Goal: Answer question/provide support: Share knowledge or assist other users

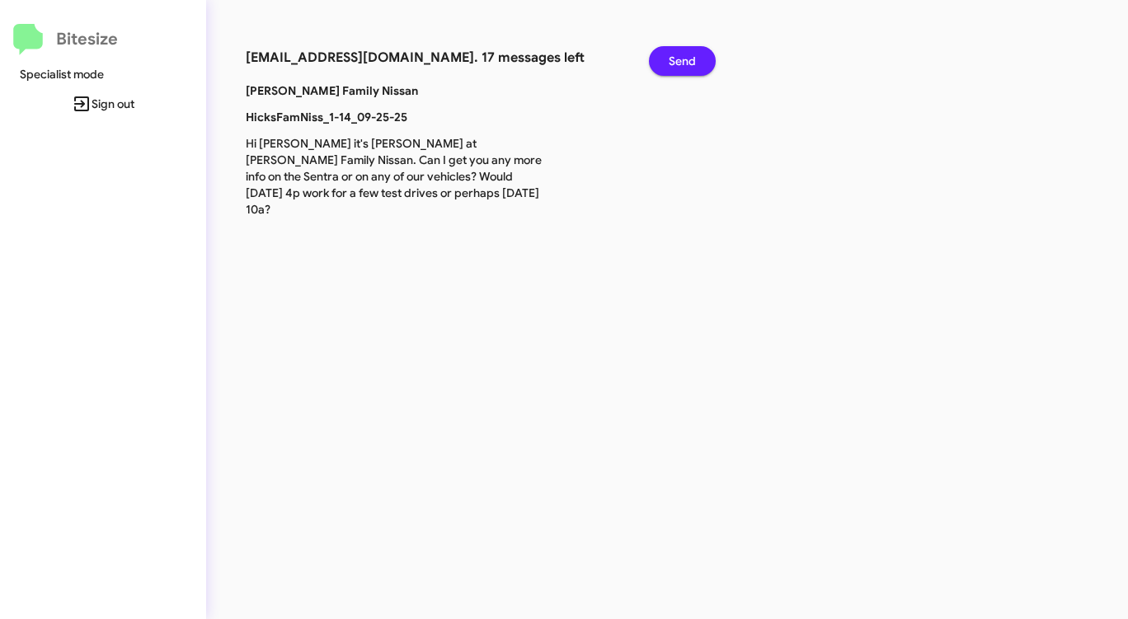
click at [680, 66] on span "Send" at bounding box center [682, 61] width 27 height 30
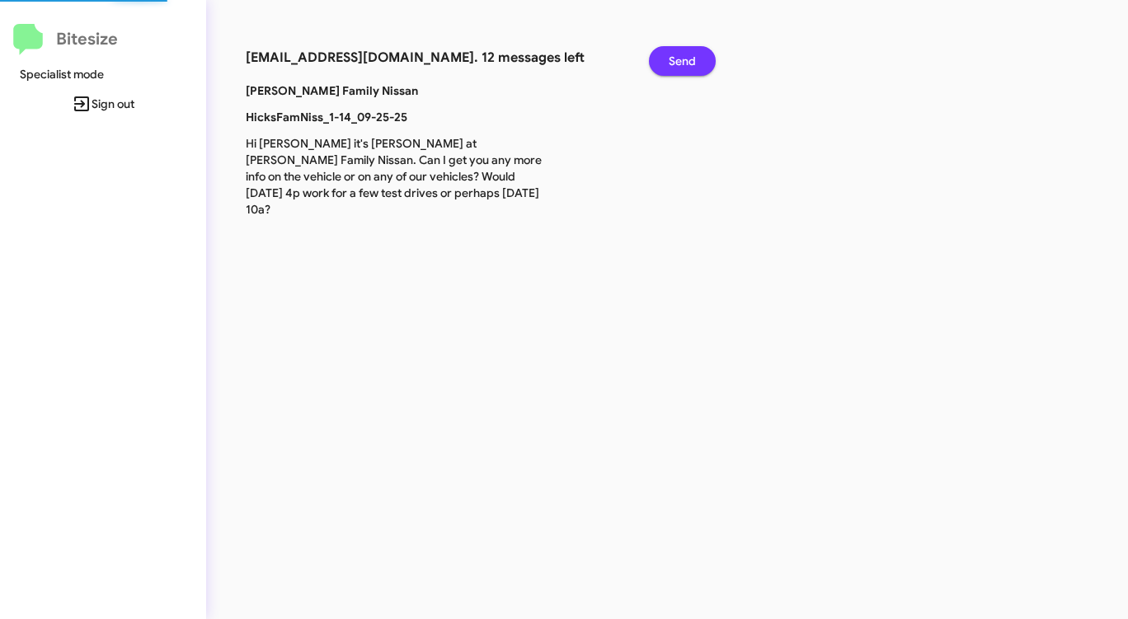
click at [680, 66] on span "Send" at bounding box center [682, 61] width 27 height 30
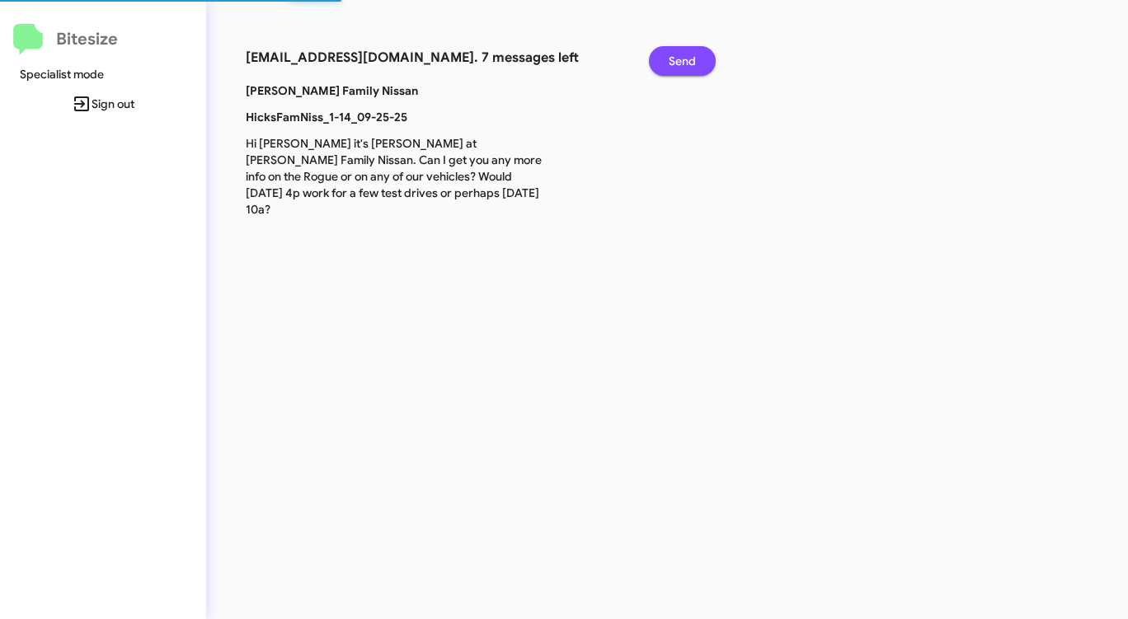
click at [680, 66] on span "Send" at bounding box center [682, 61] width 27 height 30
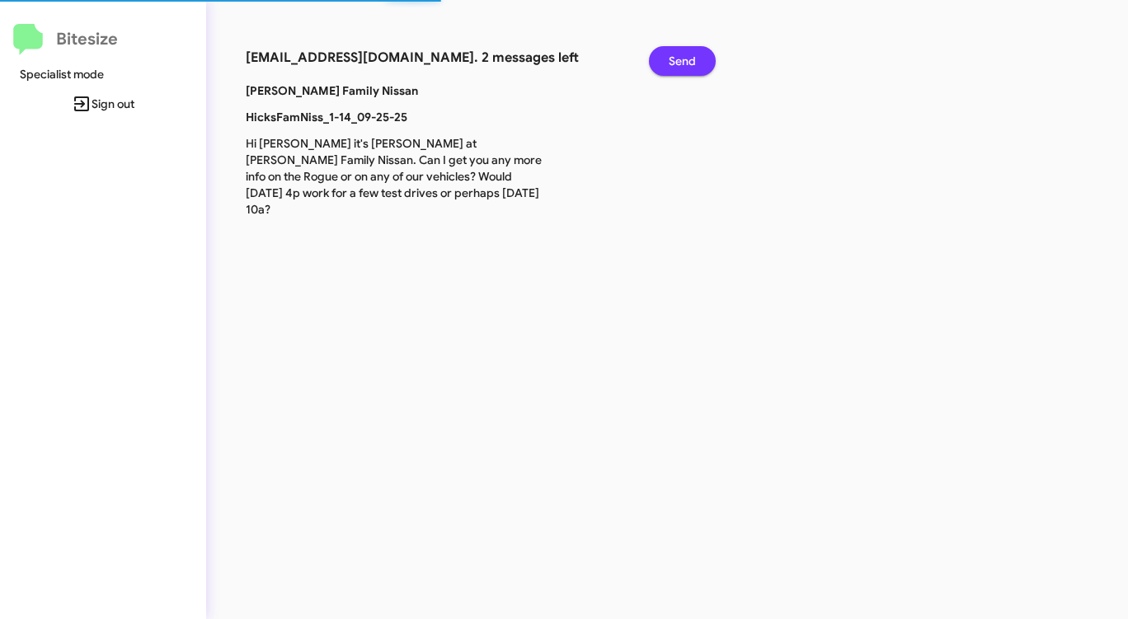
click at [680, 66] on span "Send" at bounding box center [682, 61] width 27 height 30
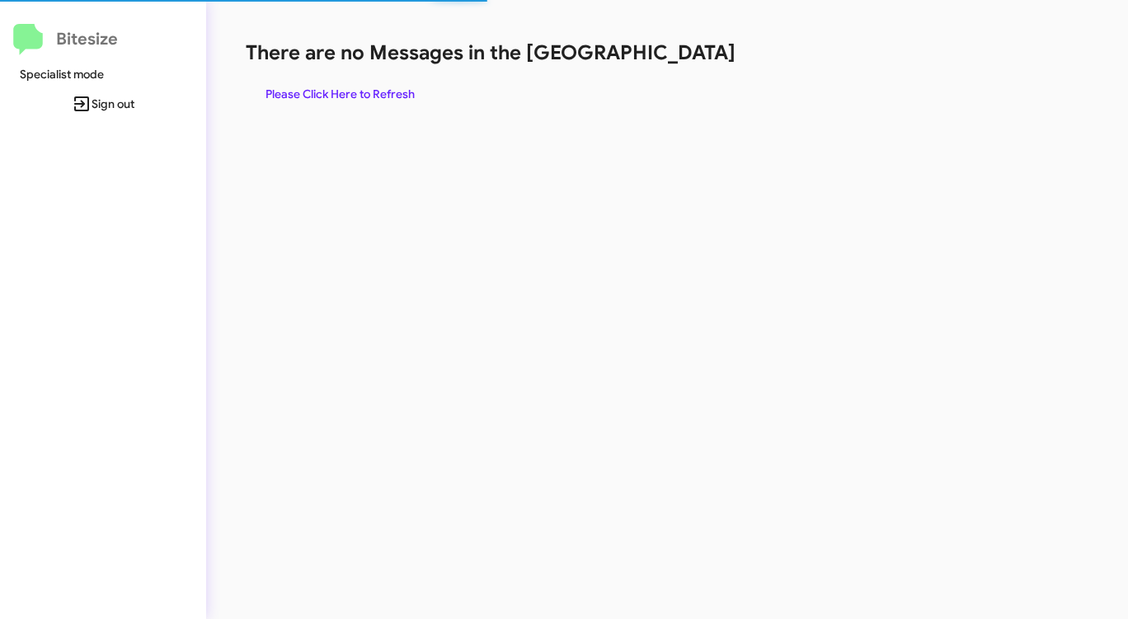
click at [680, 66] on div "There are no Messages in the Queue Please Click Here to Refresh" at bounding box center [591, 74] width 690 height 69
click at [345, 90] on span "Please Click Here to Refresh" at bounding box center [340, 94] width 149 height 30
click at [344, 89] on span "Please Click Here to Refresh" at bounding box center [340, 94] width 149 height 30
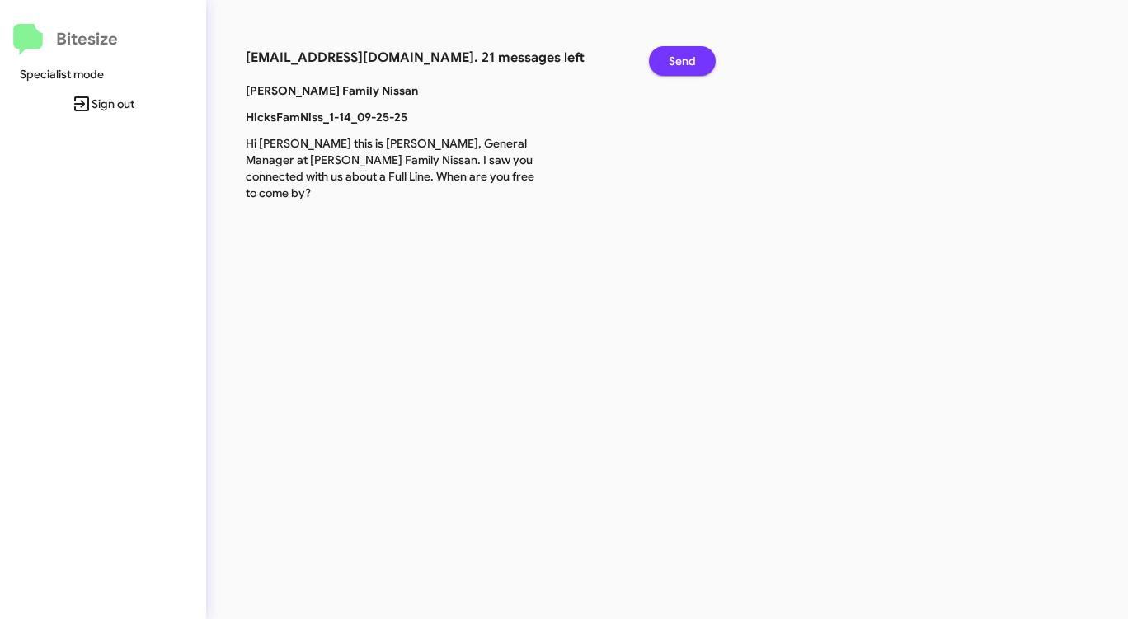
click at [704, 57] on button "Send" at bounding box center [682, 61] width 67 height 30
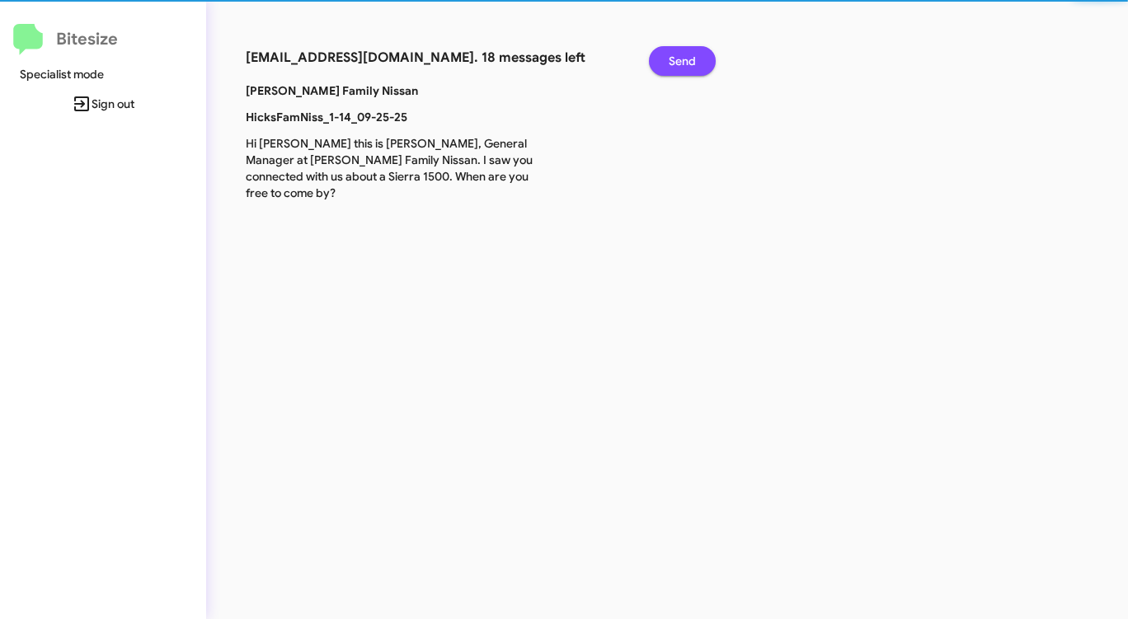
click at [704, 57] on button "Send" at bounding box center [682, 61] width 67 height 30
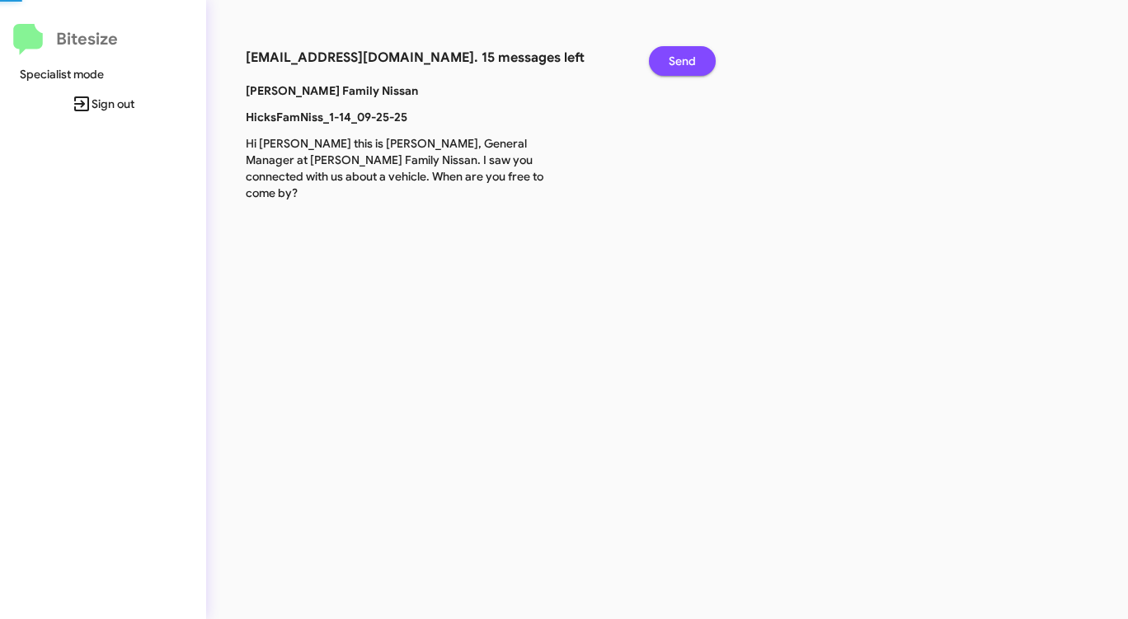
click at [704, 57] on button "Send" at bounding box center [682, 61] width 67 height 30
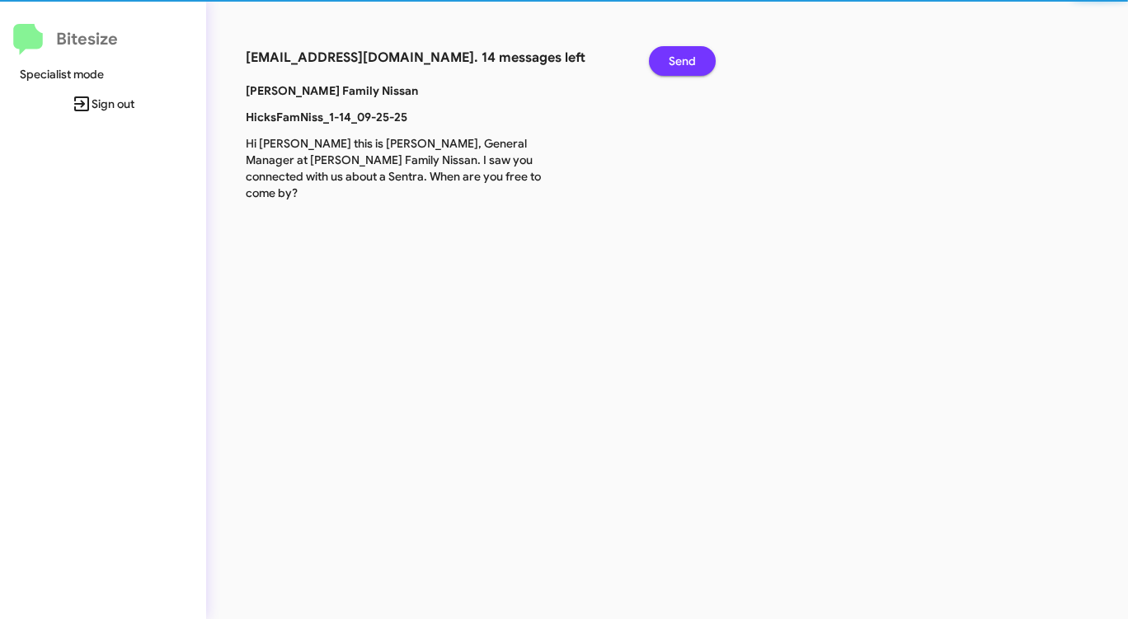
click at [704, 57] on button "Send" at bounding box center [682, 61] width 67 height 30
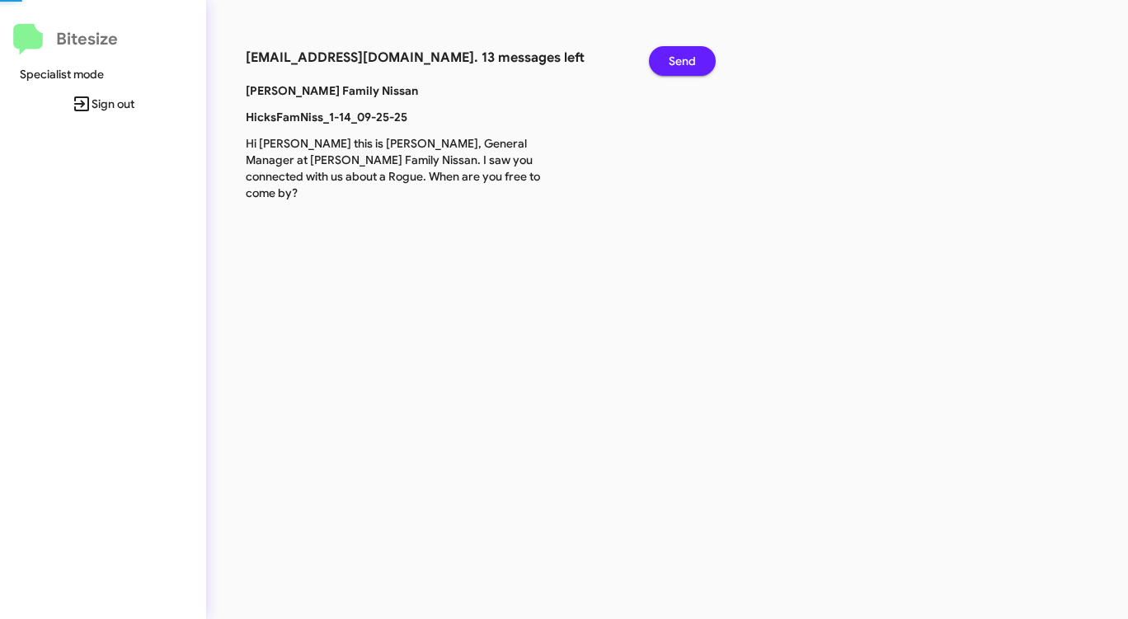
click at [704, 57] on button "Send" at bounding box center [682, 61] width 67 height 30
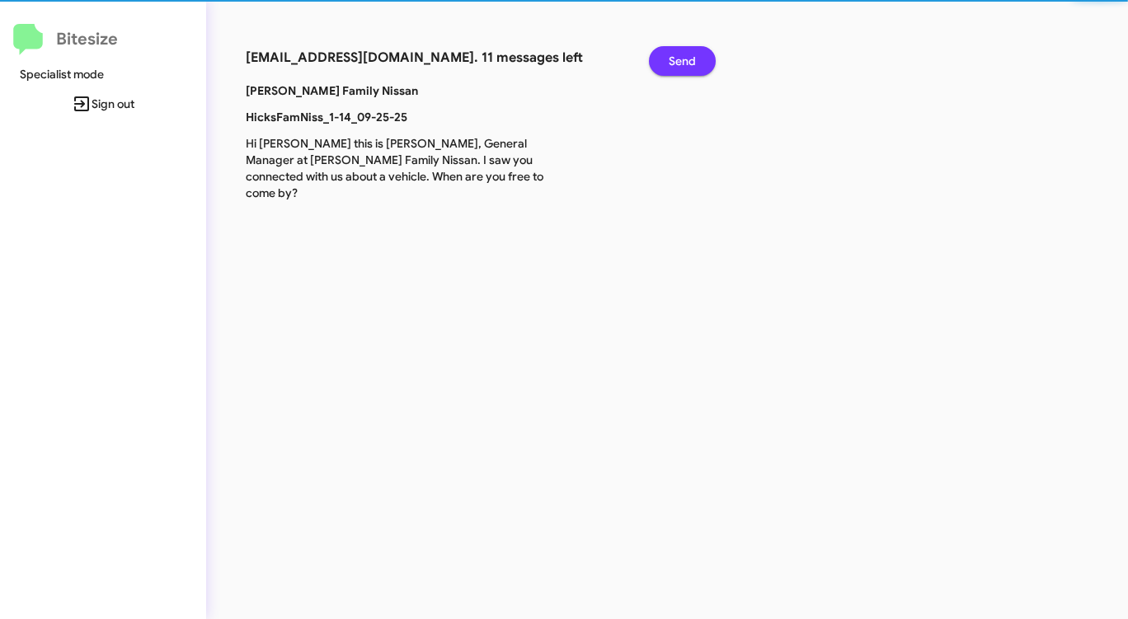
click at [704, 57] on button "Send" at bounding box center [682, 61] width 67 height 30
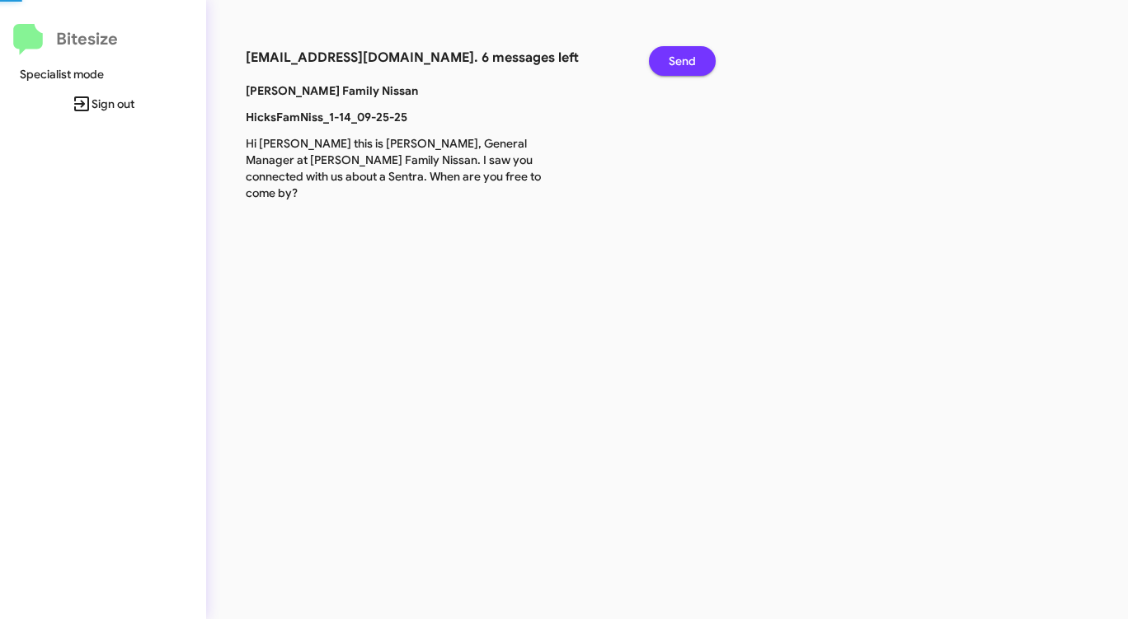
click at [704, 57] on button "Send" at bounding box center [682, 61] width 67 height 30
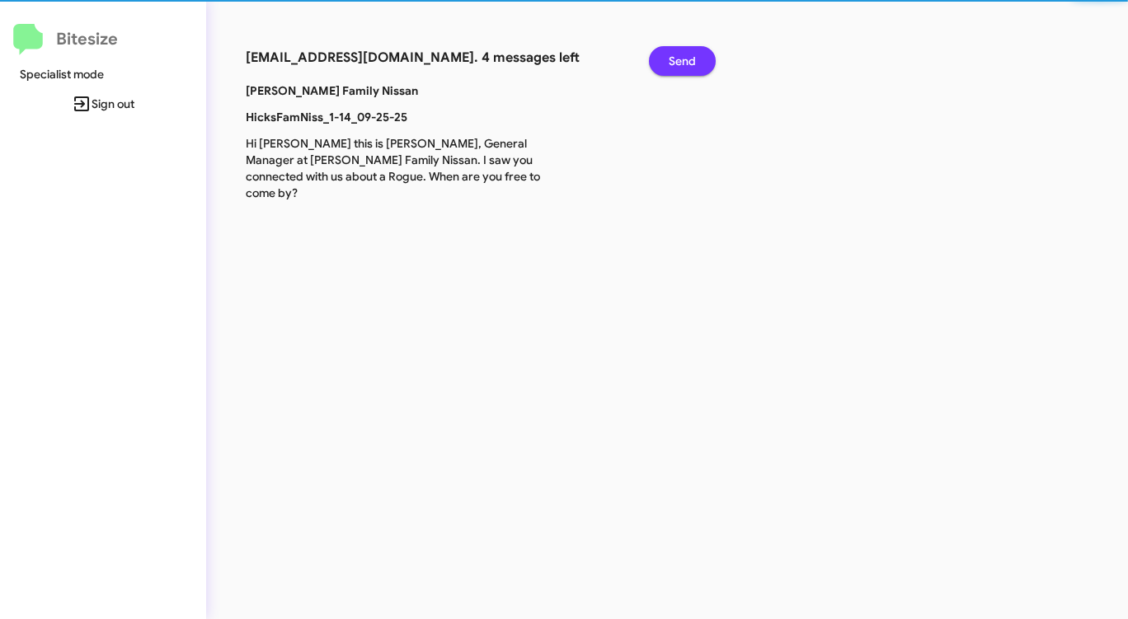
click at [704, 57] on button "Send" at bounding box center [682, 61] width 67 height 30
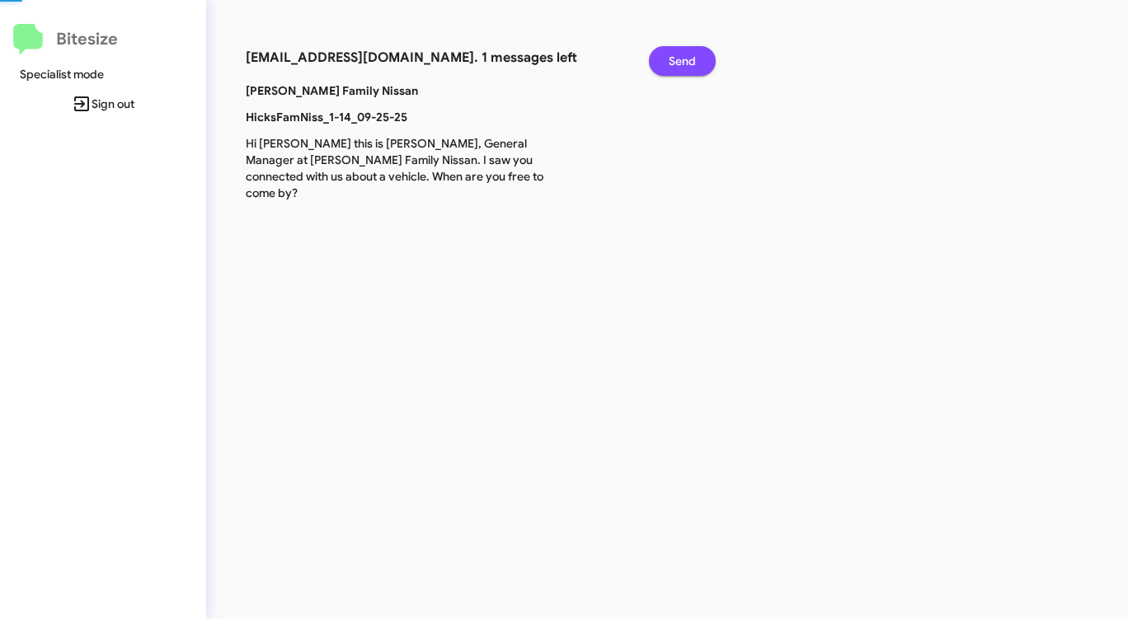
click at [704, 57] on button "Send" at bounding box center [682, 61] width 67 height 30
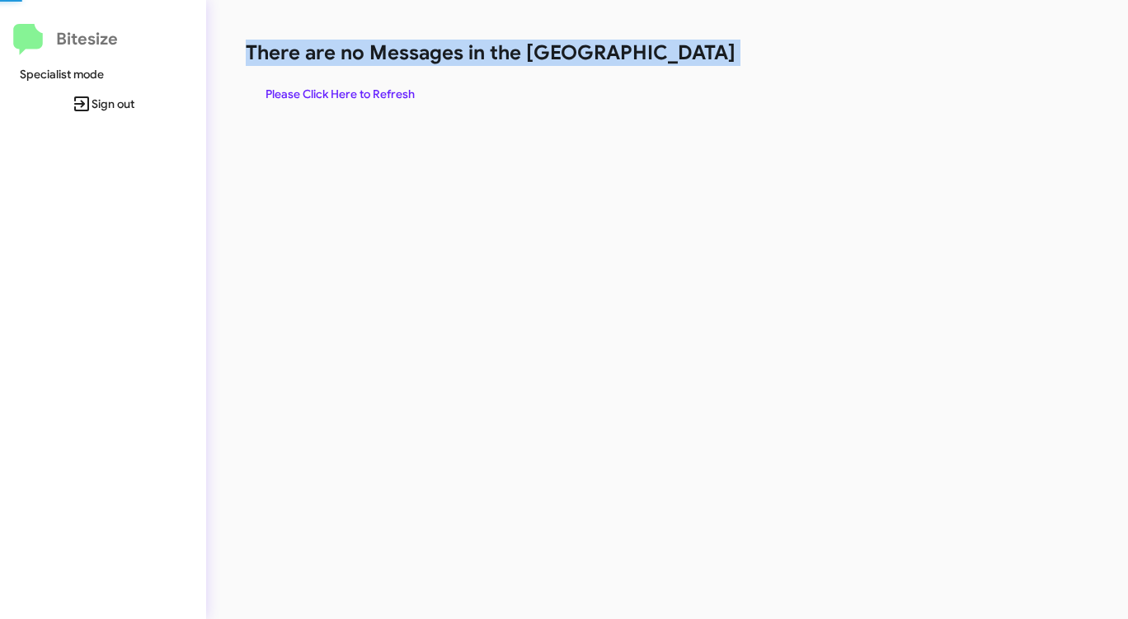
click at [704, 57] on h1 "There are no Messages in the [GEOGRAPHIC_DATA]" at bounding box center [591, 53] width 690 height 26
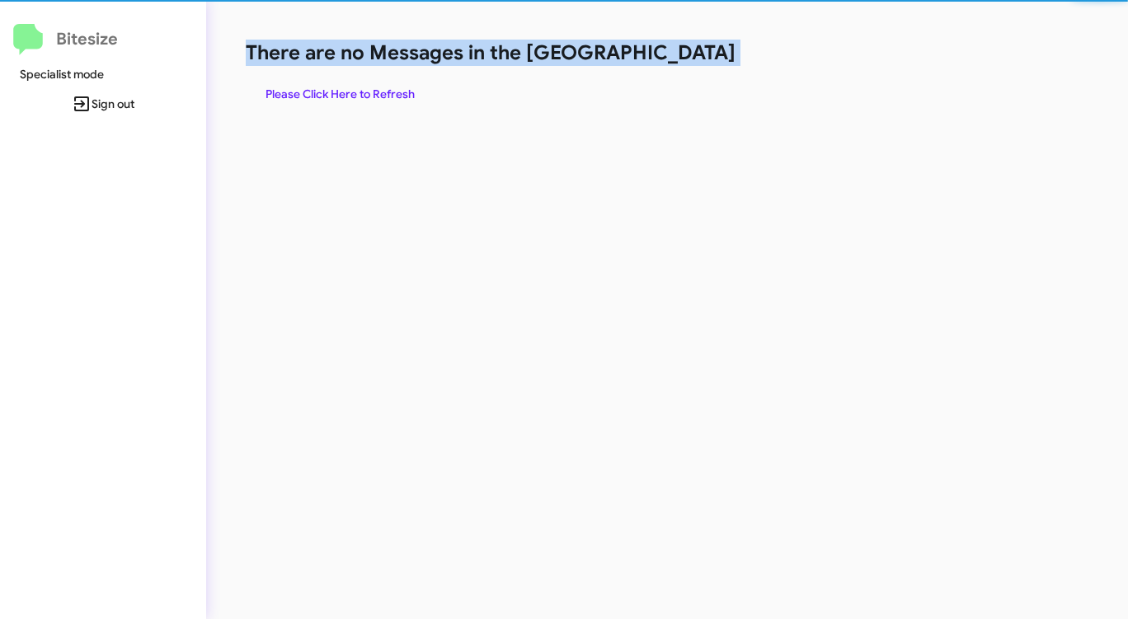
click at [704, 57] on h1 "There are no Messages in the [GEOGRAPHIC_DATA]" at bounding box center [591, 53] width 690 height 26
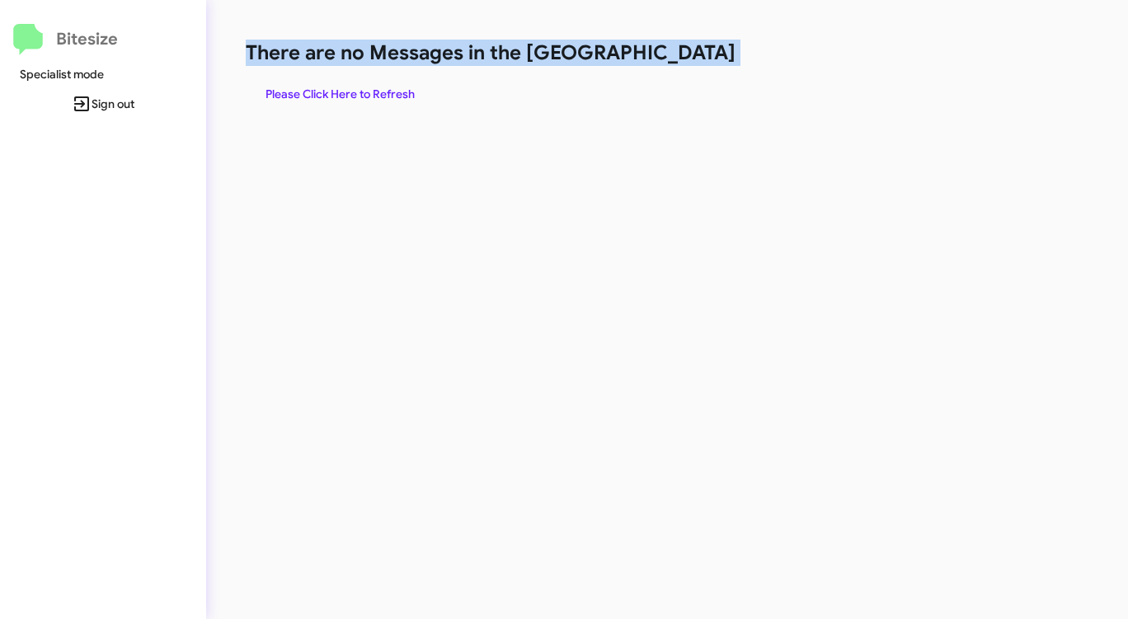
click at [326, 87] on span "Please Click Here to Refresh" at bounding box center [340, 94] width 149 height 30
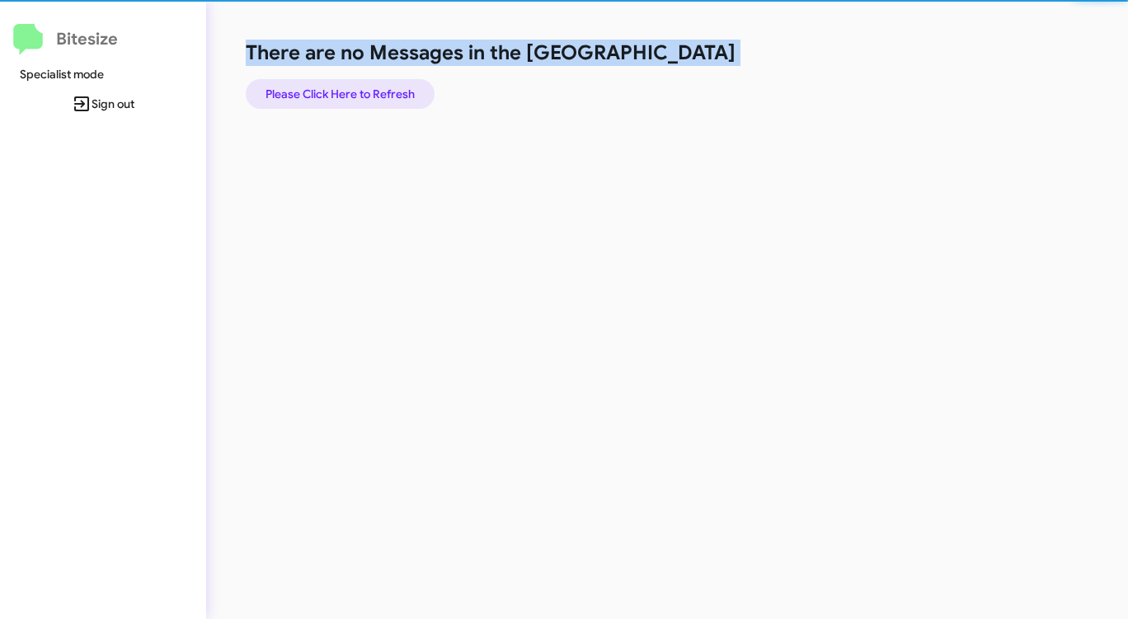
click at [326, 87] on span "Please Click Here to Refresh" at bounding box center [340, 94] width 149 height 30
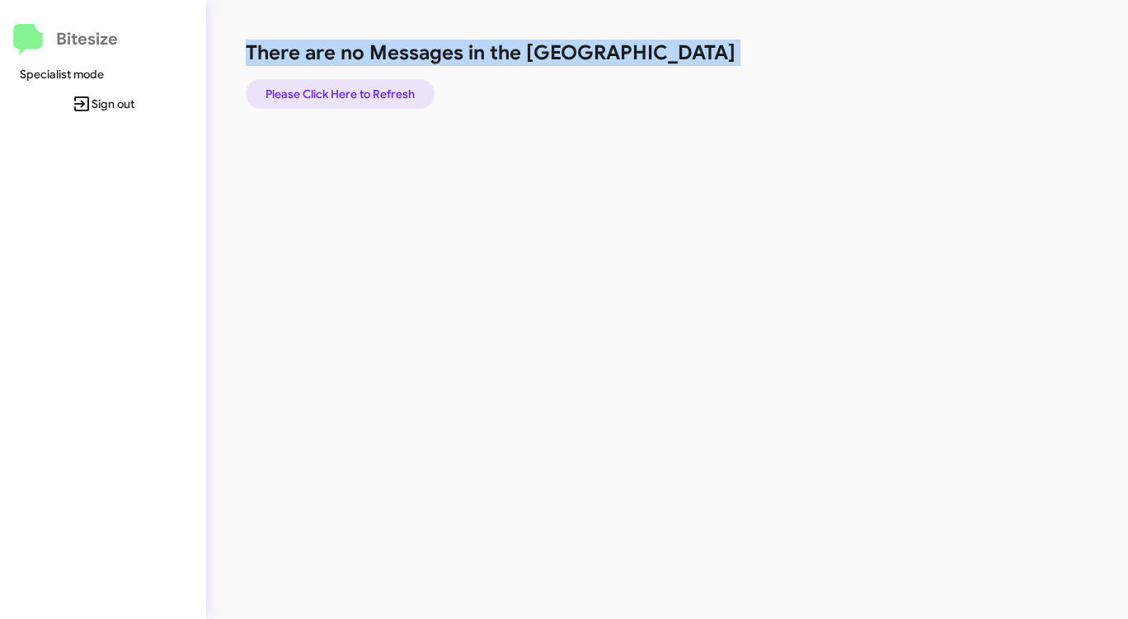
click at [326, 87] on span "Please Click Here to Refresh" at bounding box center [340, 94] width 149 height 30
click at [326, 86] on span "Please Click Here to Refresh" at bounding box center [340, 94] width 149 height 30
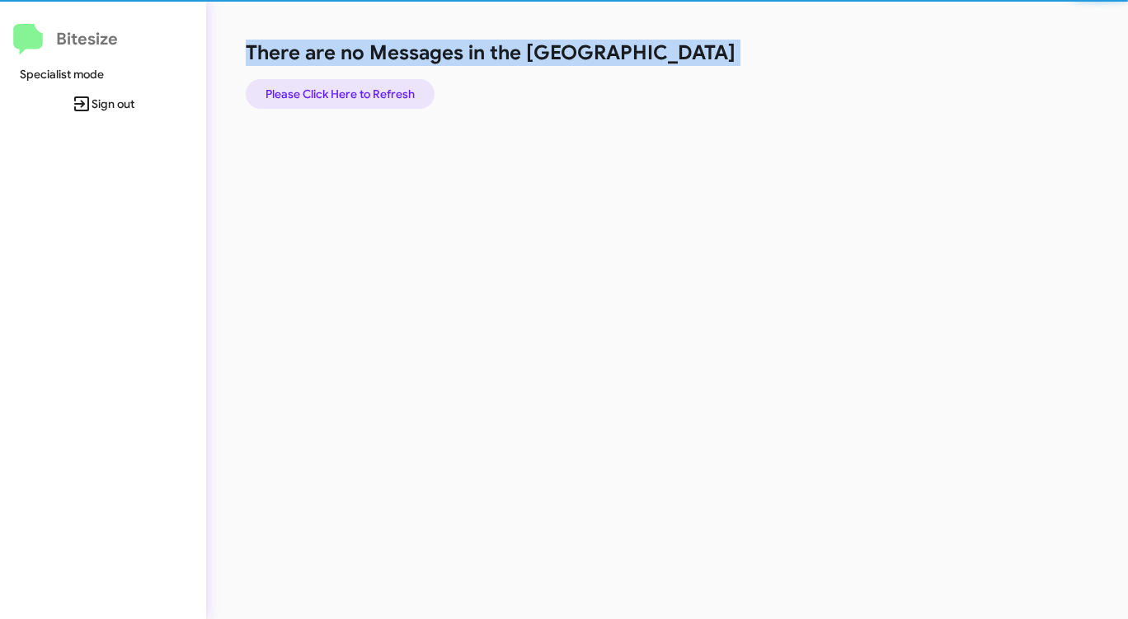
click at [326, 86] on span "Please Click Here to Refresh" at bounding box center [340, 94] width 149 height 30
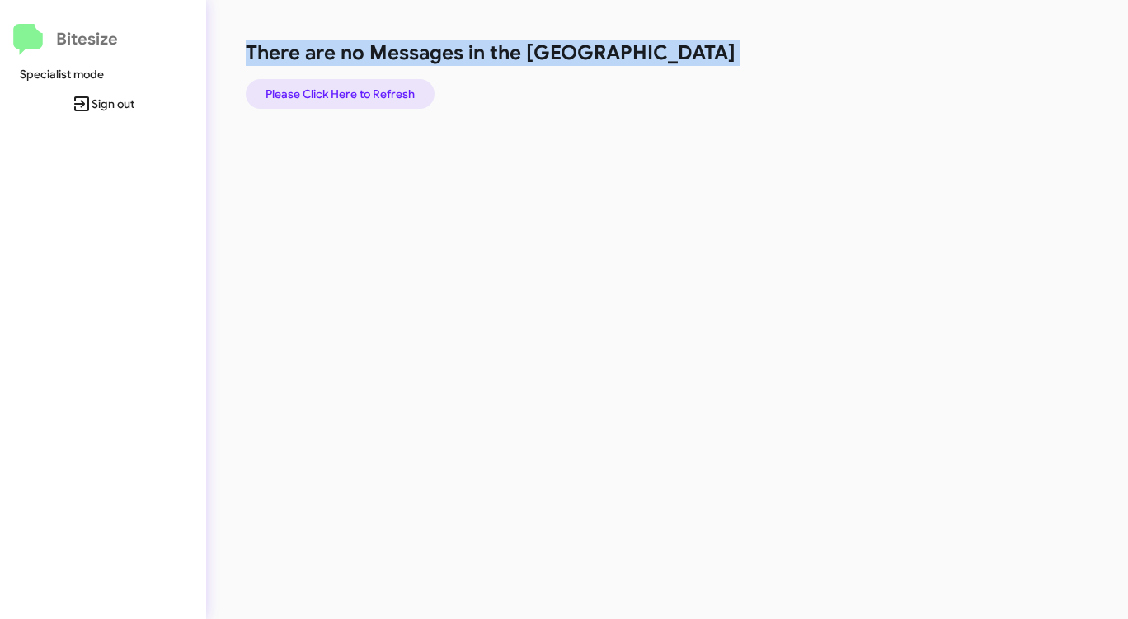
click at [326, 86] on span "Please Click Here to Refresh" at bounding box center [340, 94] width 149 height 30
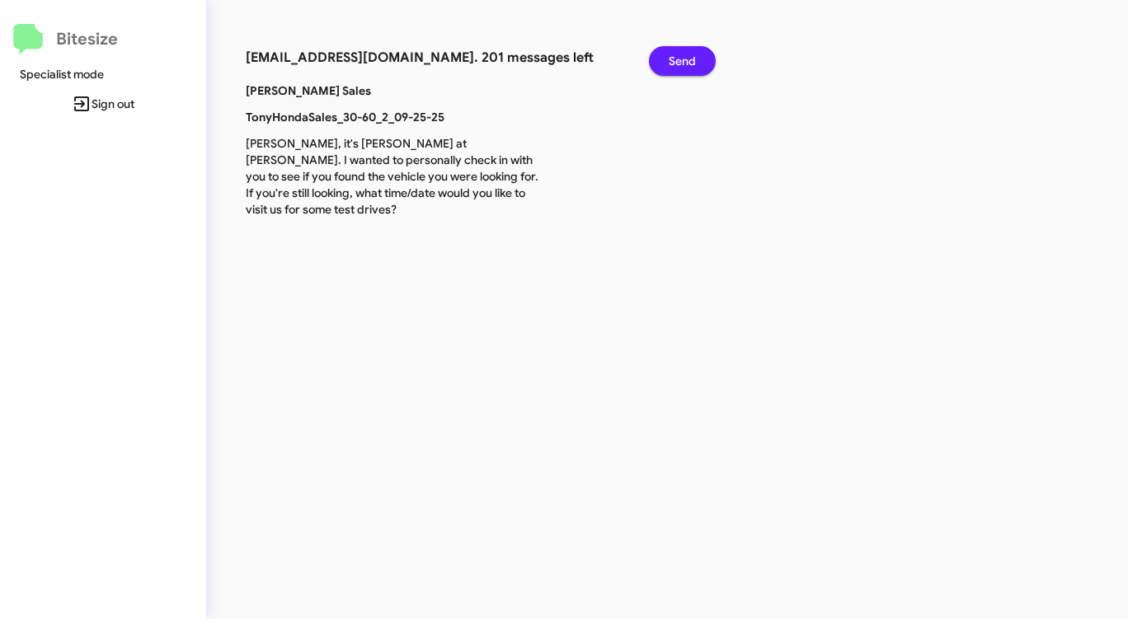
click at [690, 55] on span "Send" at bounding box center [682, 61] width 27 height 30
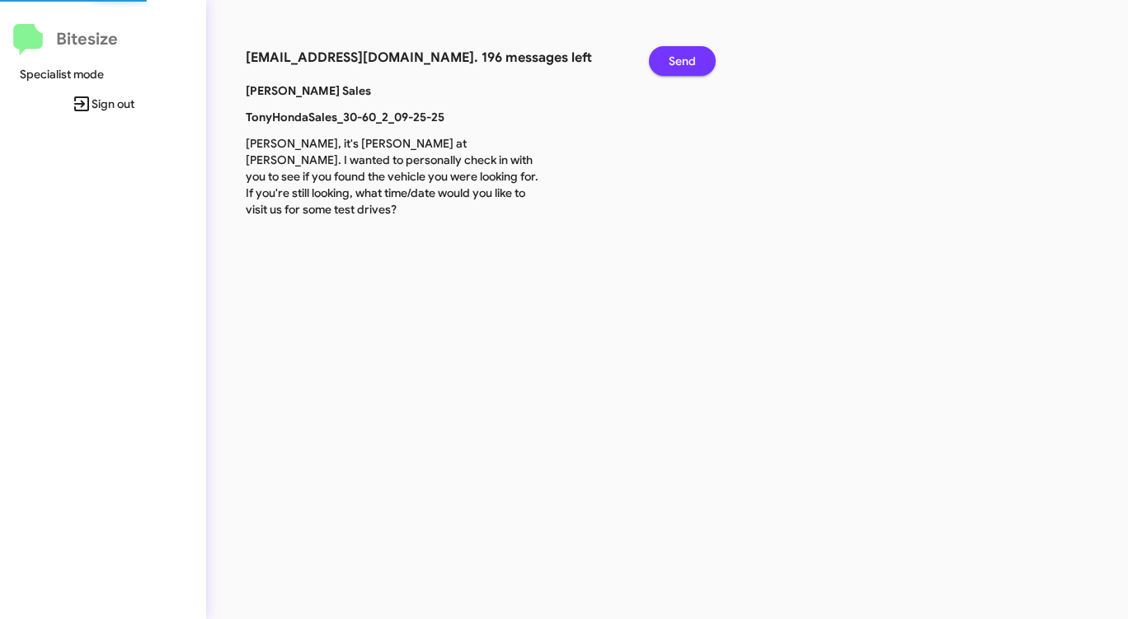
click at [690, 55] on span "Send" at bounding box center [682, 61] width 27 height 30
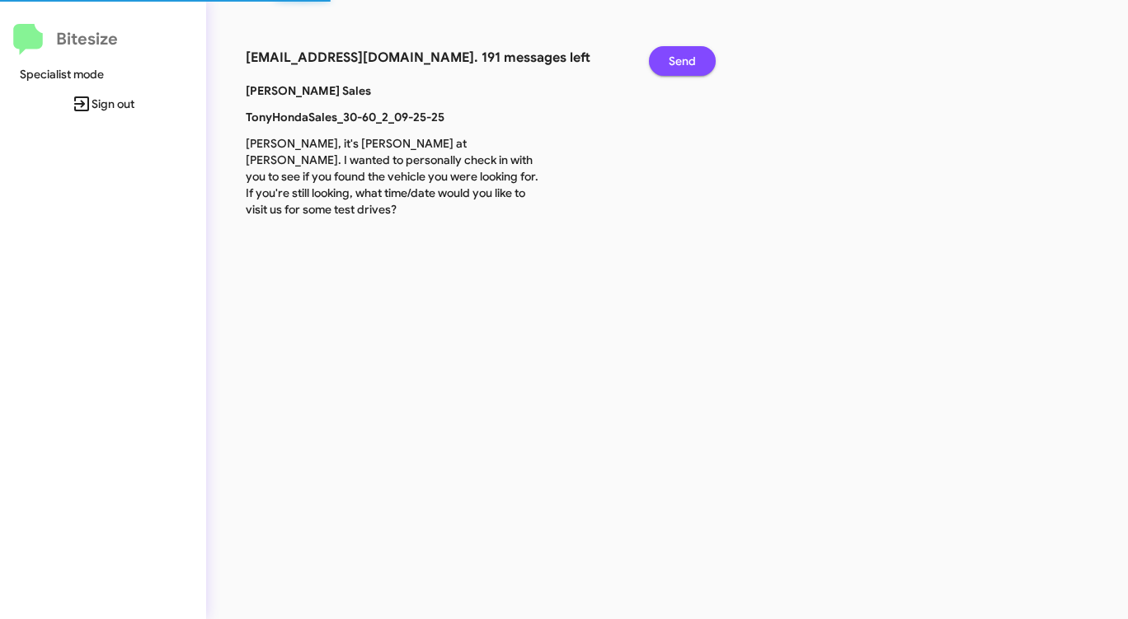
click at [690, 55] on span "Send" at bounding box center [682, 61] width 27 height 30
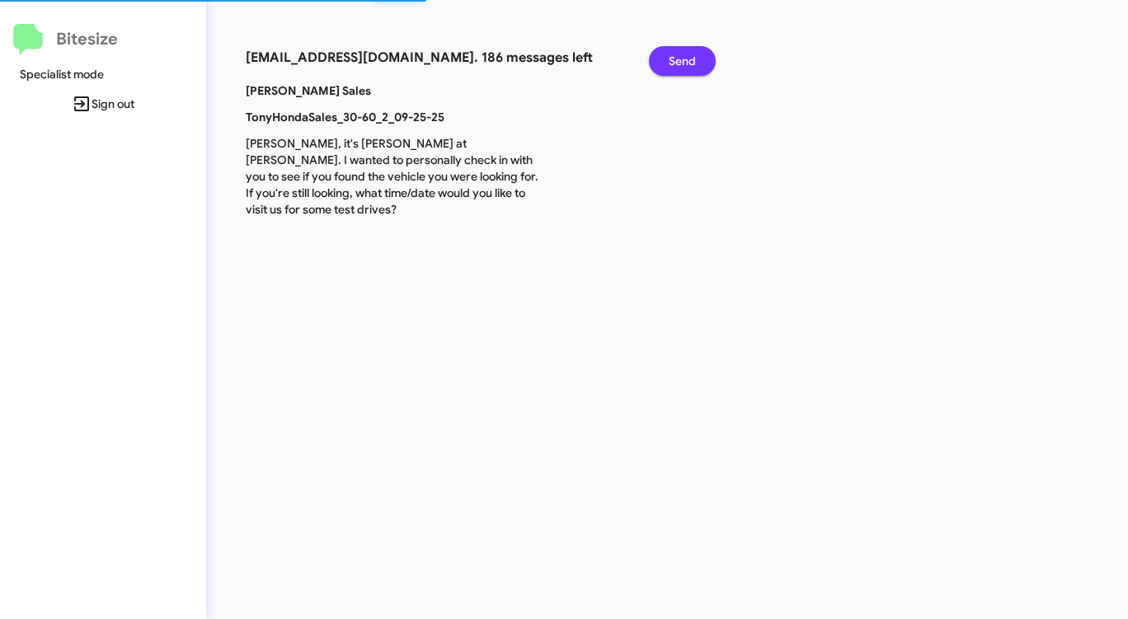
click at [690, 55] on span "Send" at bounding box center [682, 61] width 27 height 30
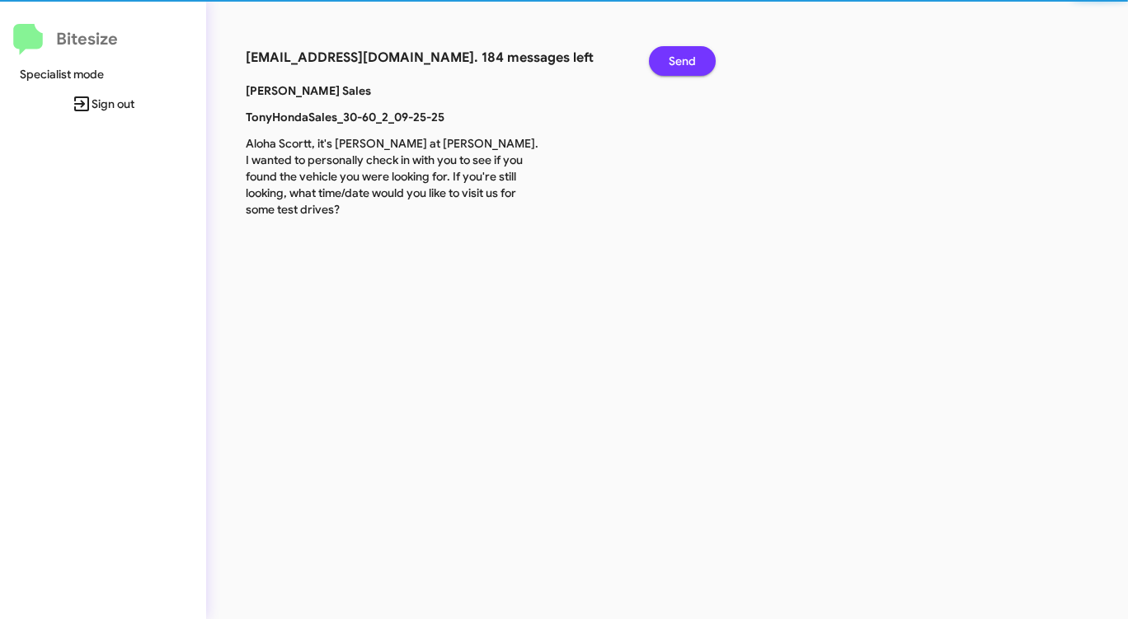
click at [690, 55] on span "Send" at bounding box center [682, 61] width 27 height 30
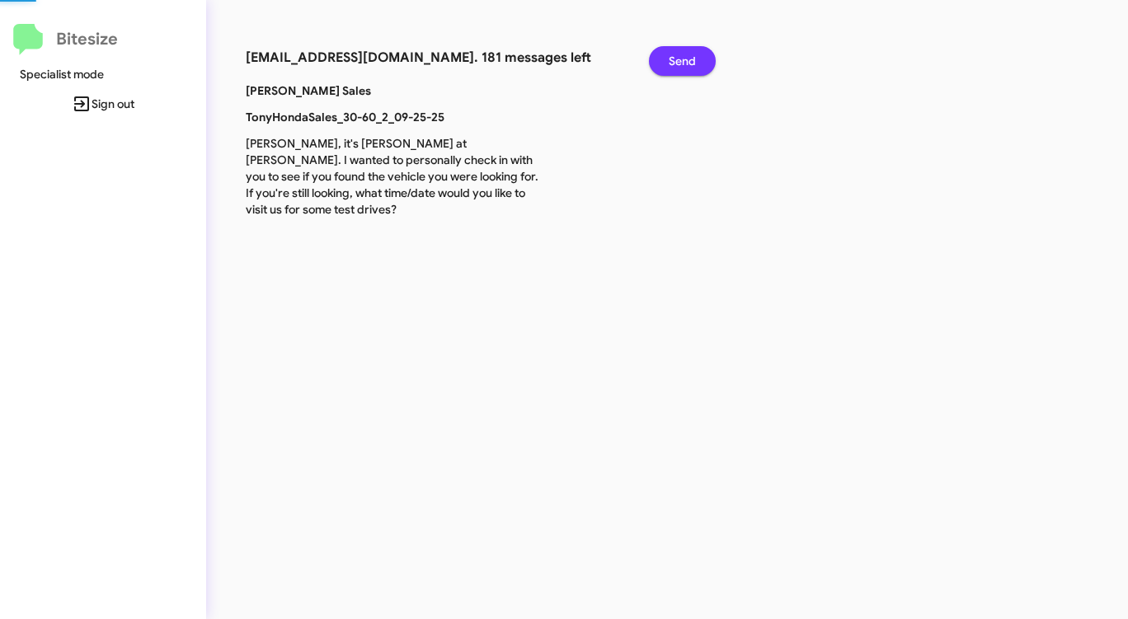
click at [690, 55] on span "Send" at bounding box center [682, 61] width 27 height 30
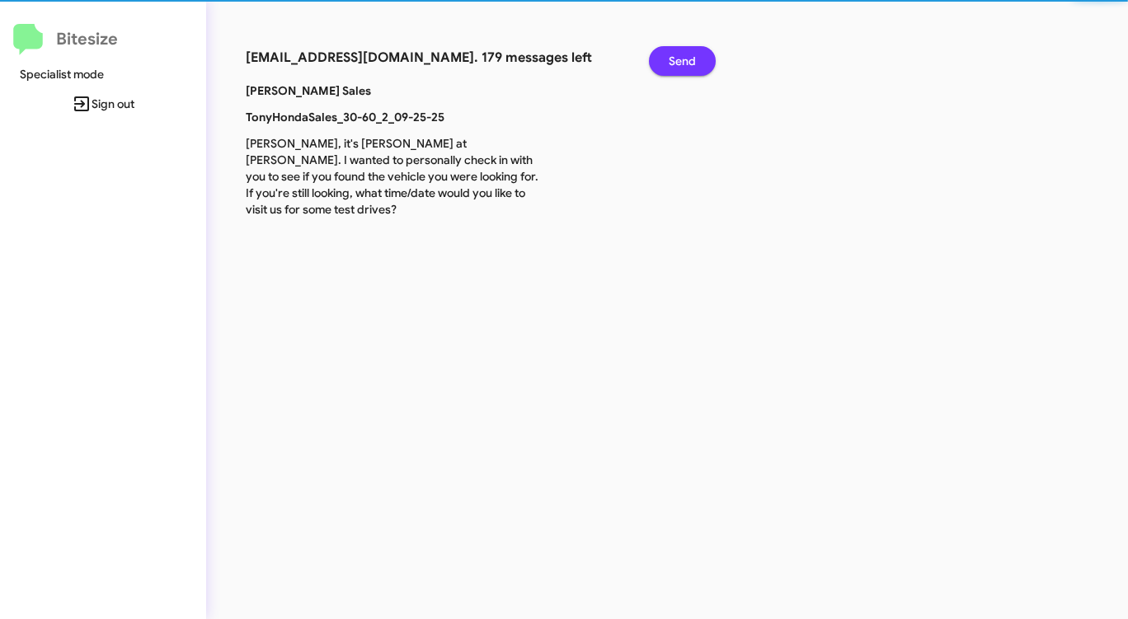
click at [690, 55] on span "Send" at bounding box center [682, 61] width 27 height 30
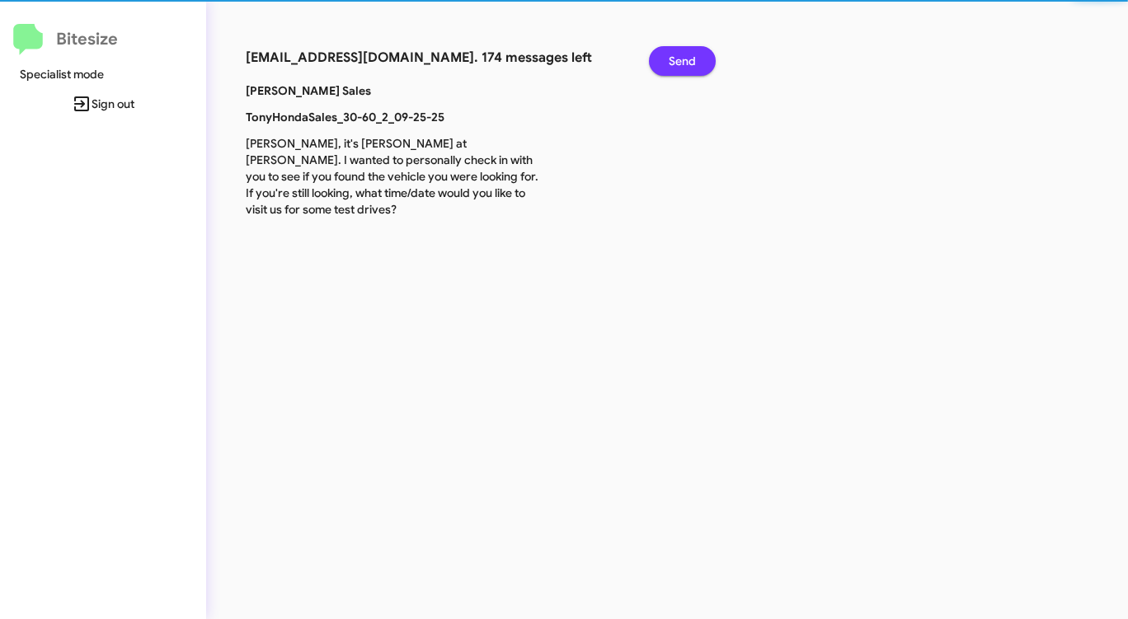
click at [690, 55] on span "Send" at bounding box center [682, 61] width 27 height 30
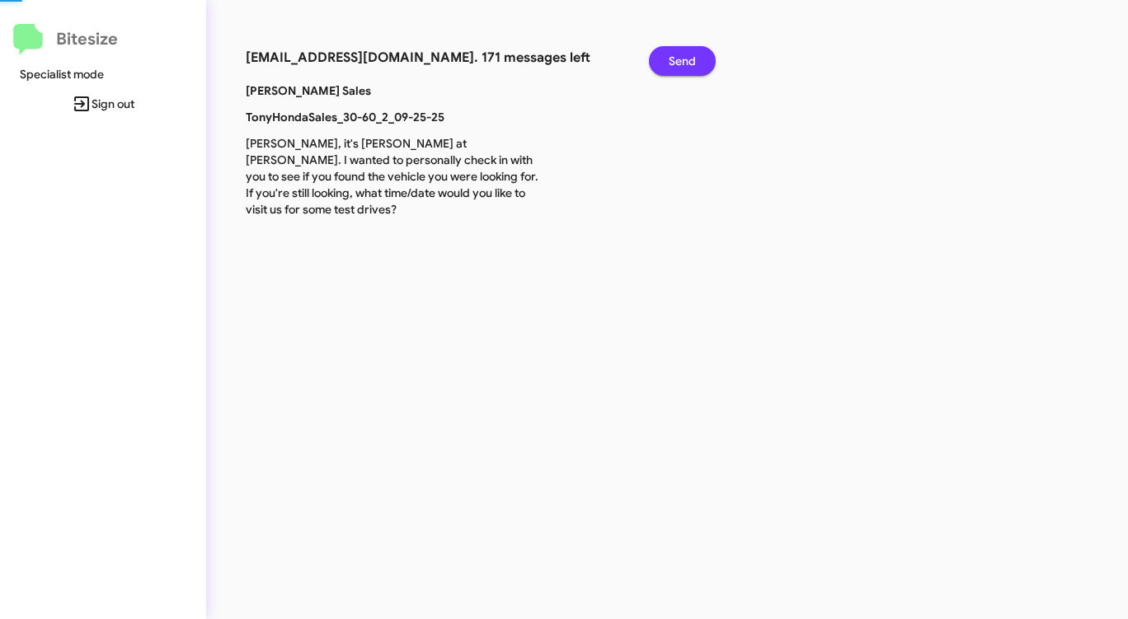
click at [690, 55] on span "Send" at bounding box center [682, 61] width 27 height 30
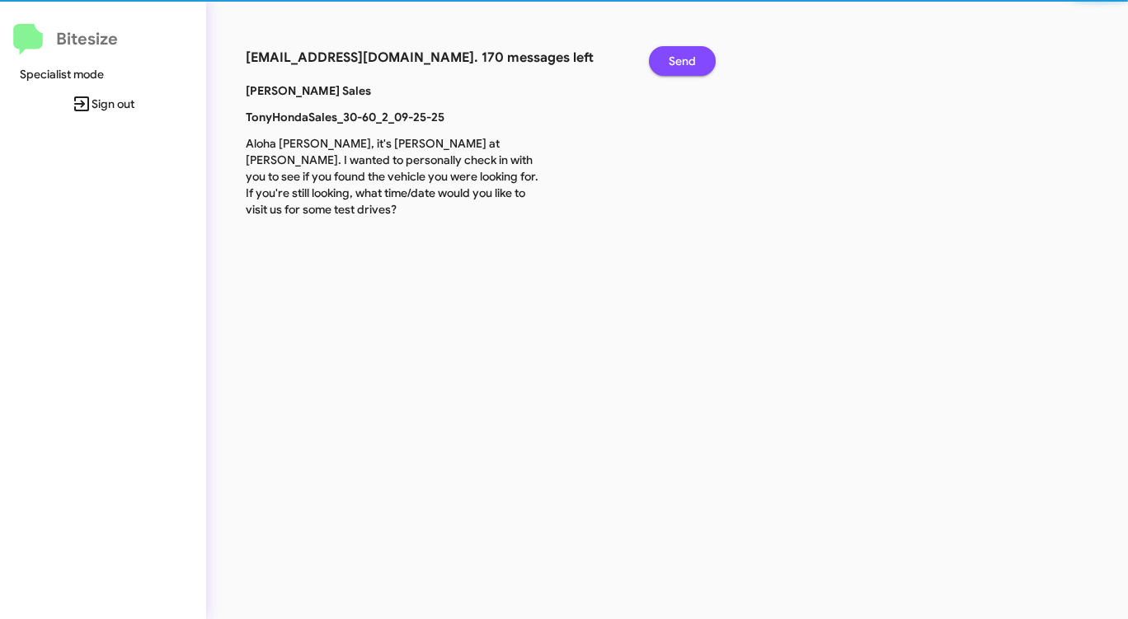
click at [690, 55] on span "Send" at bounding box center [682, 61] width 27 height 30
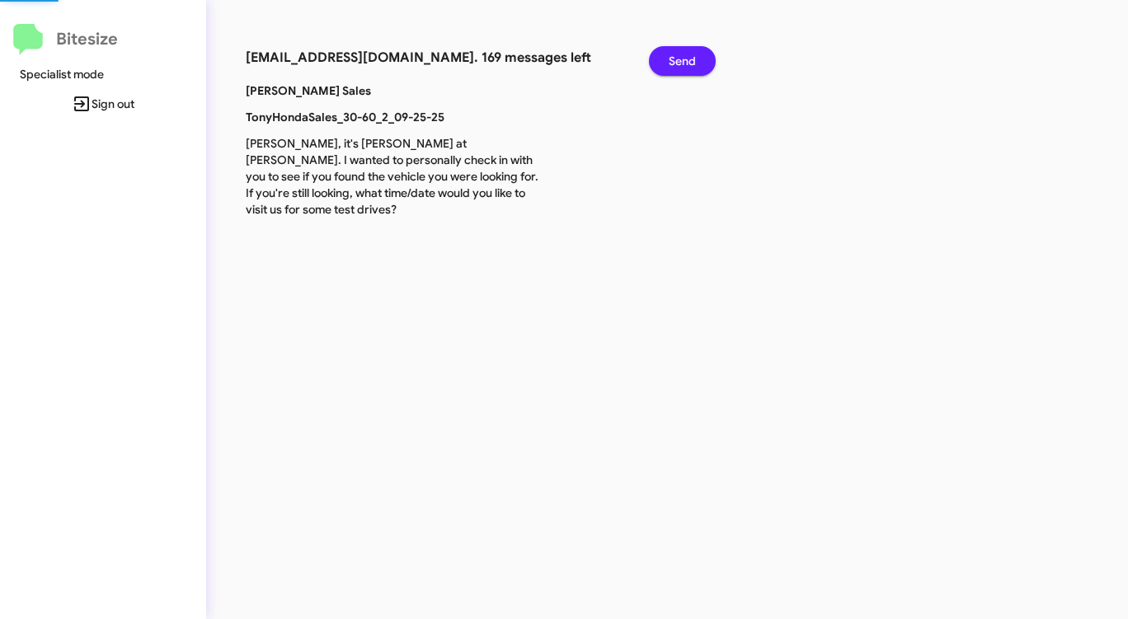
click at [690, 55] on span "Send" at bounding box center [682, 61] width 27 height 30
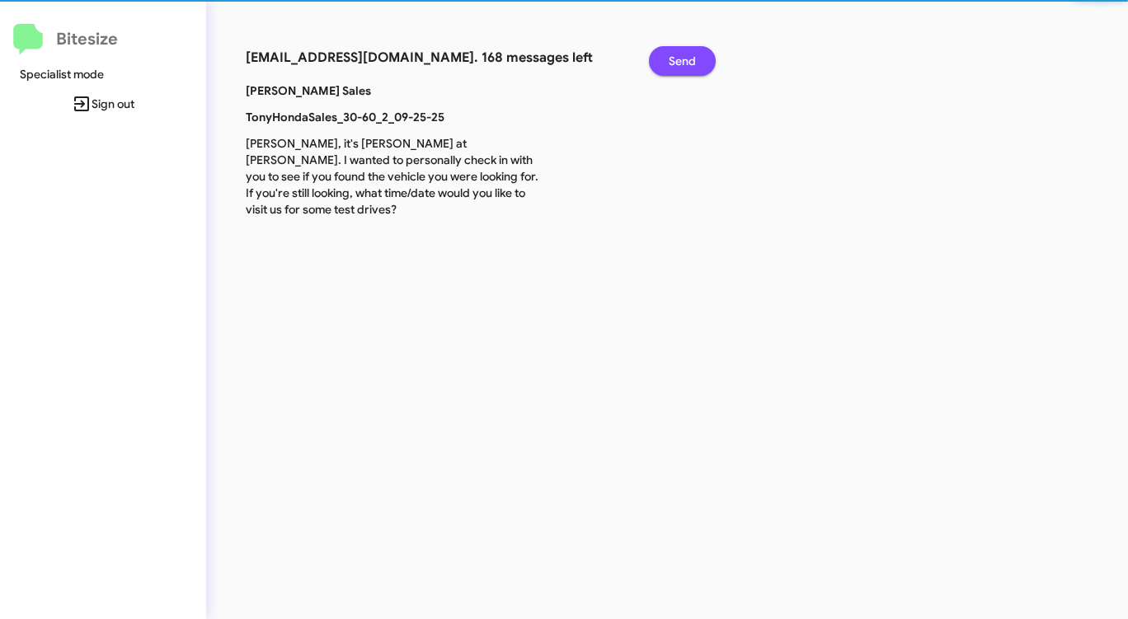
click at [690, 55] on span "Send" at bounding box center [682, 61] width 27 height 30
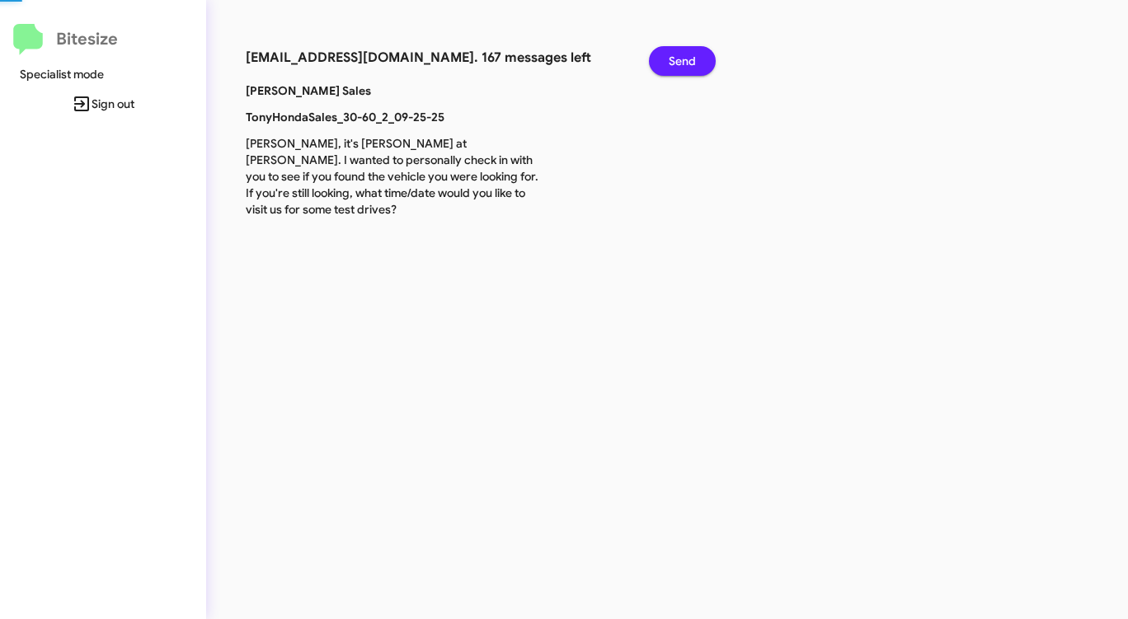
click at [690, 55] on span "Send" at bounding box center [682, 61] width 27 height 30
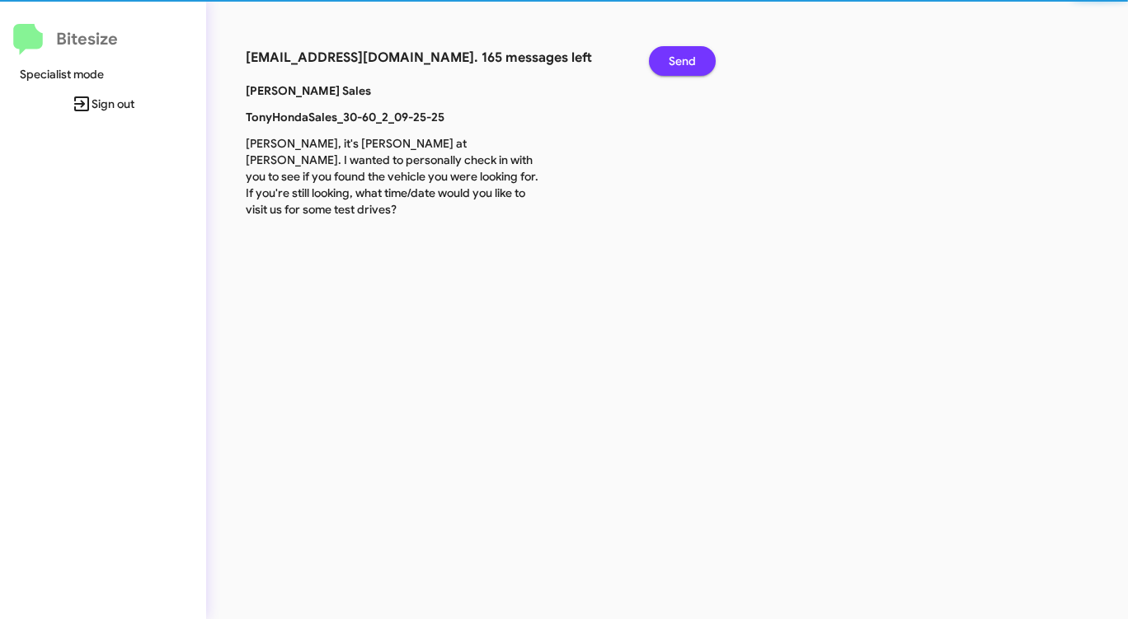
click at [689, 55] on span "Send" at bounding box center [682, 61] width 27 height 30
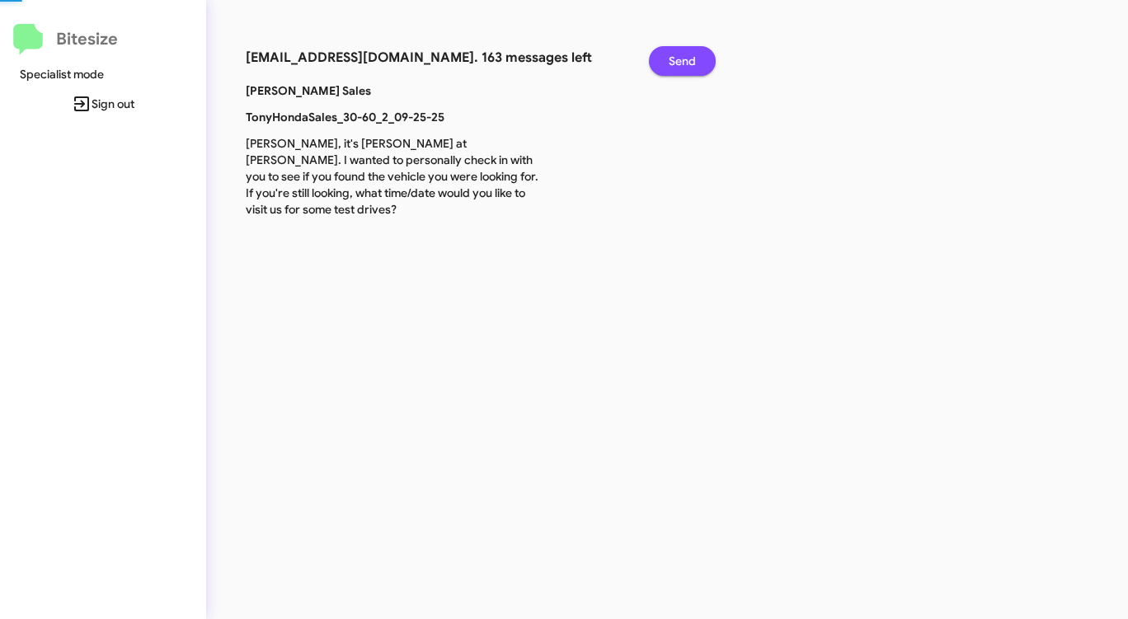
click at [689, 55] on span "Send" at bounding box center [682, 61] width 27 height 30
click at [688, 55] on span "Send" at bounding box center [682, 61] width 27 height 30
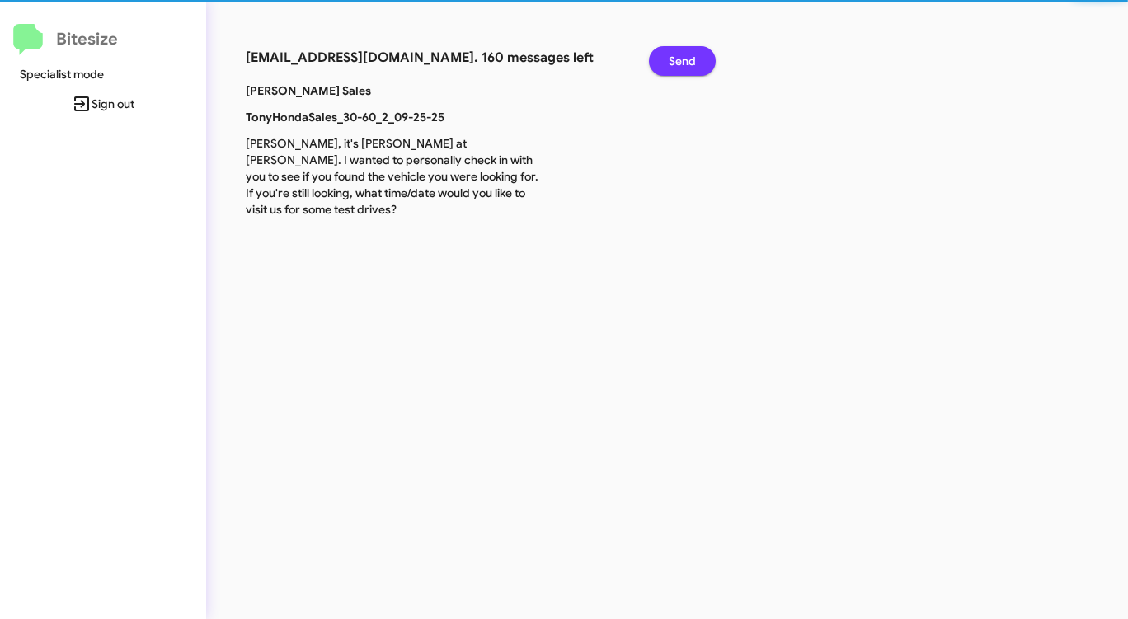
click at [688, 55] on span "Send" at bounding box center [682, 61] width 27 height 30
click at [684, 55] on span "Send" at bounding box center [682, 61] width 27 height 30
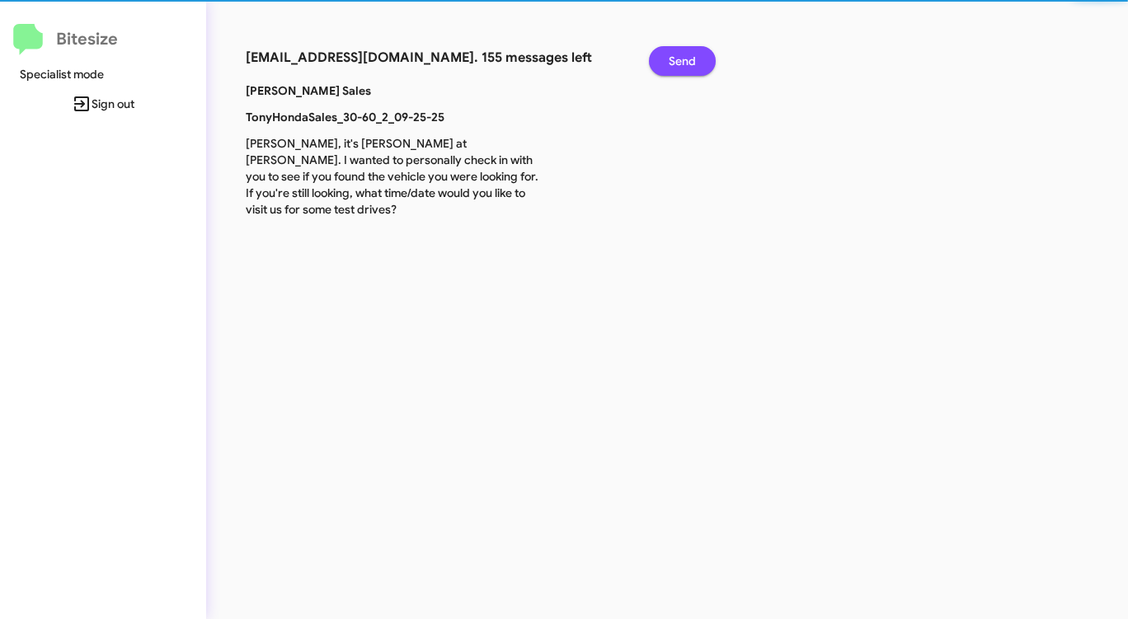
click at [684, 55] on span "Send" at bounding box center [682, 61] width 27 height 30
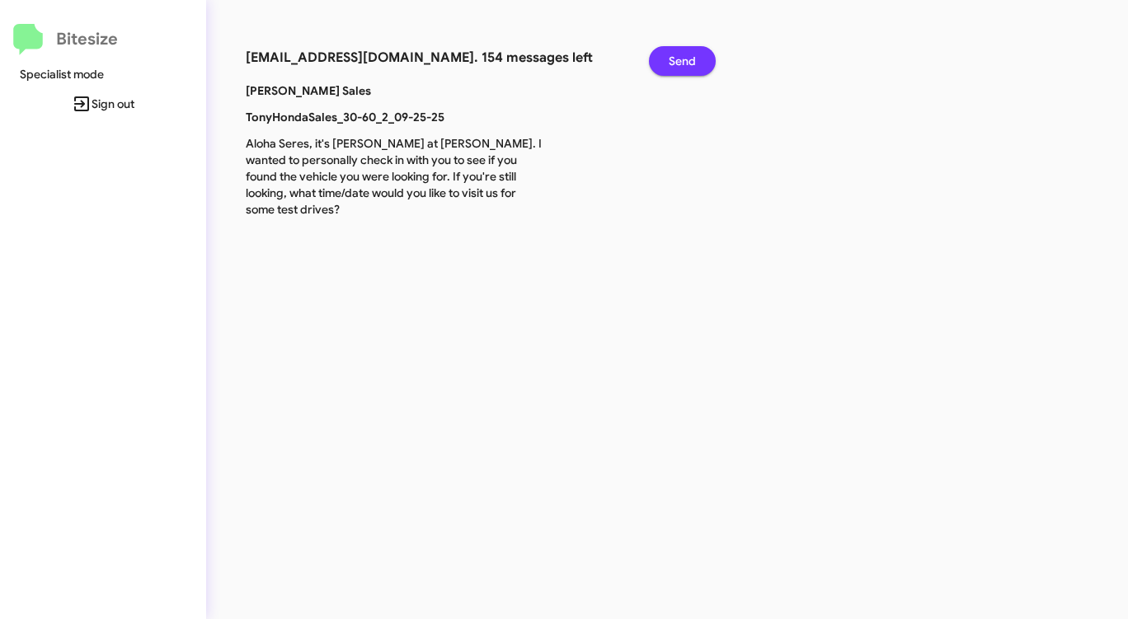
click at [683, 55] on span "Send" at bounding box center [682, 61] width 27 height 30
click at [682, 55] on span "Send" at bounding box center [682, 61] width 27 height 30
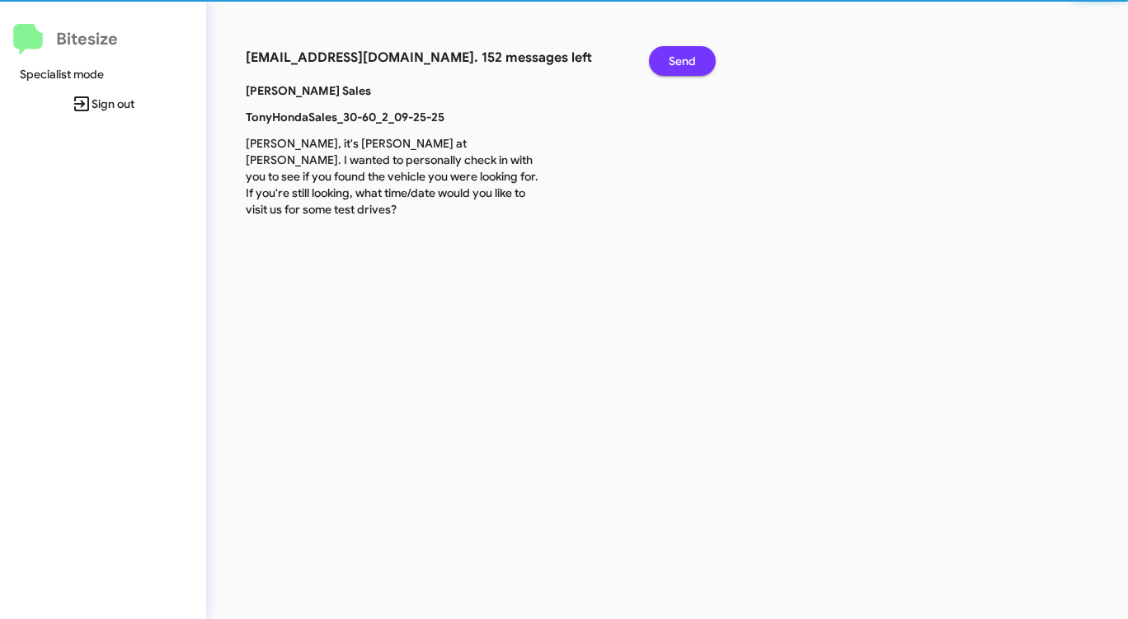
click at [682, 55] on span "Send" at bounding box center [682, 61] width 27 height 30
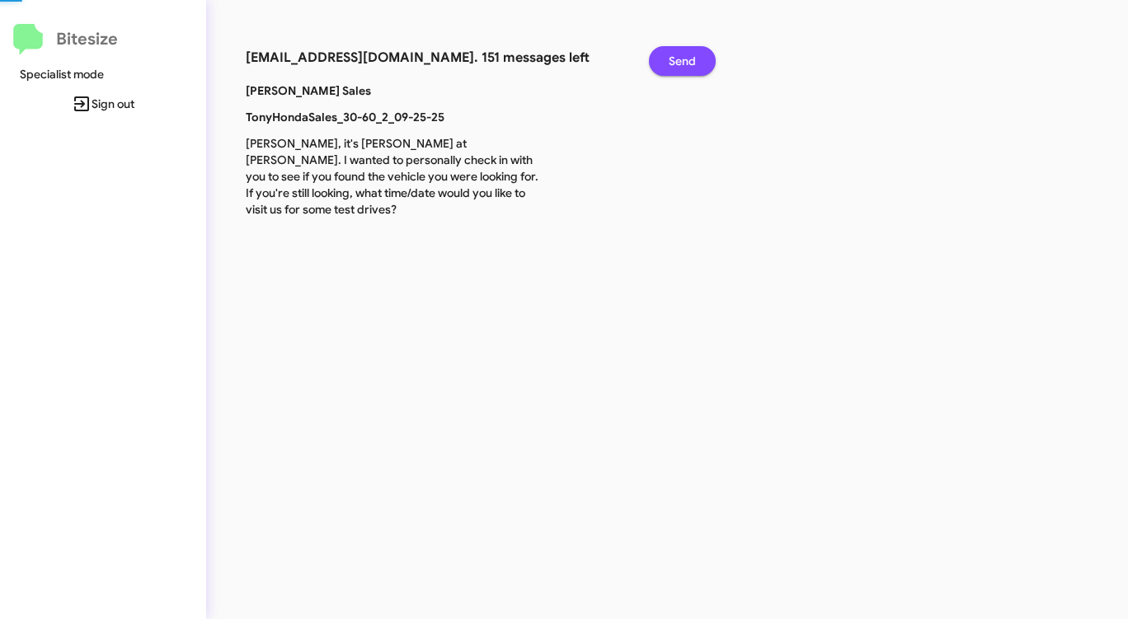
click at [682, 55] on span "Send" at bounding box center [682, 61] width 27 height 30
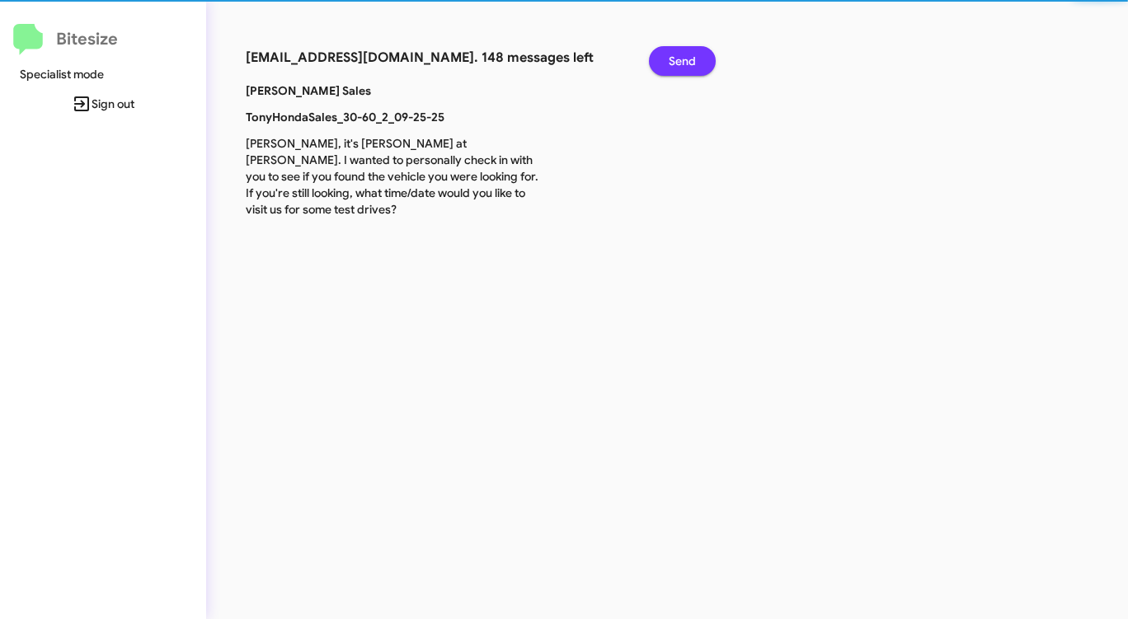
click at [682, 55] on span "Send" at bounding box center [682, 61] width 27 height 30
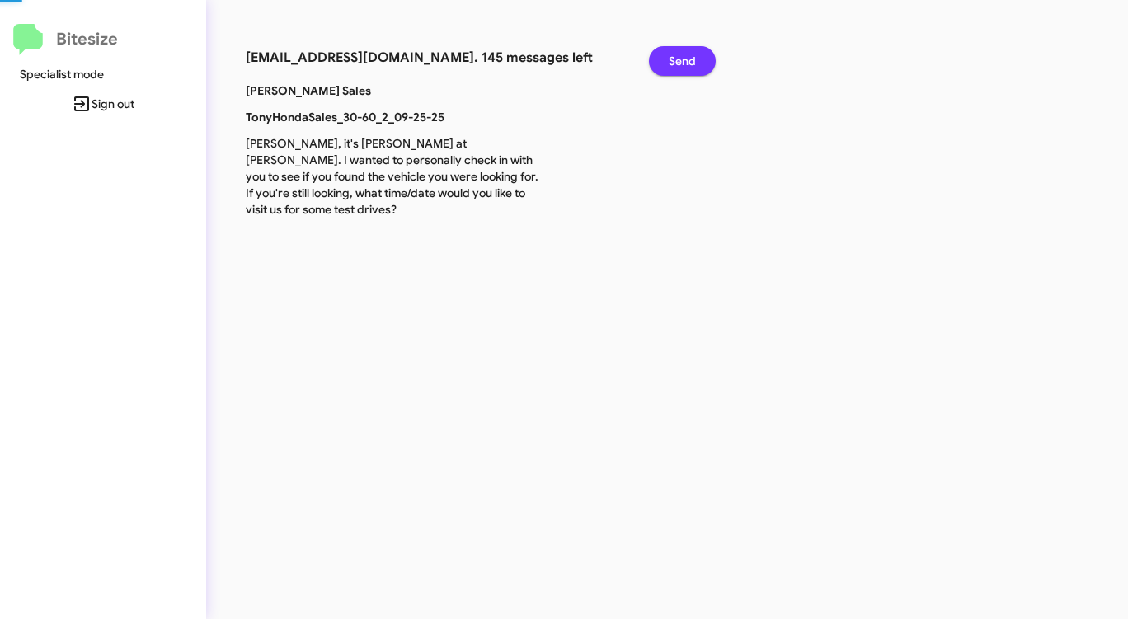
click at [682, 55] on span "Send" at bounding box center [682, 61] width 27 height 30
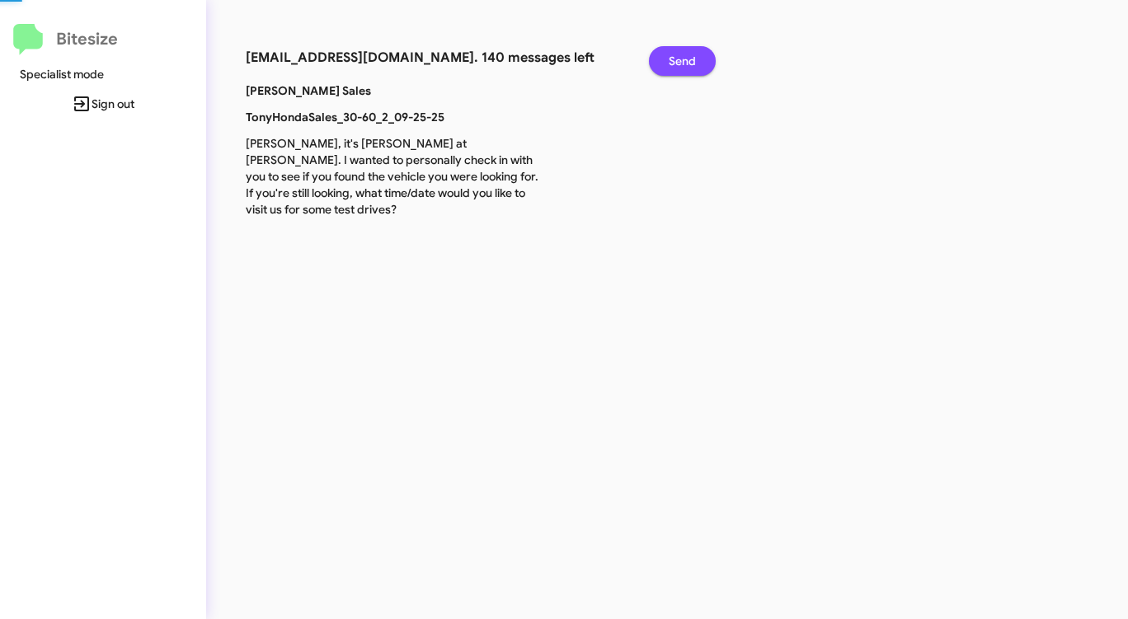
click at [682, 55] on span "Send" at bounding box center [682, 61] width 27 height 30
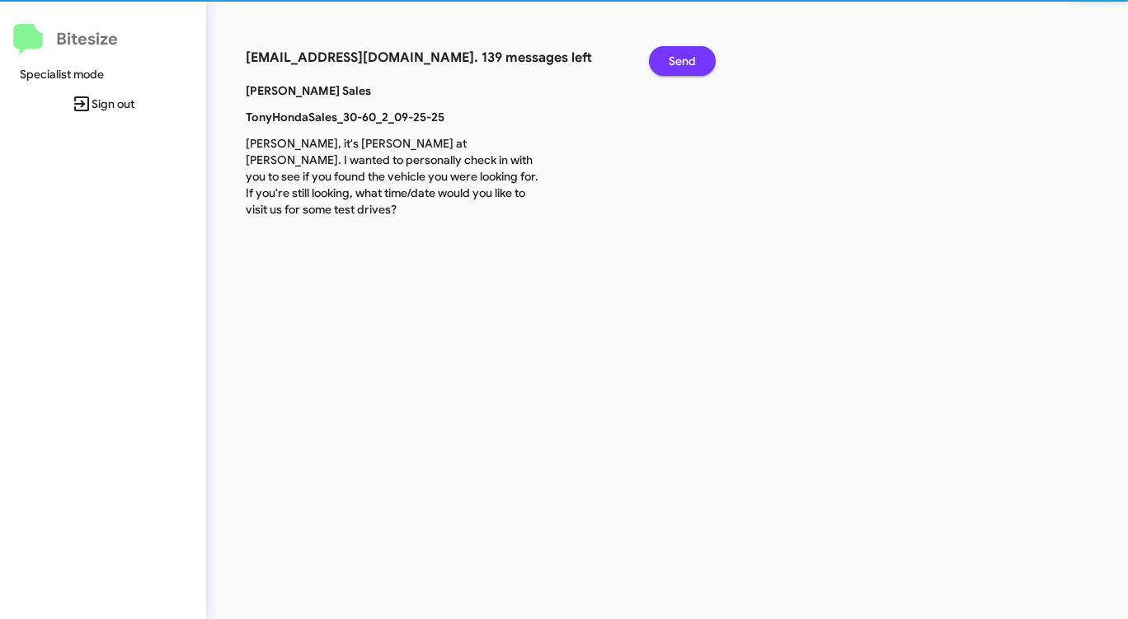
click at [682, 55] on span "Send" at bounding box center [682, 61] width 27 height 30
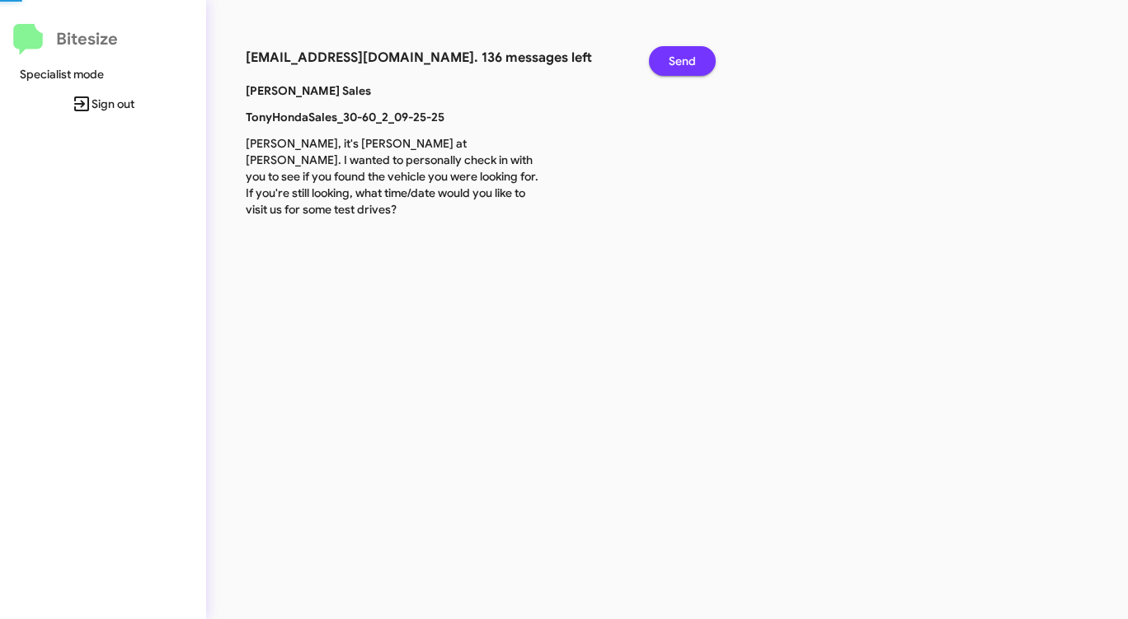
click at [682, 55] on span "Send" at bounding box center [682, 61] width 27 height 30
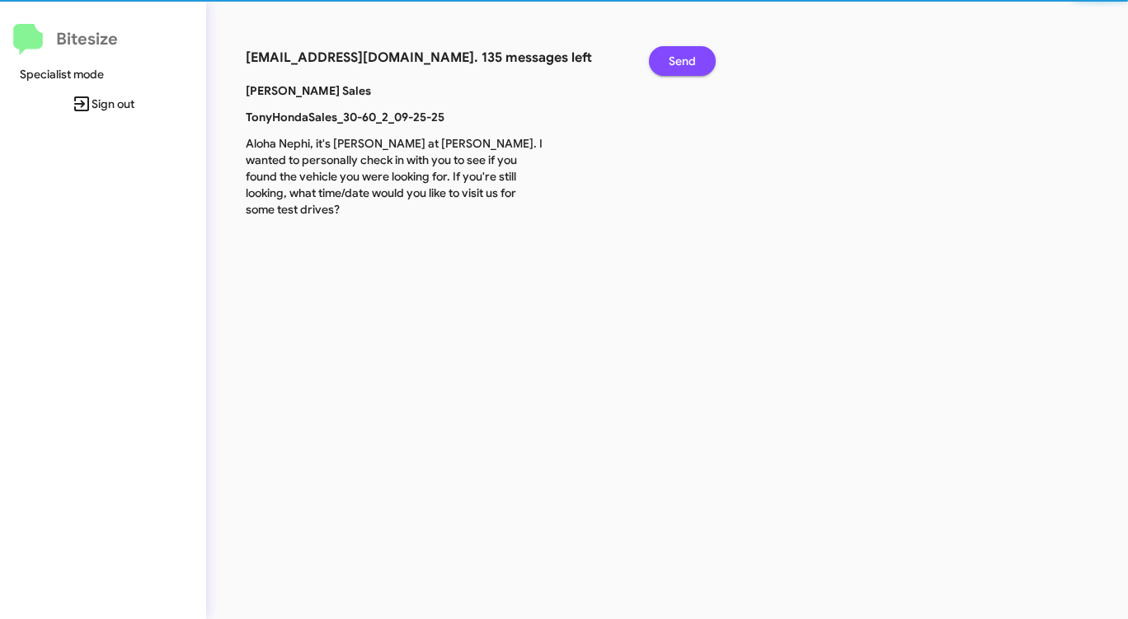
click at [681, 55] on span "Send" at bounding box center [682, 61] width 27 height 30
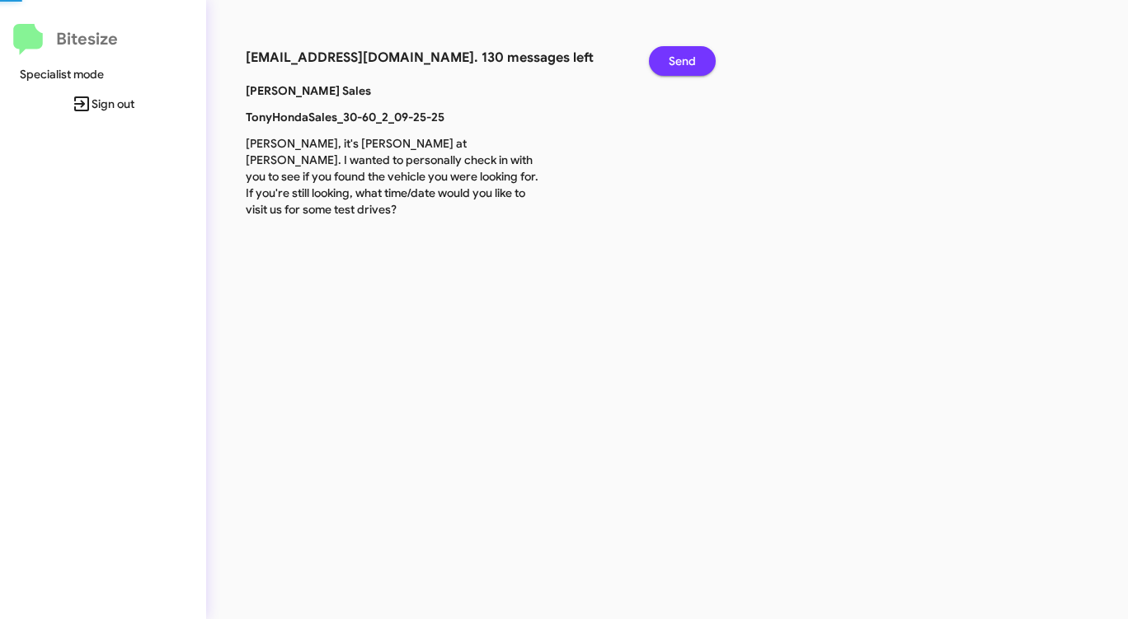
click at [681, 55] on span "Send" at bounding box center [682, 61] width 27 height 30
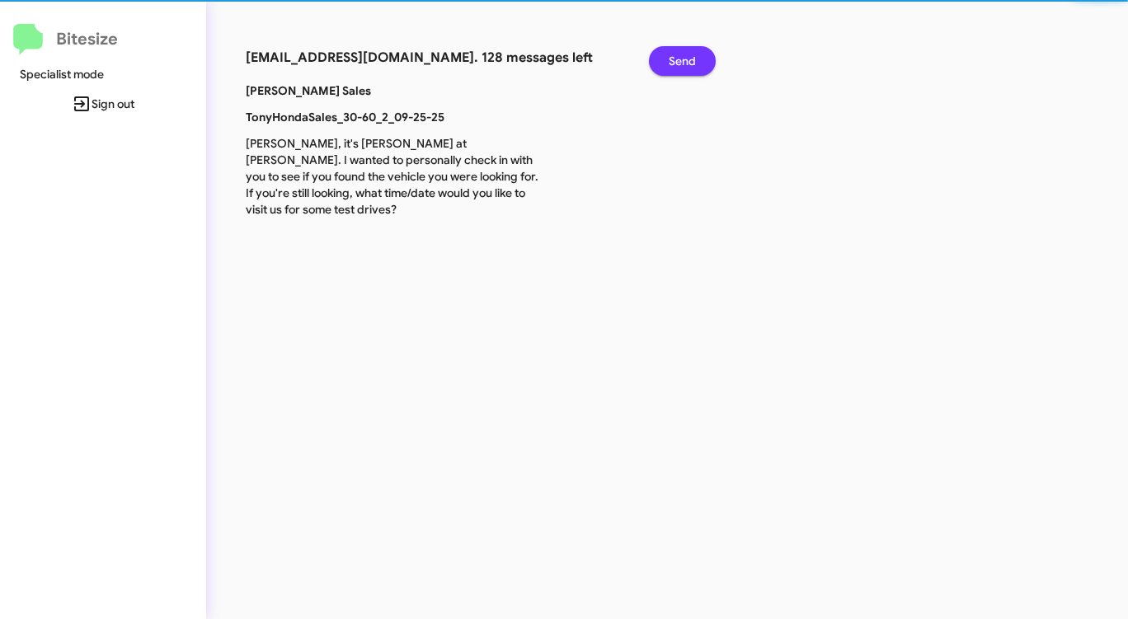
click at [681, 55] on span "Send" at bounding box center [682, 61] width 27 height 30
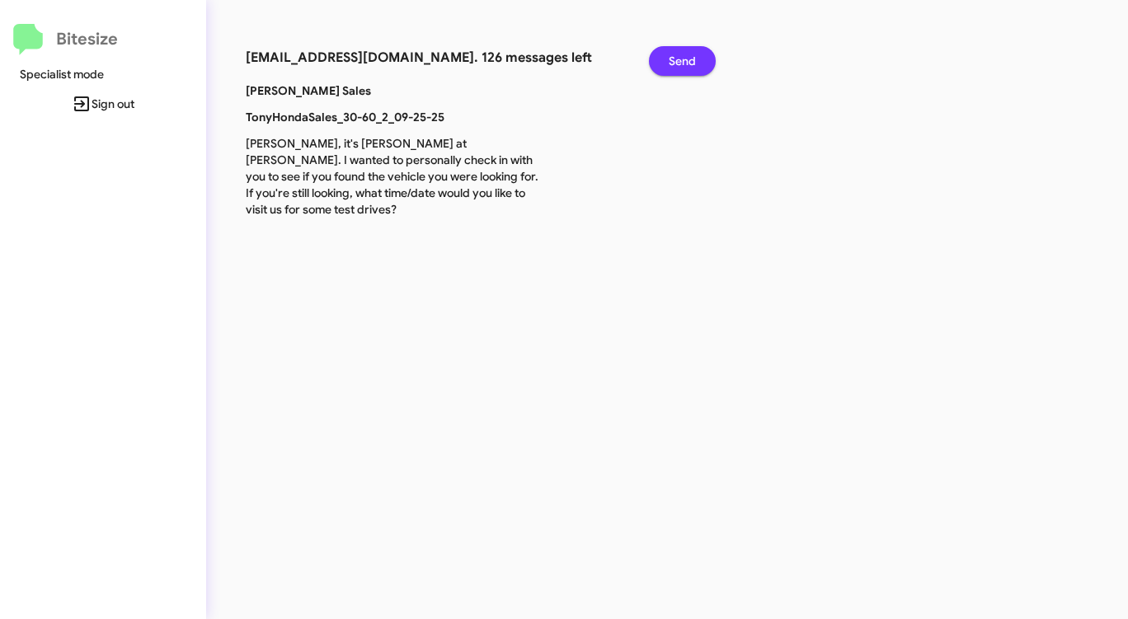
click at [681, 55] on span "Send" at bounding box center [682, 61] width 27 height 30
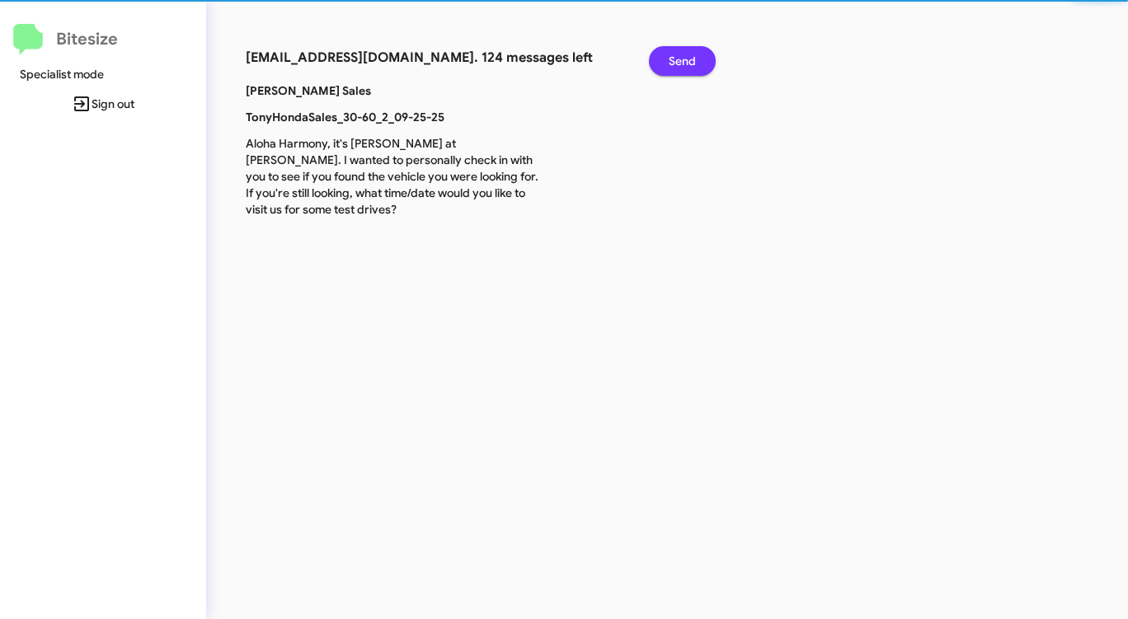
click at [681, 55] on span "Send" at bounding box center [682, 61] width 27 height 30
click at [680, 55] on span "Send" at bounding box center [682, 61] width 27 height 30
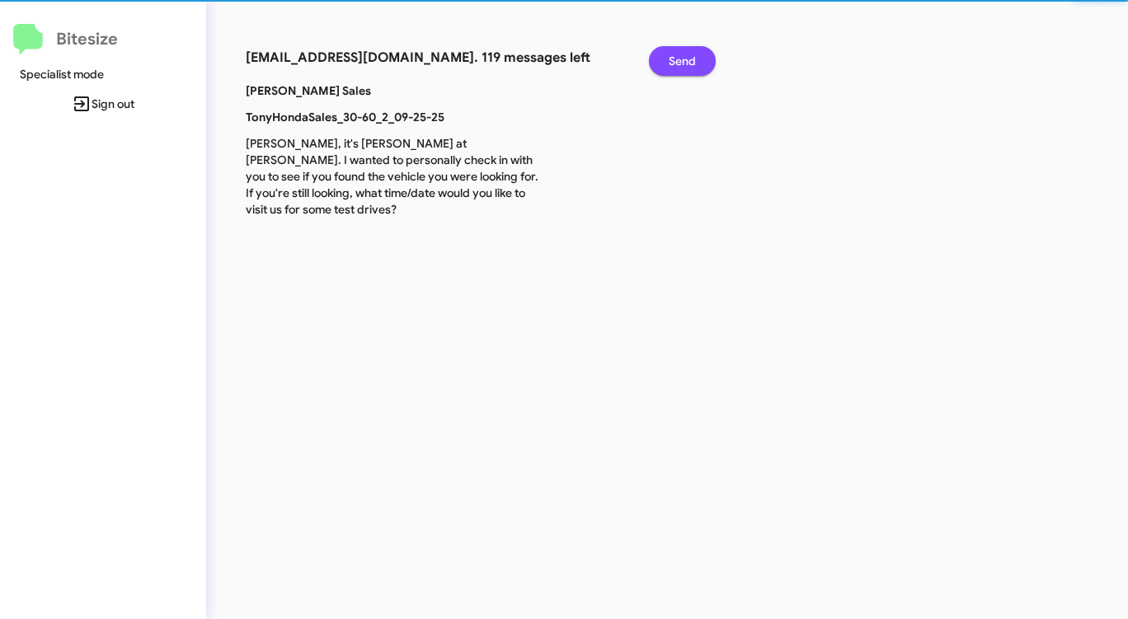
click at [680, 55] on span "Send" at bounding box center [682, 61] width 27 height 30
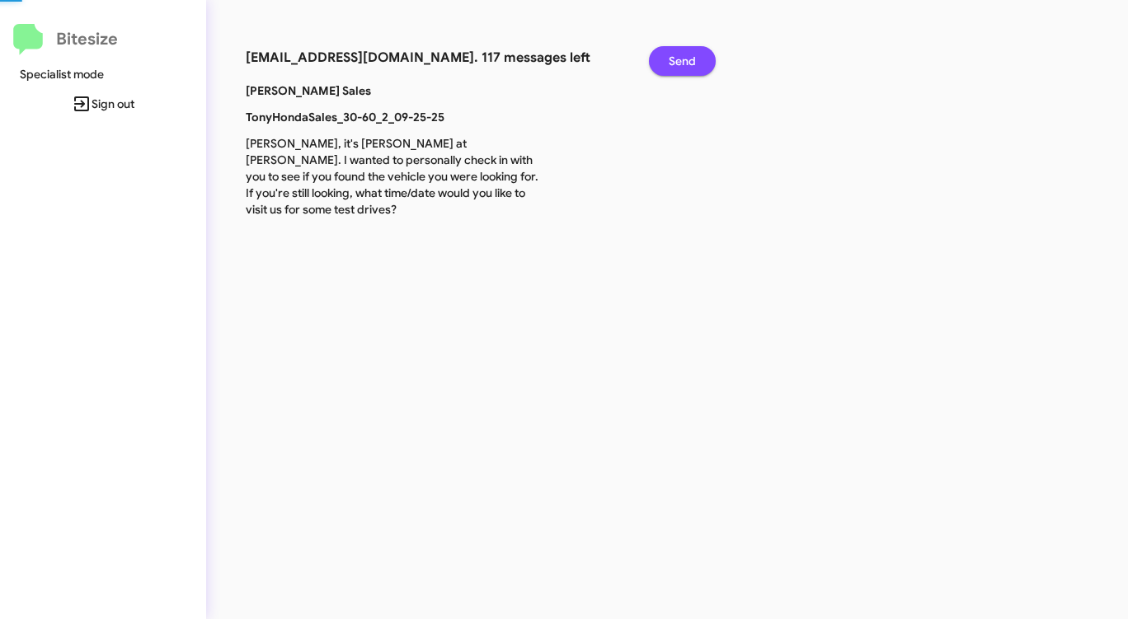
click at [680, 55] on span "Send" at bounding box center [682, 61] width 27 height 30
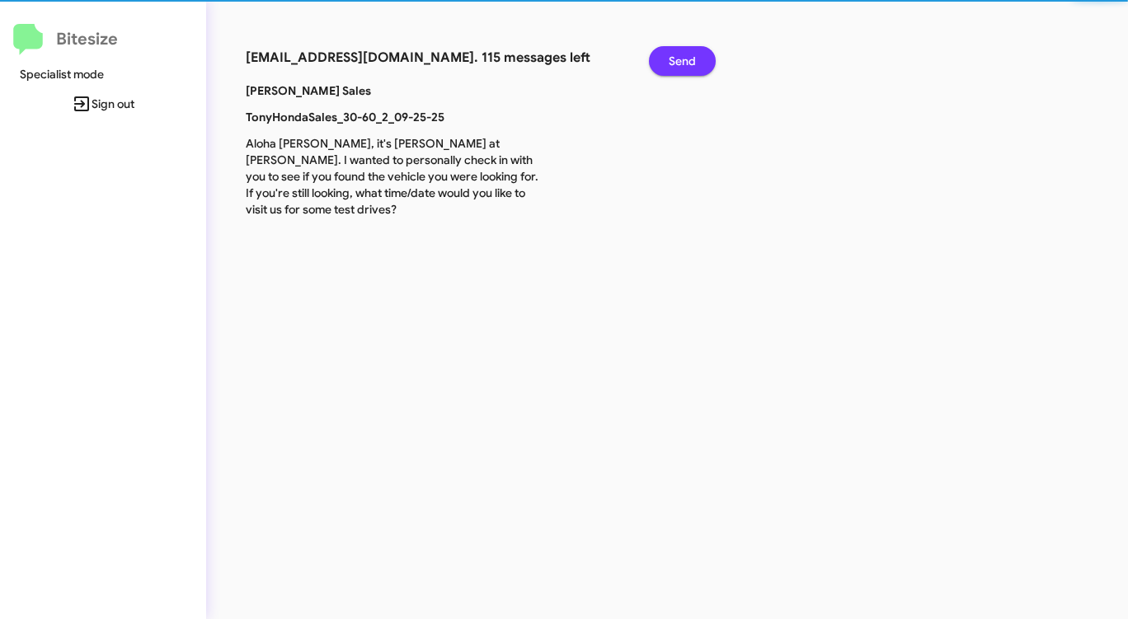
click at [680, 55] on span "Send" at bounding box center [682, 61] width 27 height 30
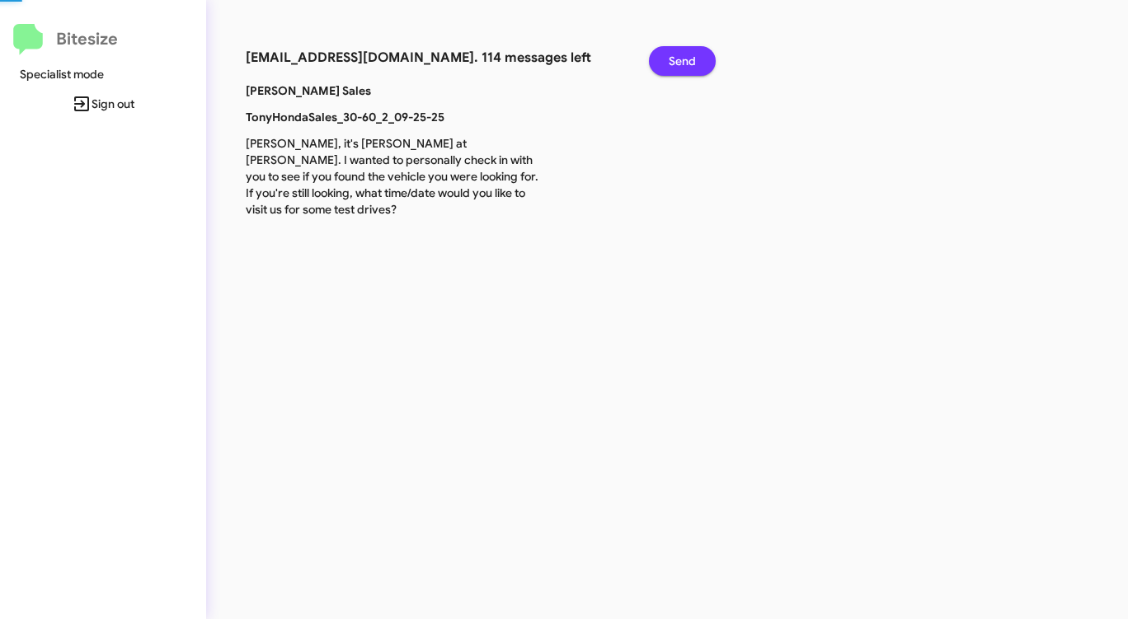
click at [680, 55] on span "Send" at bounding box center [682, 61] width 27 height 30
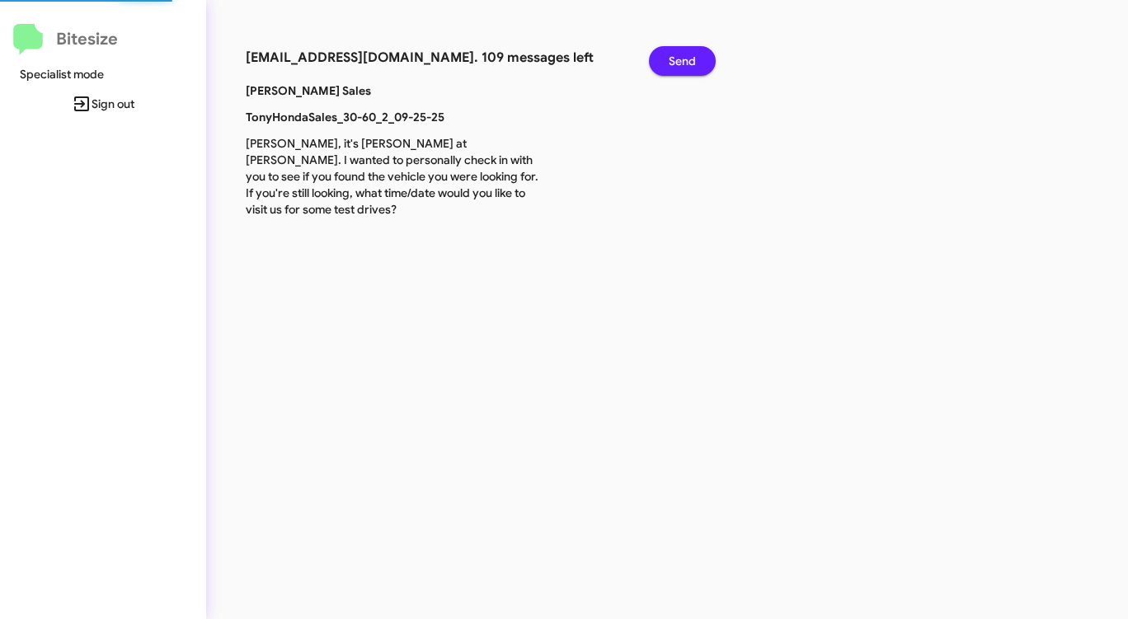
click at [680, 55] on span "Send" at bounding box center [682, 61] width 27 height 30
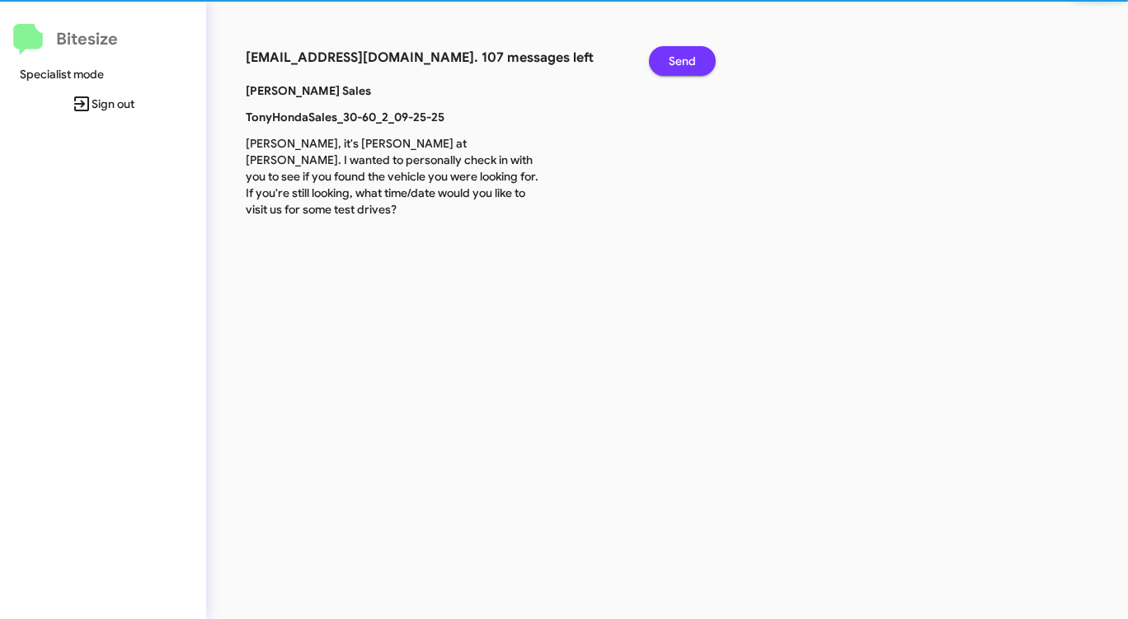
click at [680, 55] on span "Send" at bounding box center [682, 61] width 27 height 30
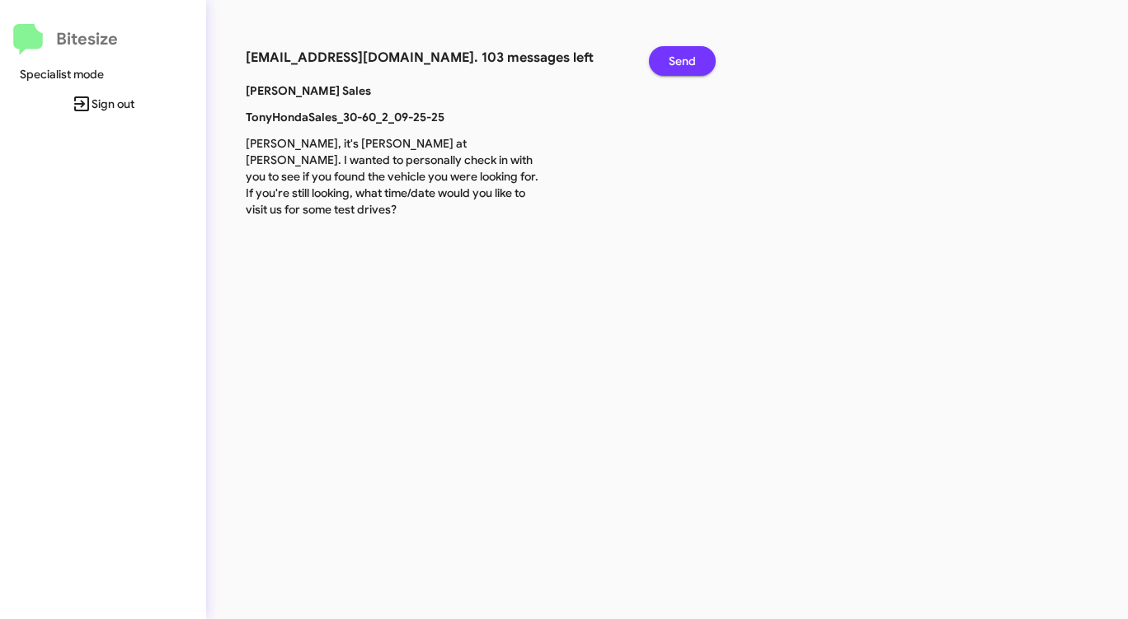
click at [680, 55] on span "Send" at bounding box center [682, 61] width 27 height 30
click at [679, 55] on span "Send" at bounding box center [682, 61] width 27 height 30
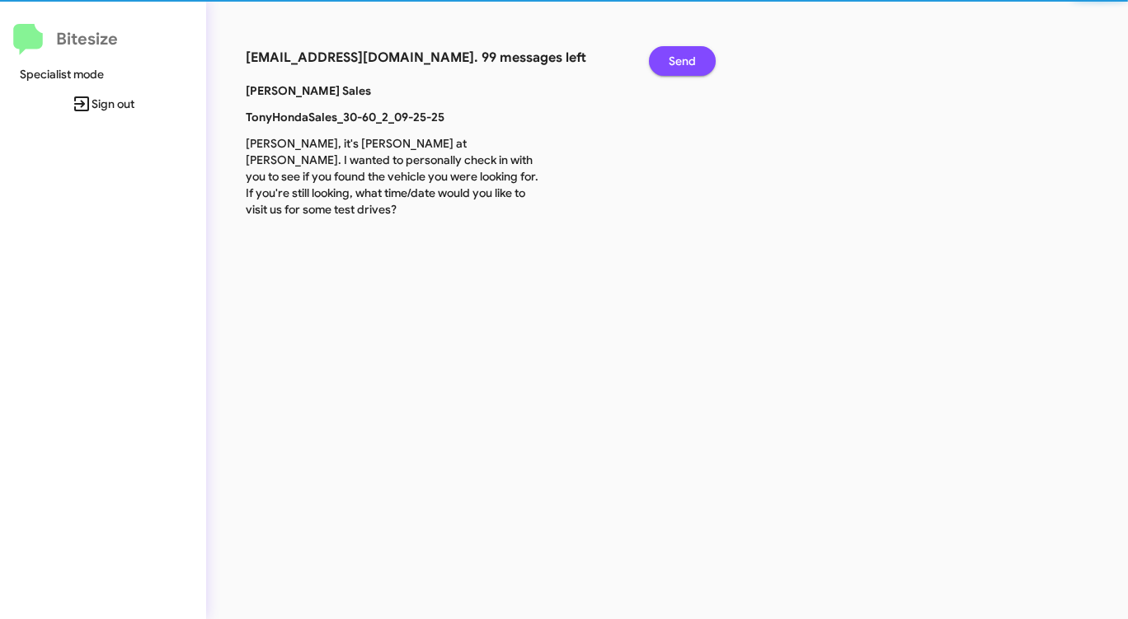
click at [679, 55] on span "Send" at bounding box center [682, 61] width 27 height 30
click at [677, 56] on span "Send" at bounding box center [682, 61] width 27 height 30
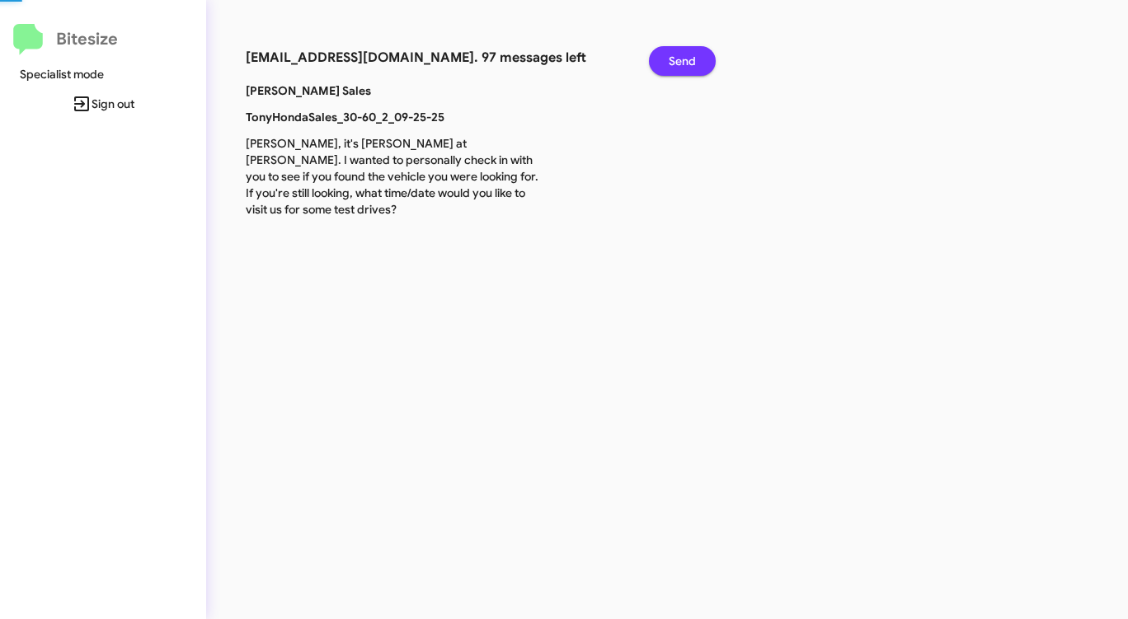
click at [677, 56] on span "Send" at bounding box center [682, 61] width 27 height 30
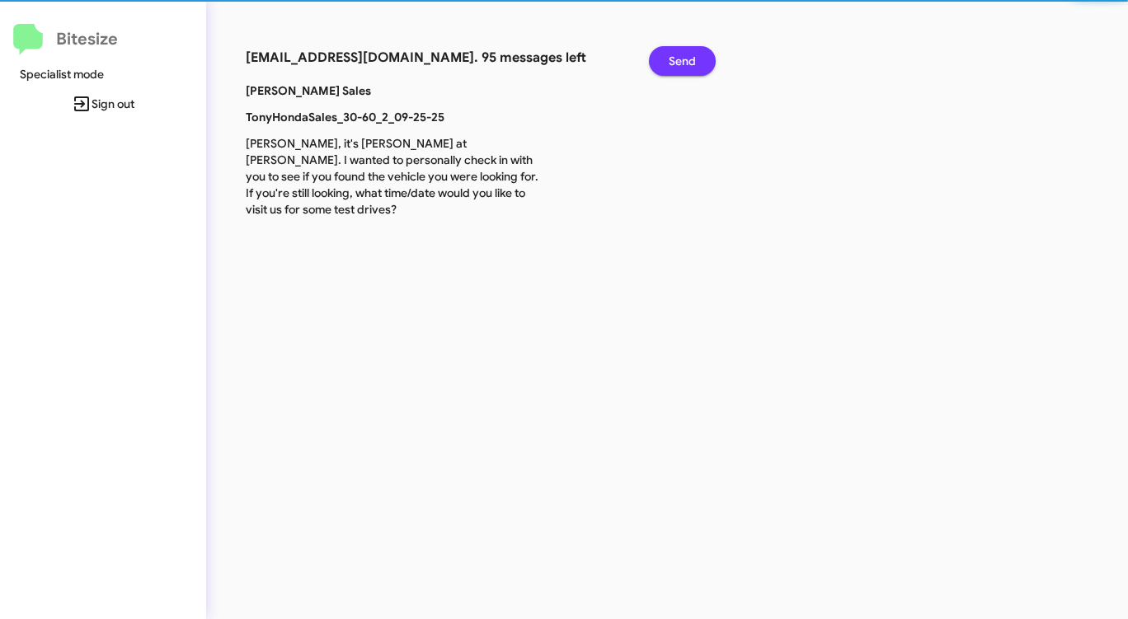
click at [677, 56] on span "Send" at bounding box center [682, 61] width 27 height 30
click at [676, 56] on span "Send" at bounding box center [682, 61] width 27 height 30
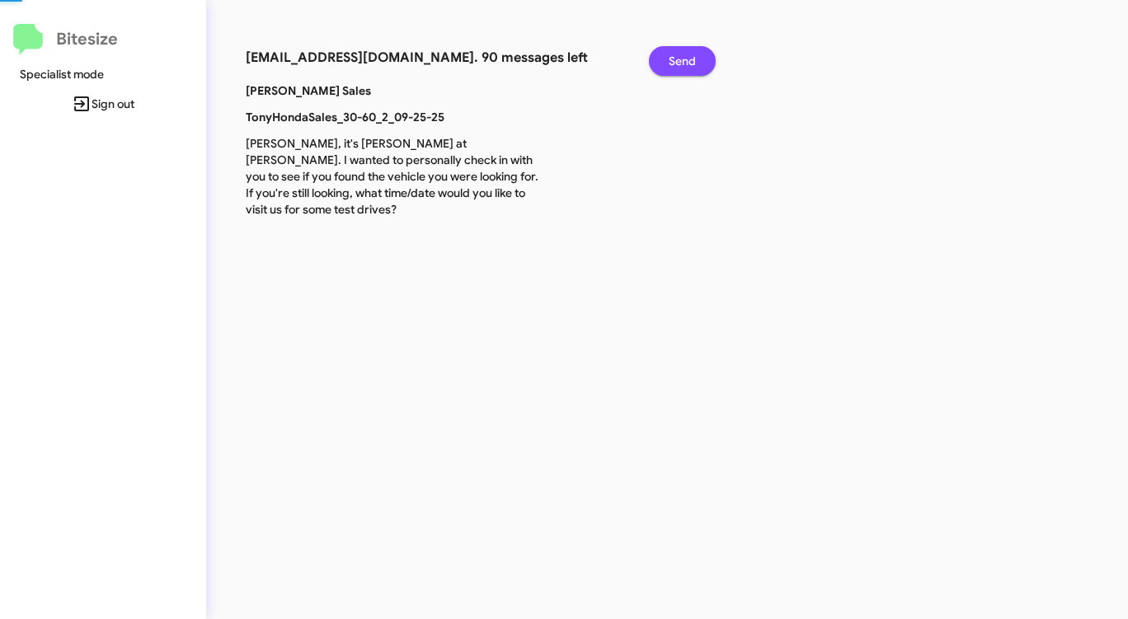
click at [676, 56] on span "Send" at bounding box center [682, 61] width 27 height 30
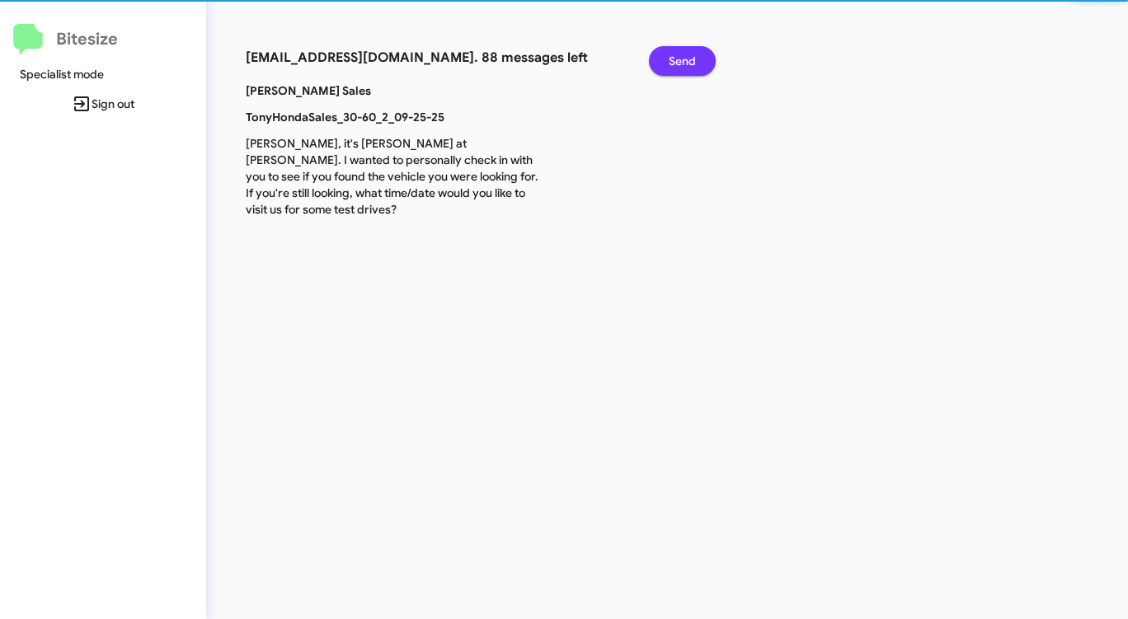
click at [676, 56] on span "Send" at bounding box center [682, 61] width 27 height 30
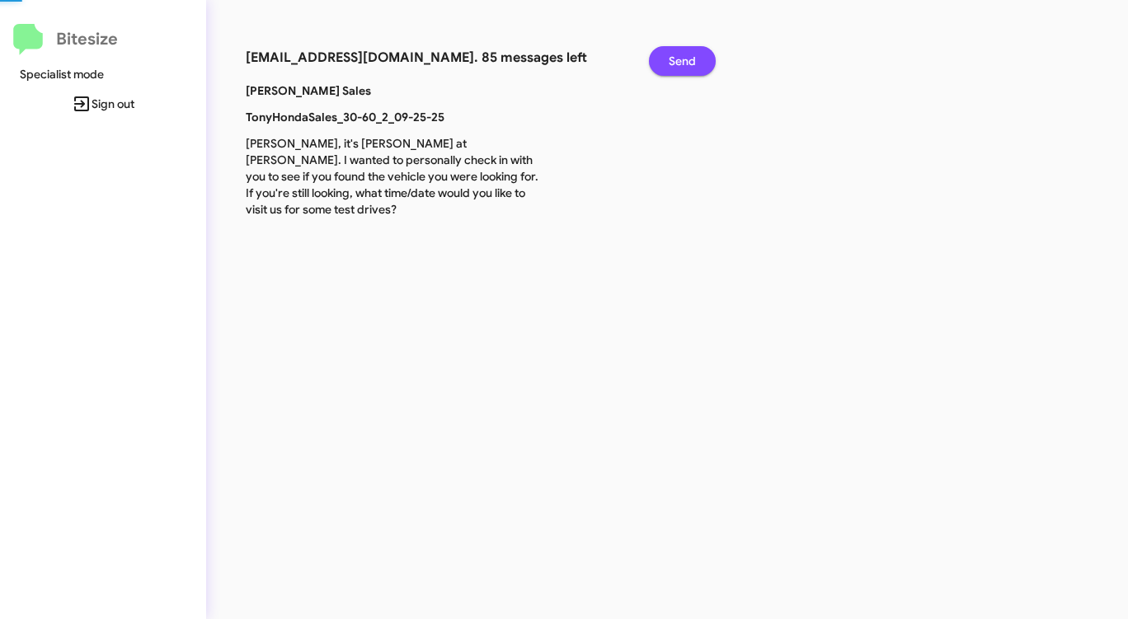
click at [676, 56] on span "Send" at bounding box center [682, 61] width 27 height 30
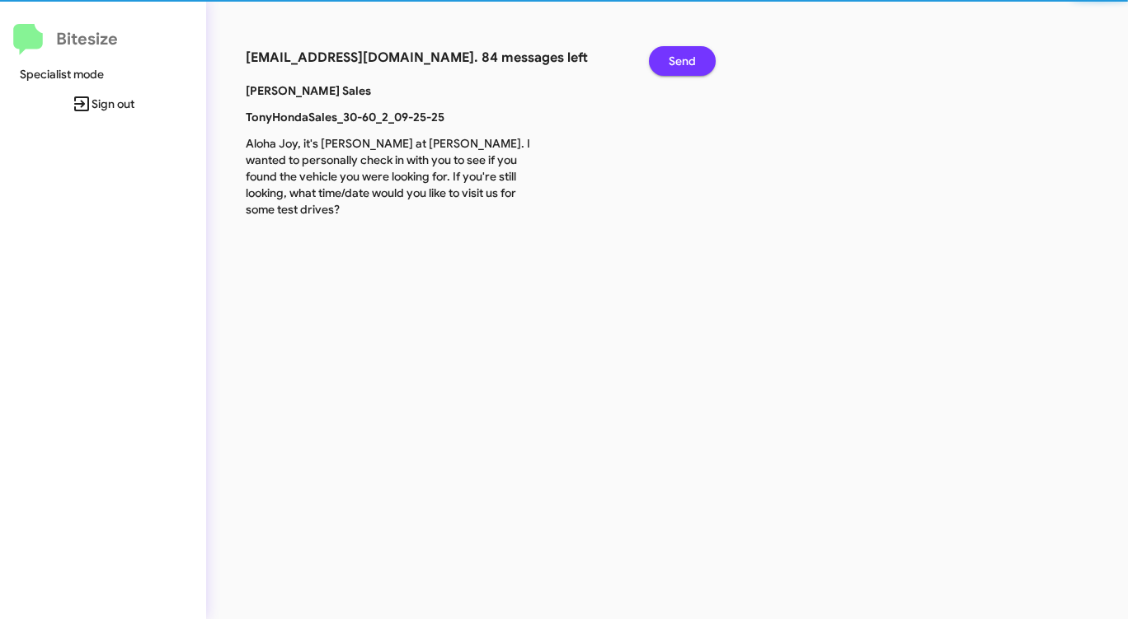
click at [676, 56] on span "Send" at bounding box center [682, 61] width 27 height 30
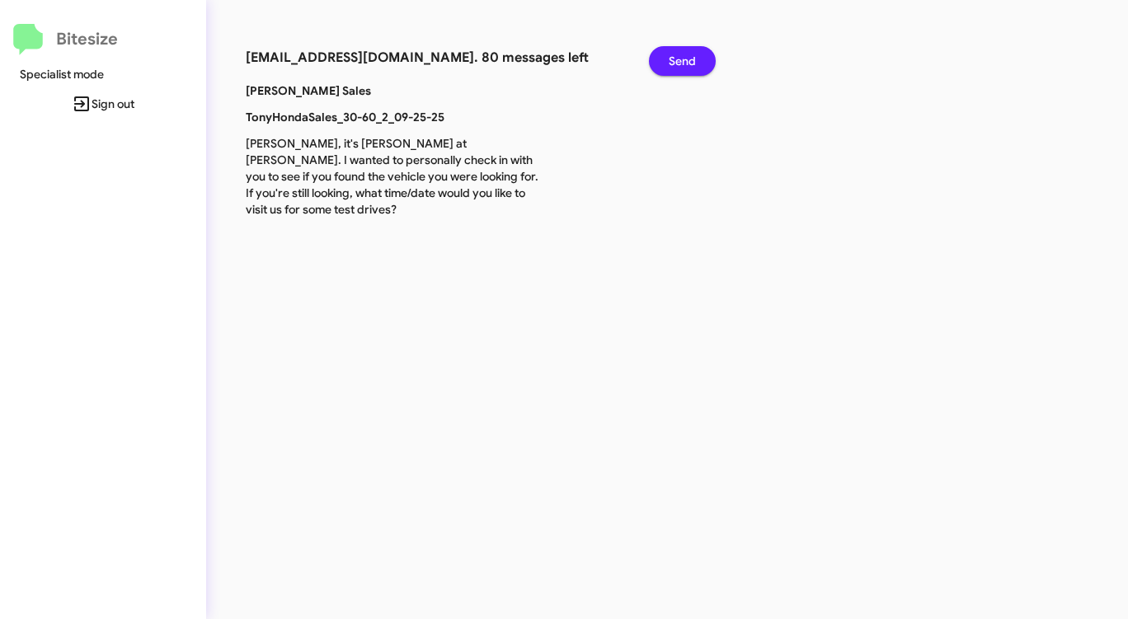
click at [676, 56] on span "Send" at bounding box center [682, 61] width 27 height 30
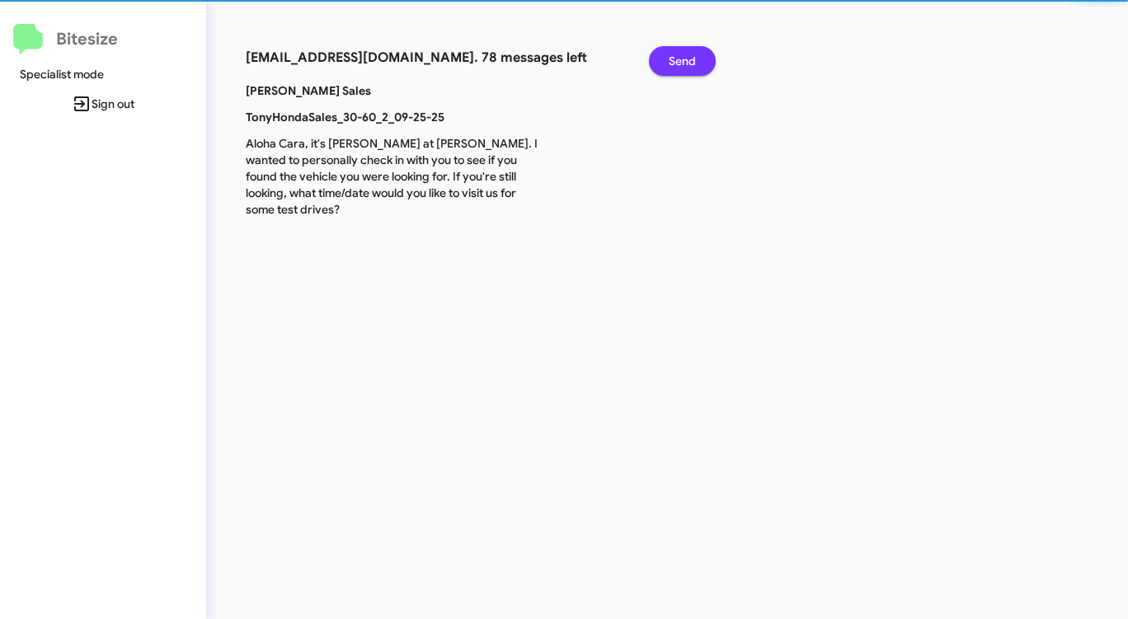
click at [676, 56] on span "Send" at bounding box center [682, 61] width 27 height 30
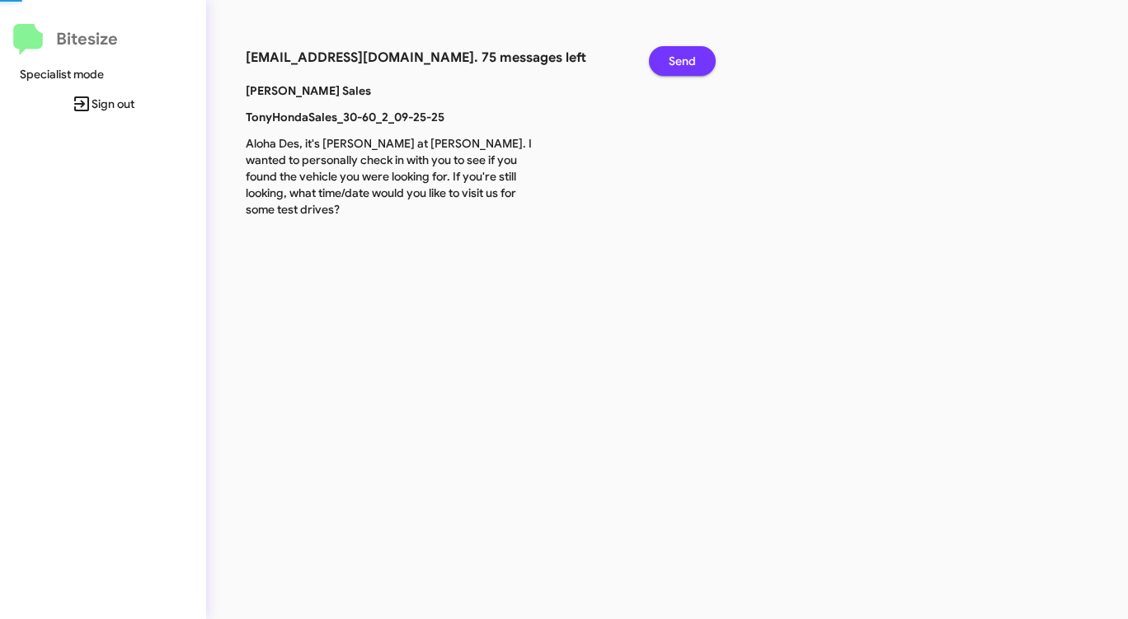
click at [676, 56] on span "Send" at bounding box center [682, 61] width 27 height 30
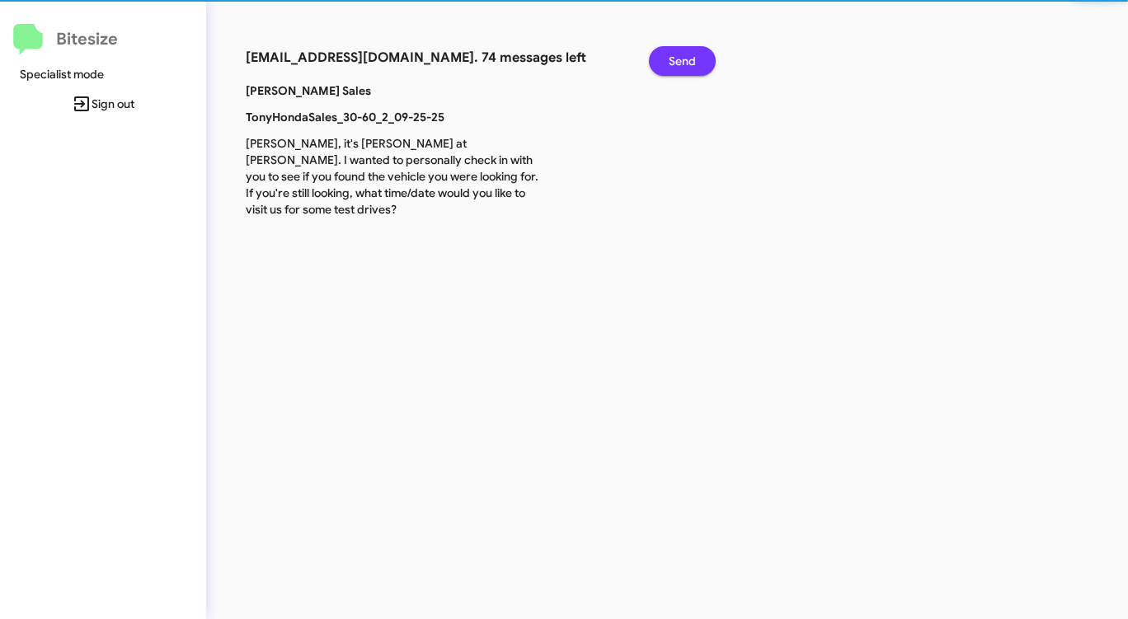
click at [676, 56] on span "Send" at bounding box center [682, 61] width 27 height 30
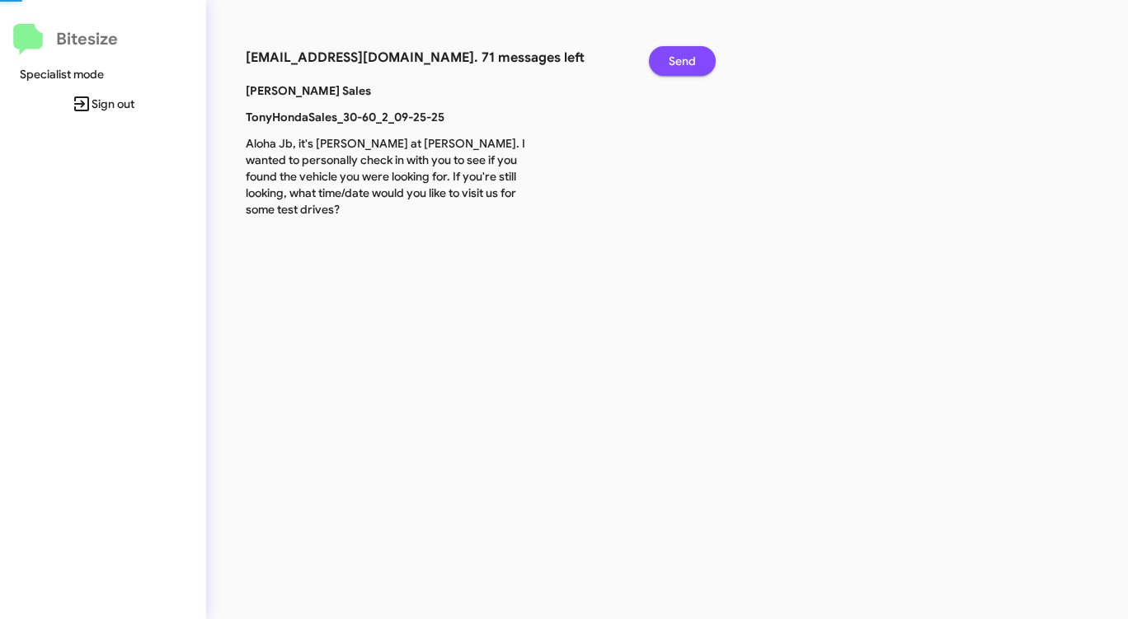
click at [676, 56] on span "Send" at bounding box center [682, 61] width 27 height 30
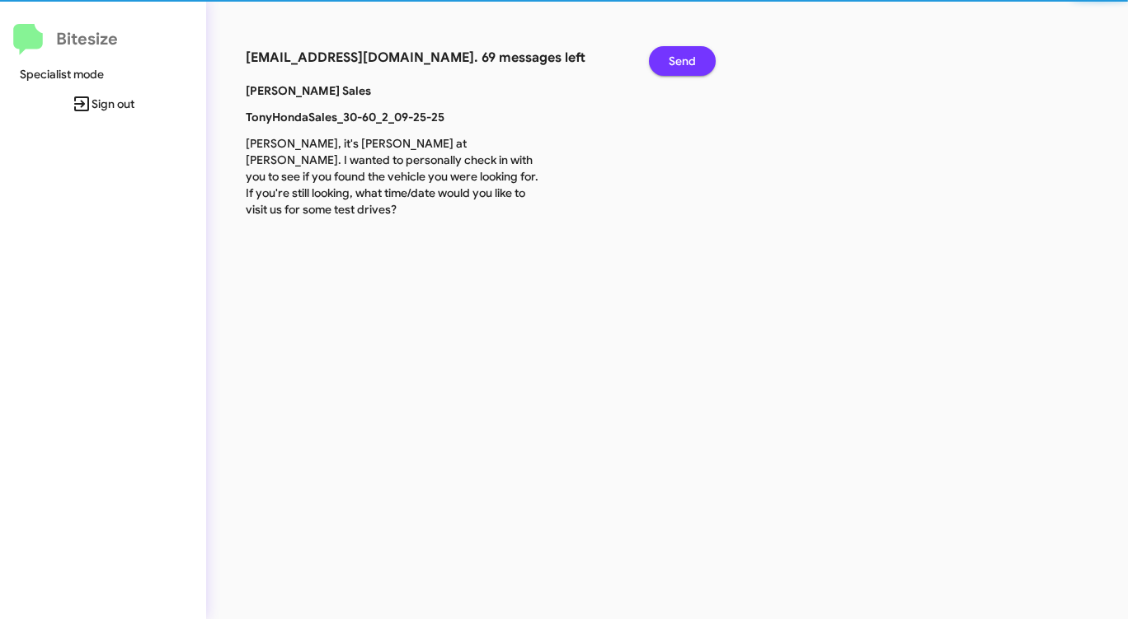
click at [676, 56] on span "Send" at bounding box center [682, 61] width 27 height 30
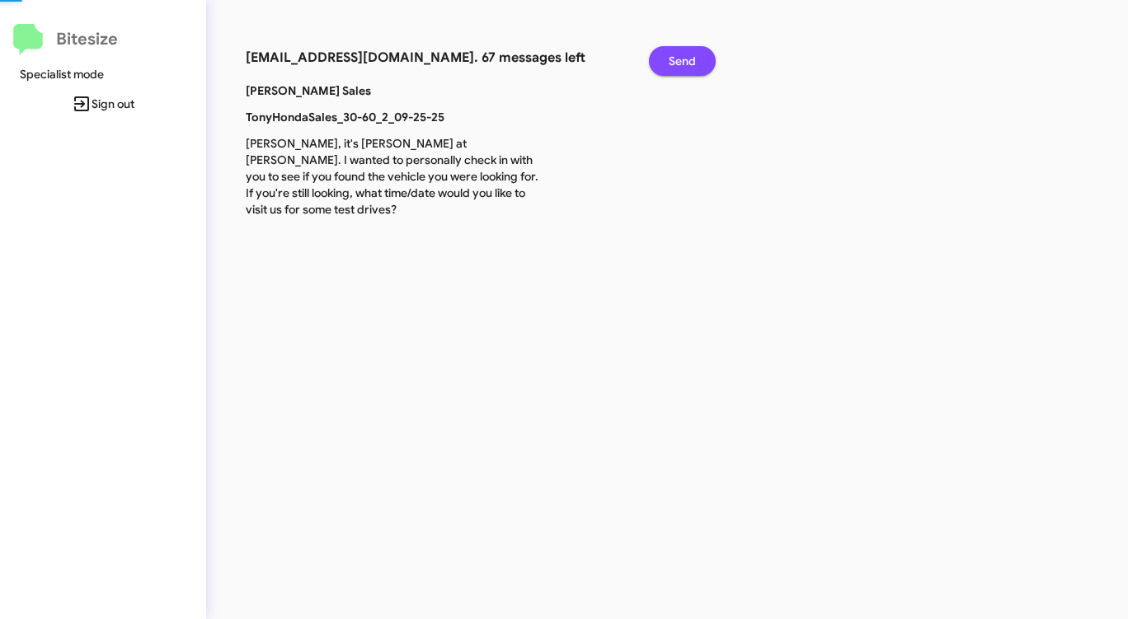
click at [676, 56] on span "Send" at bounding box center [682, 61] width 27 height 30
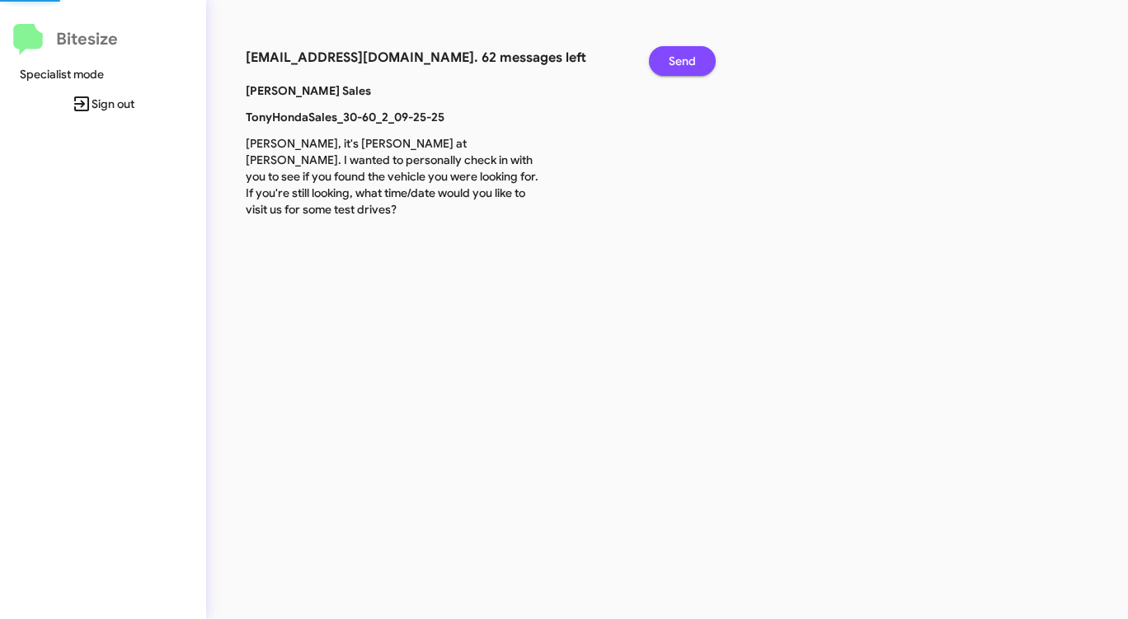
click at [676, 56] on span "Send" at bounding box center [682, 61] width 27 height 30
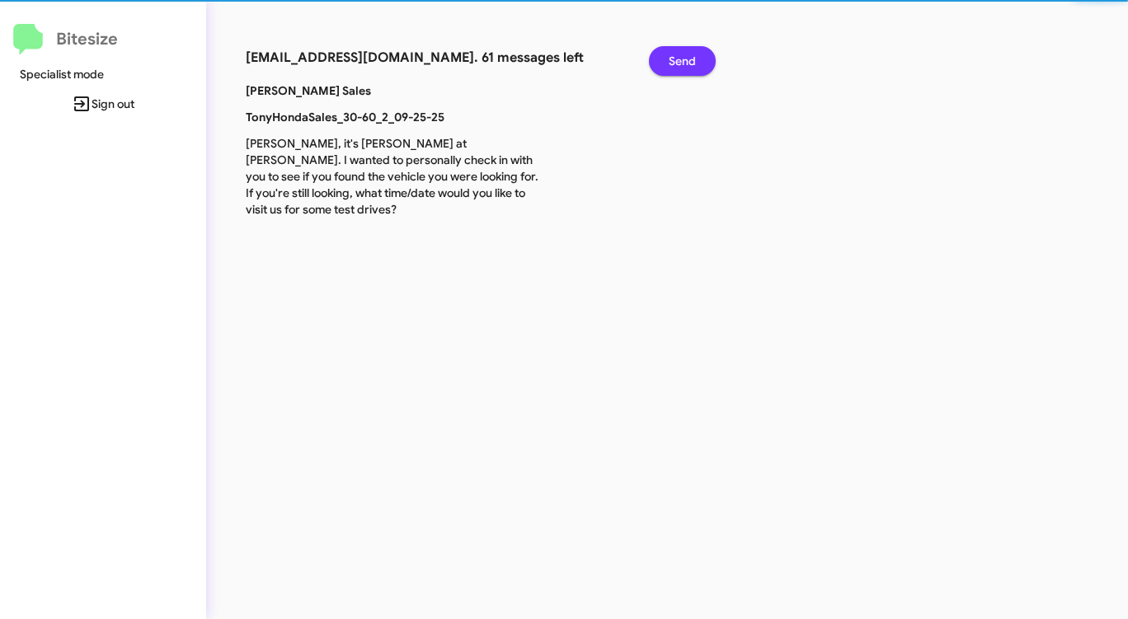
click at [676, 56] on span "Send" at bounding box center [682, 61] width 27 height 30
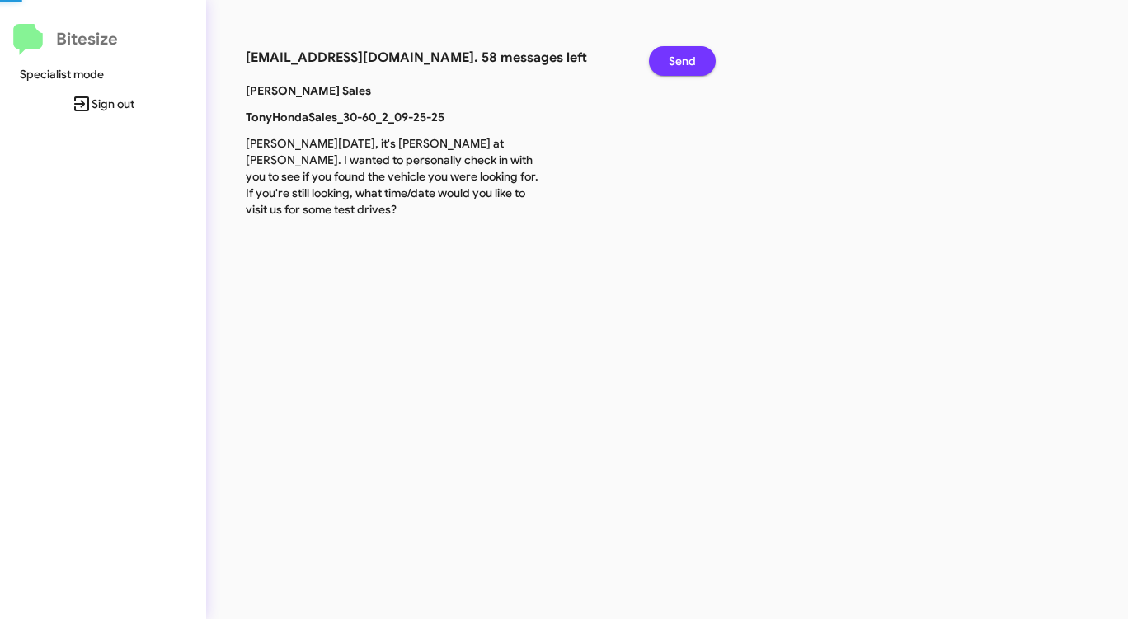
click at [676, 56] on span "Send" at bounding box center [682, 61] width 27 height 30
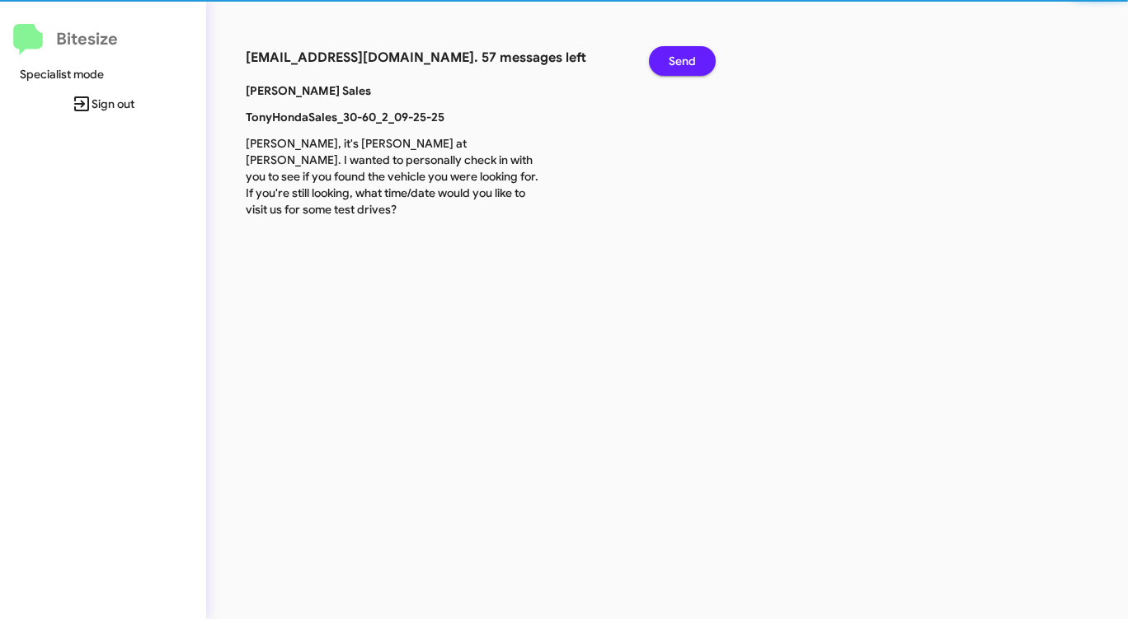
click at [676, 56] on span "Send" at bounding box center [682, 61] width 27 height 30
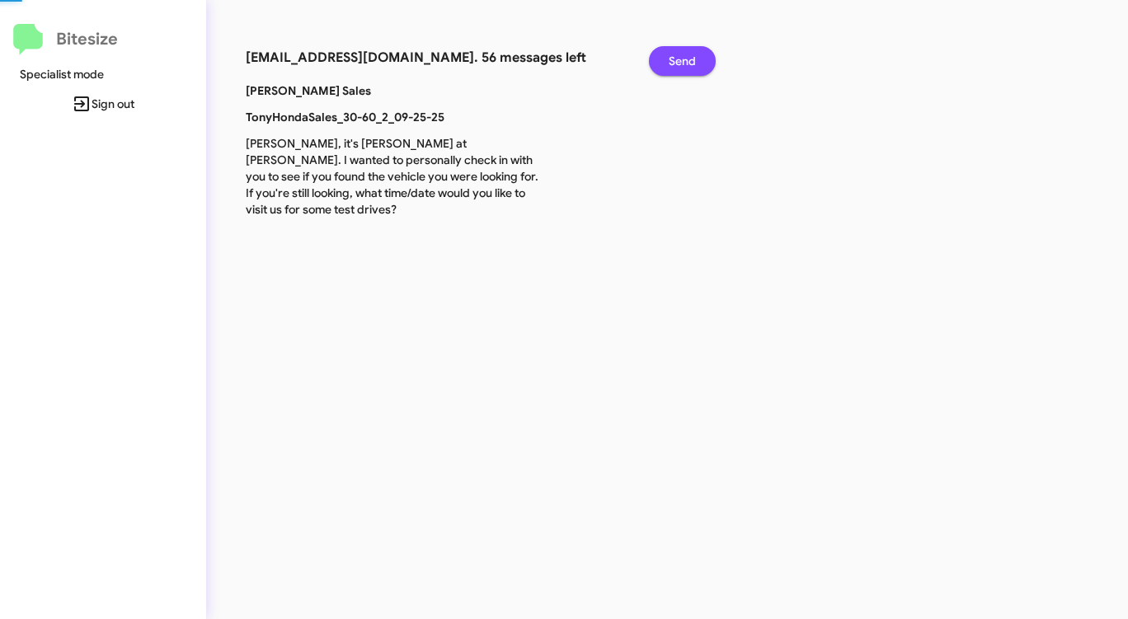
click at [676, 56] on span "Send" at bounding box center [682, 61] width 27 height 30
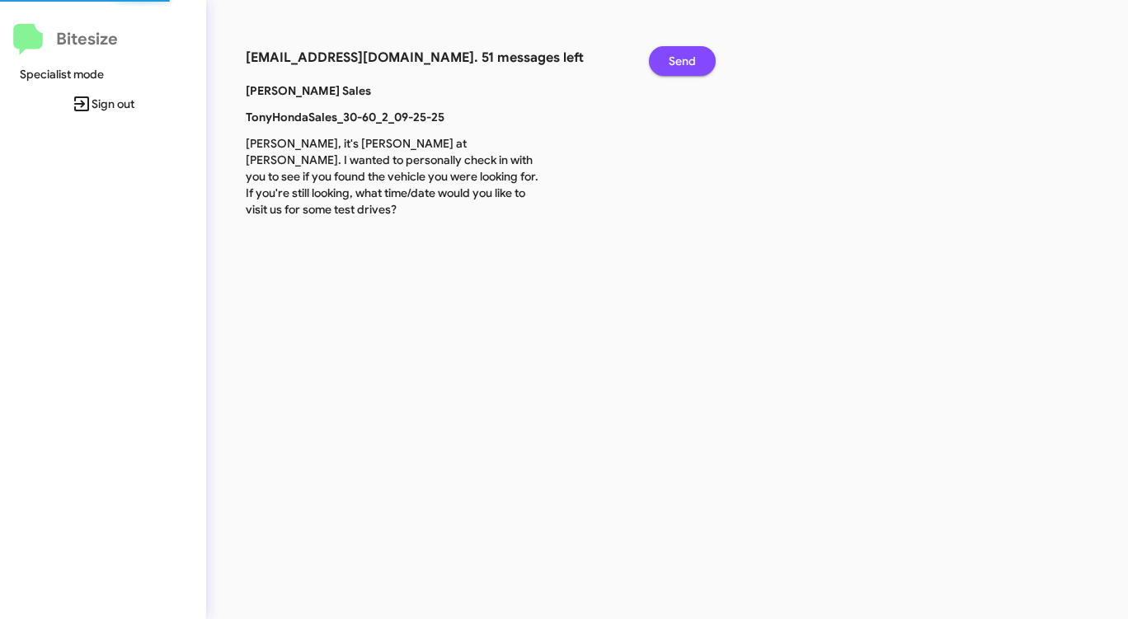
click at [676, 56] on span "Send" at bounding box center [682, 61] width 27 height 30
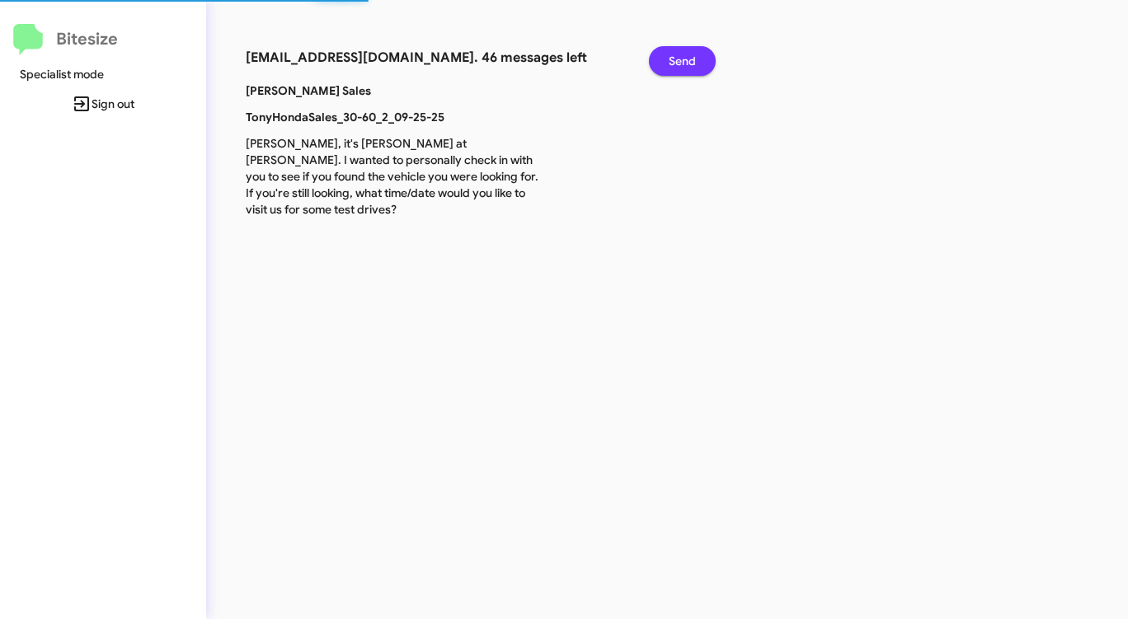
click at [676, 56] on span "Send" at bounding box center [682, 61] width 27 height 30
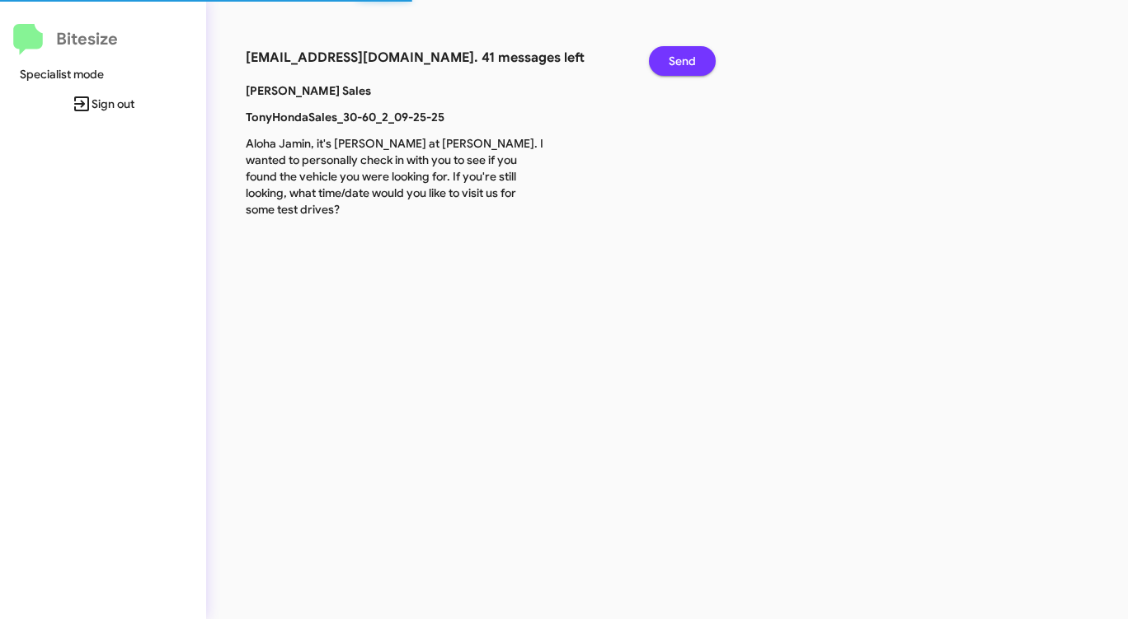
click at [676, 56] on span "Send" at bounding box center [682, 61] width 27 height 30
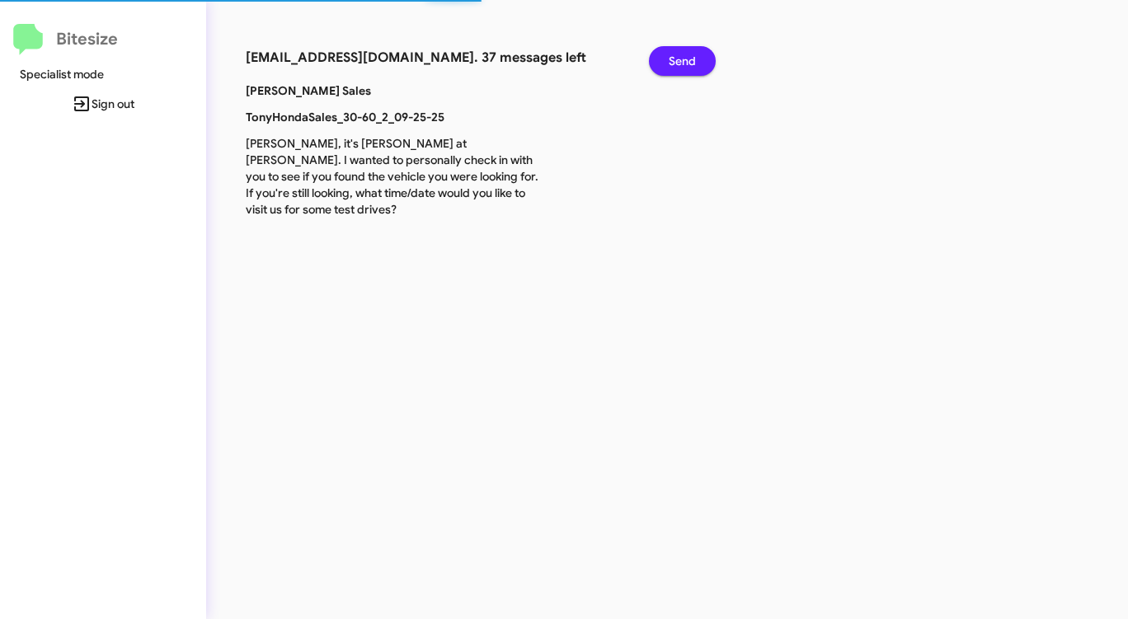
click at [676, 56] on span "Send" at bounding box center [682, 61] width 27 height 30
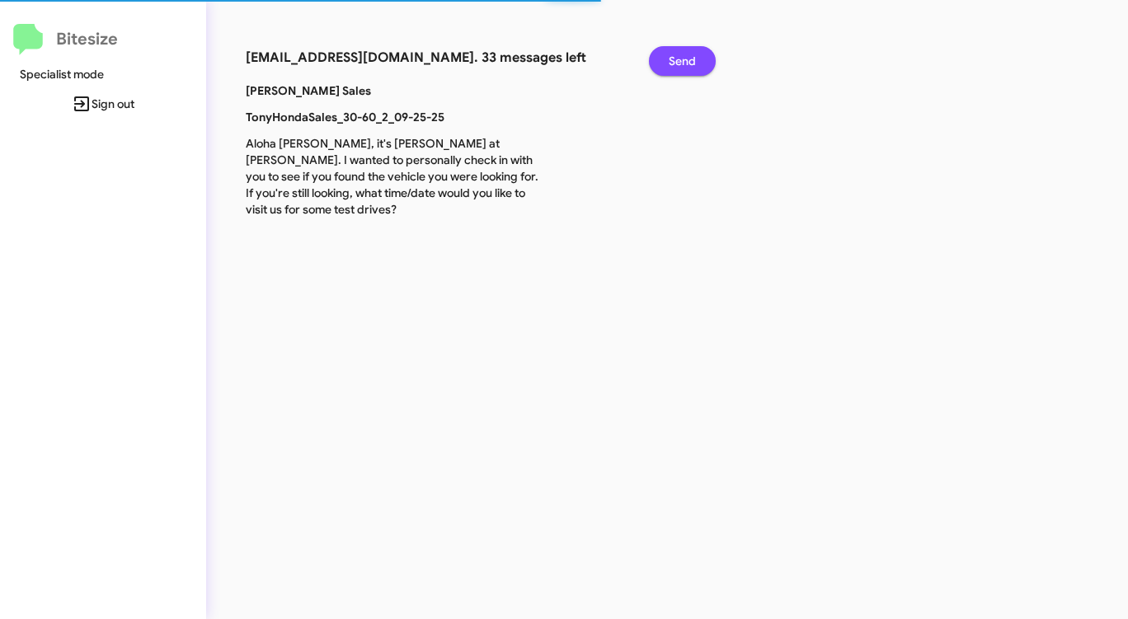
click at [676, 56] on span "Send" at bounding box center [682, 61] width 27 height 30
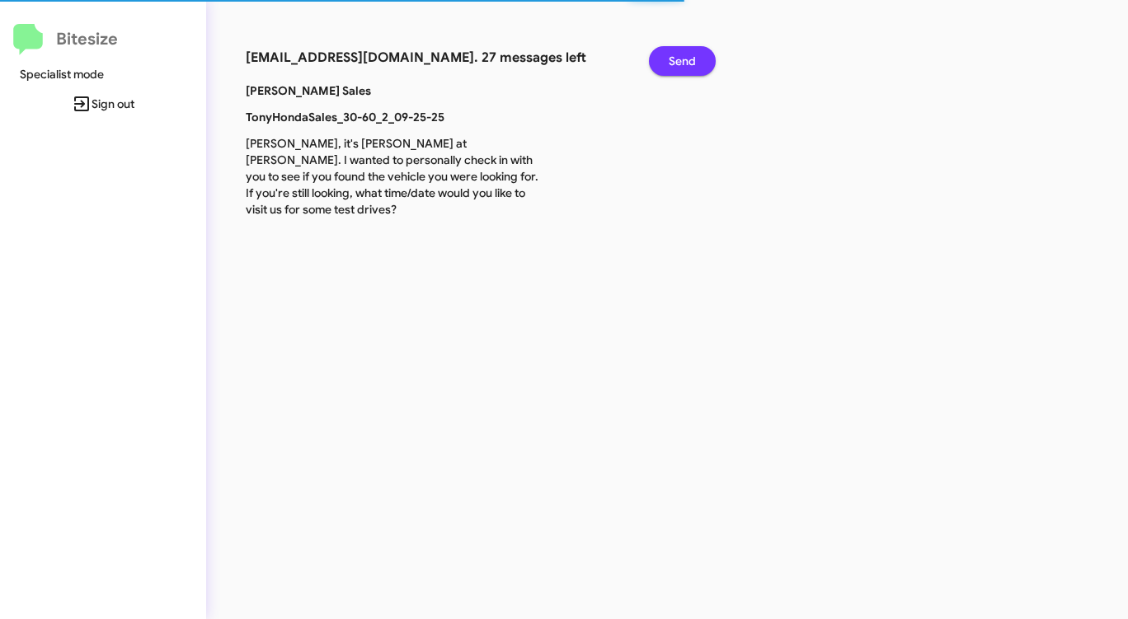
click at [676, 56] on span "Send" at bounding box center [682, 61] width 27 height 30
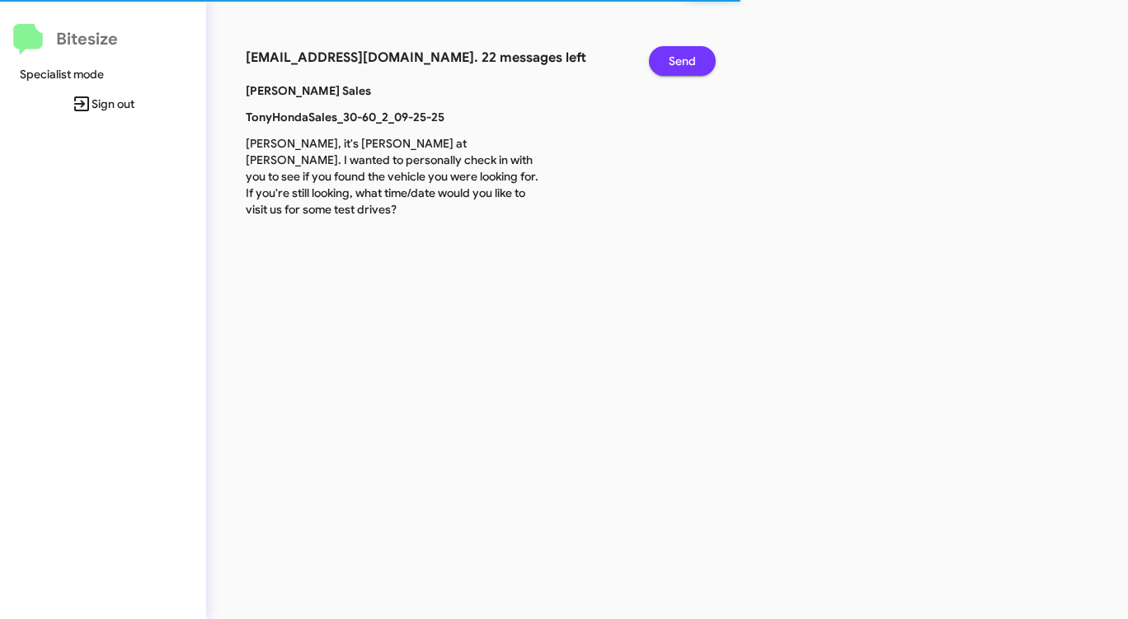
click at [676, 56] on span "Send" at bounding box center [682, 61] width 27 height 30
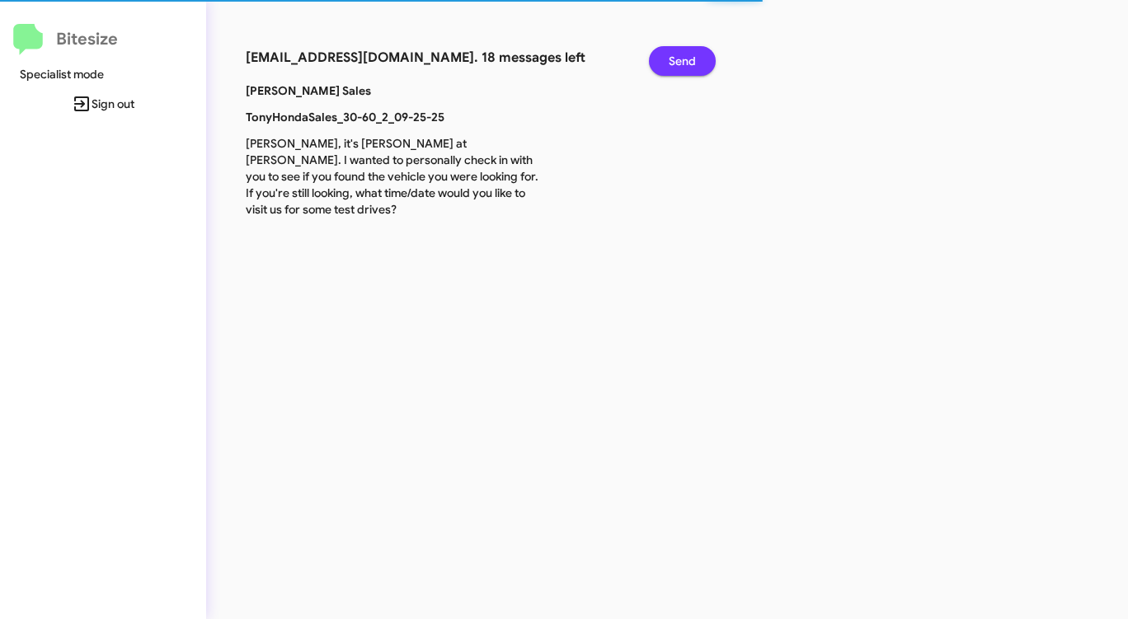
click at [676, 56] on span "Send" at bounding box center [682, 61] width 27 height 30
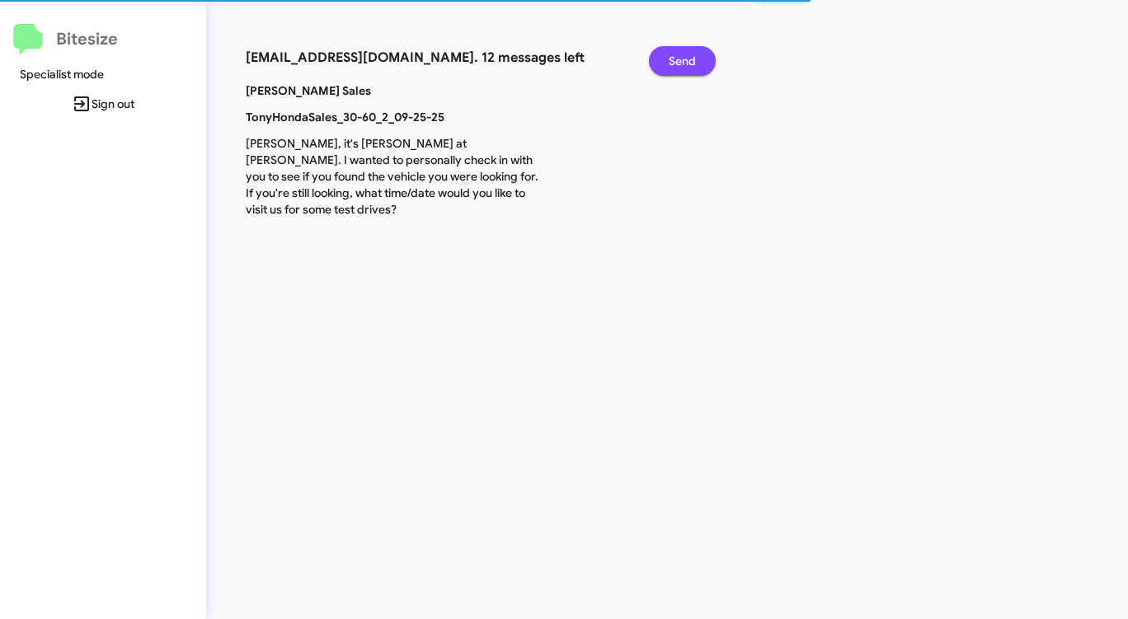
click at [676, 56] on span "Send" at bounding box center [682, 61] width 27 height 30
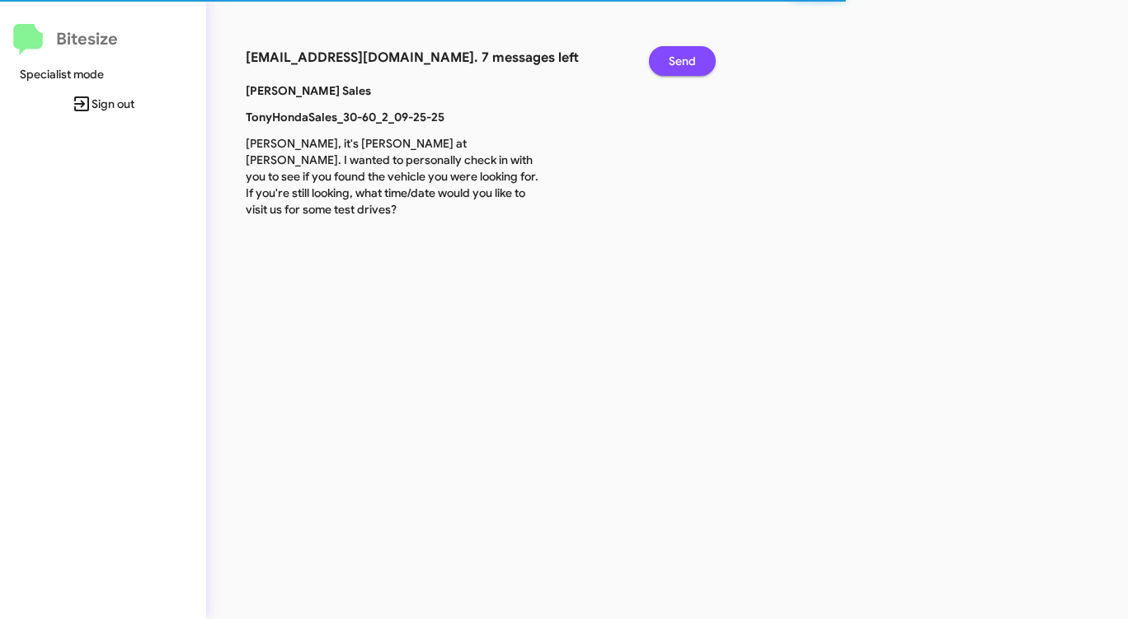
click at [676, 56] on span "Send" at bounding box center [682, 61] width 27 height 30
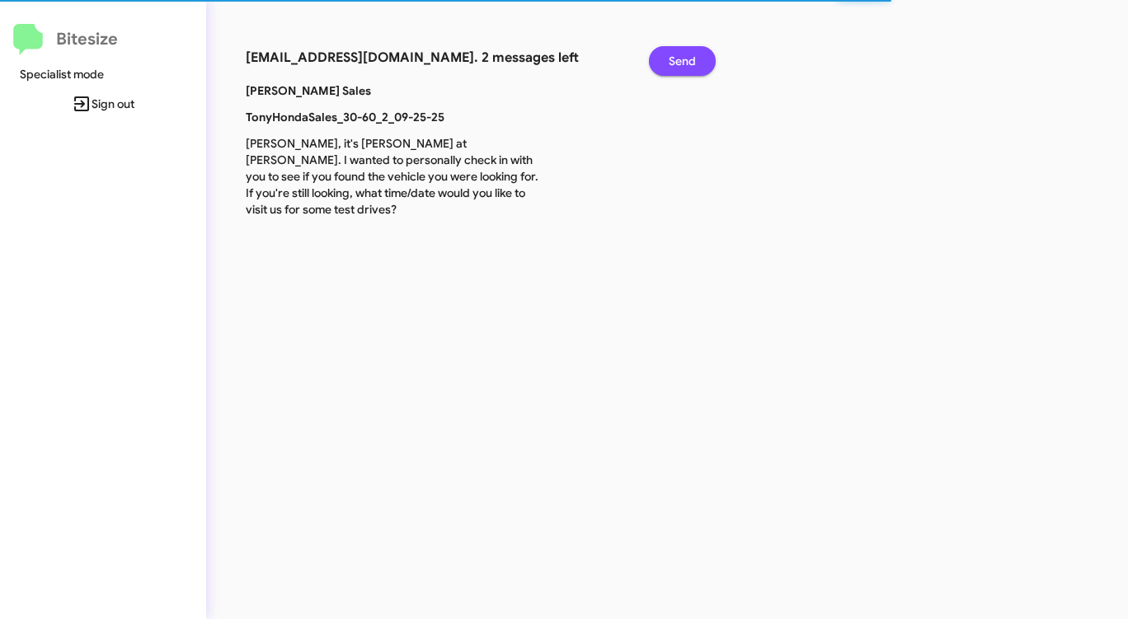
click at [676, 56] on span "Send" at bounding box center [682, 61] width 27 height 30
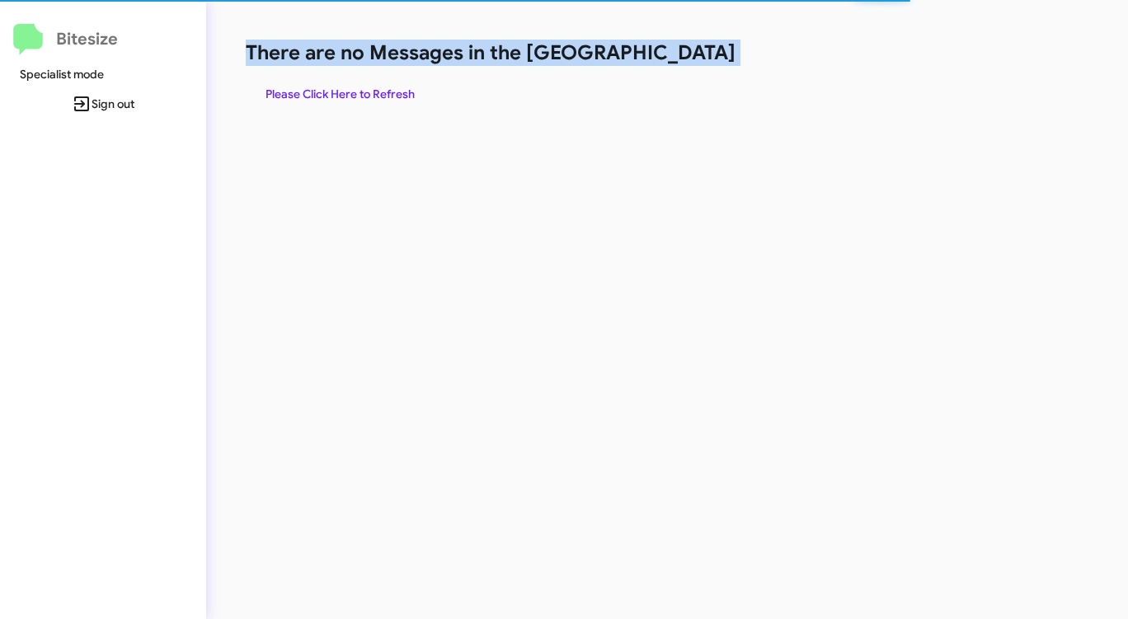
click at [676, 56] on h1 "There are no Messages in the [GEOGRAPHIC_DATA]" at bounding box center [591, 53] width 690 height 26
click at [673, 56] on h1 "There are no Messages in the [GEOGRAPHIC_DATA]" at bounding box center [591, 53] width 690 height 26
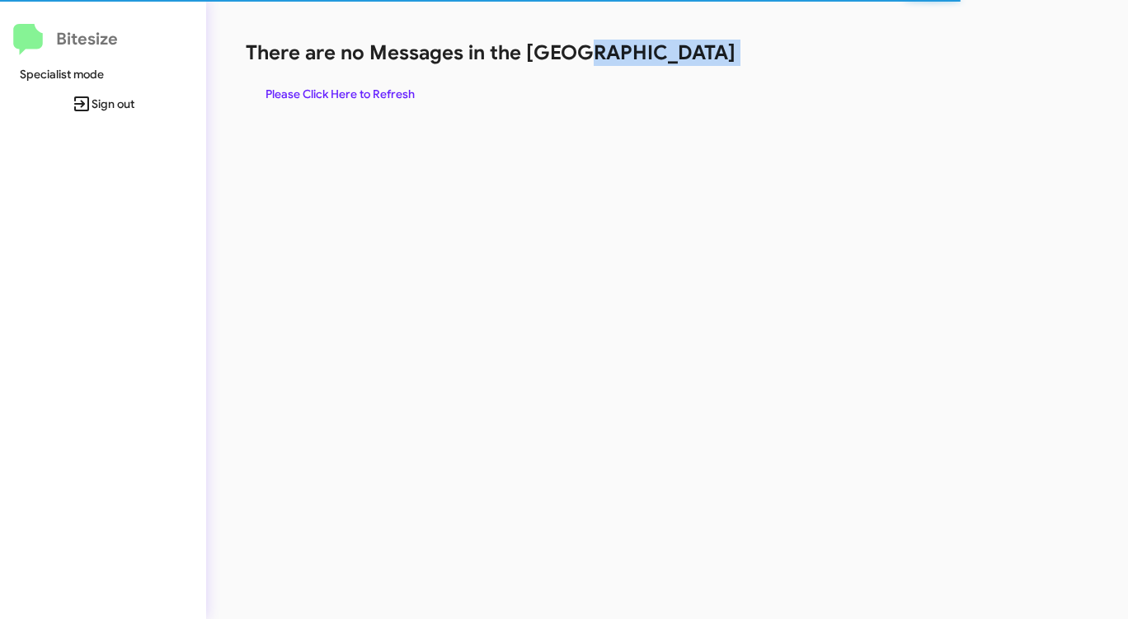
click at [671, 56] on h1 "There are no Messages in the [GEOGRAPHIC_DATA]" at bounding box center [591, 53] width 690 height 26
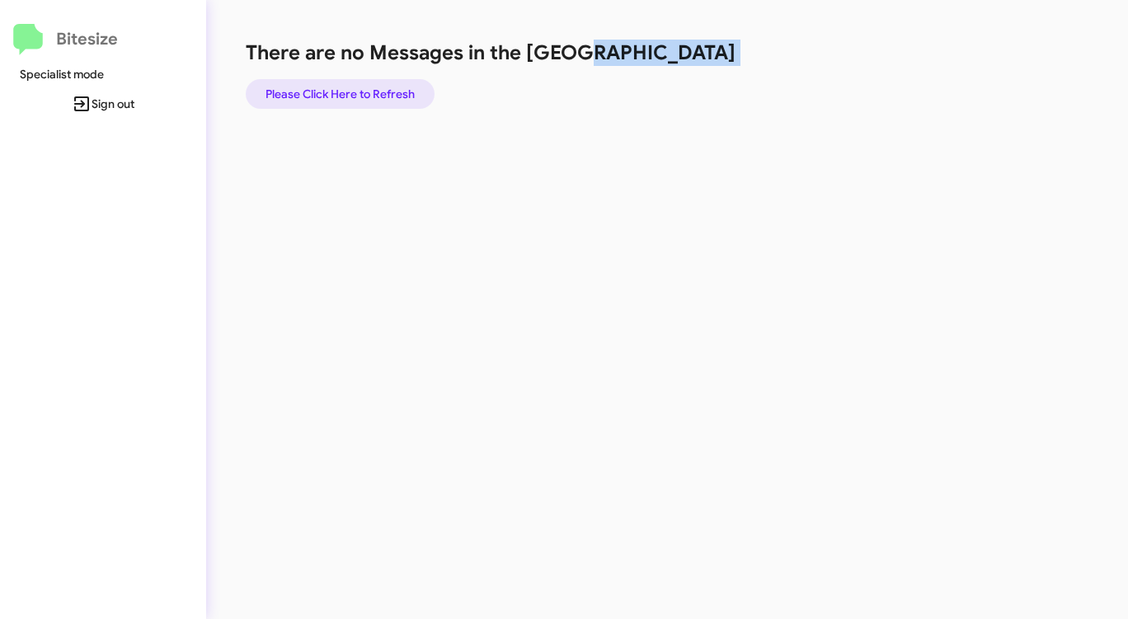
click at [367, 88] on span "Please Click Here to Refresh" at bounding box center [340, 94] width 149 height 30
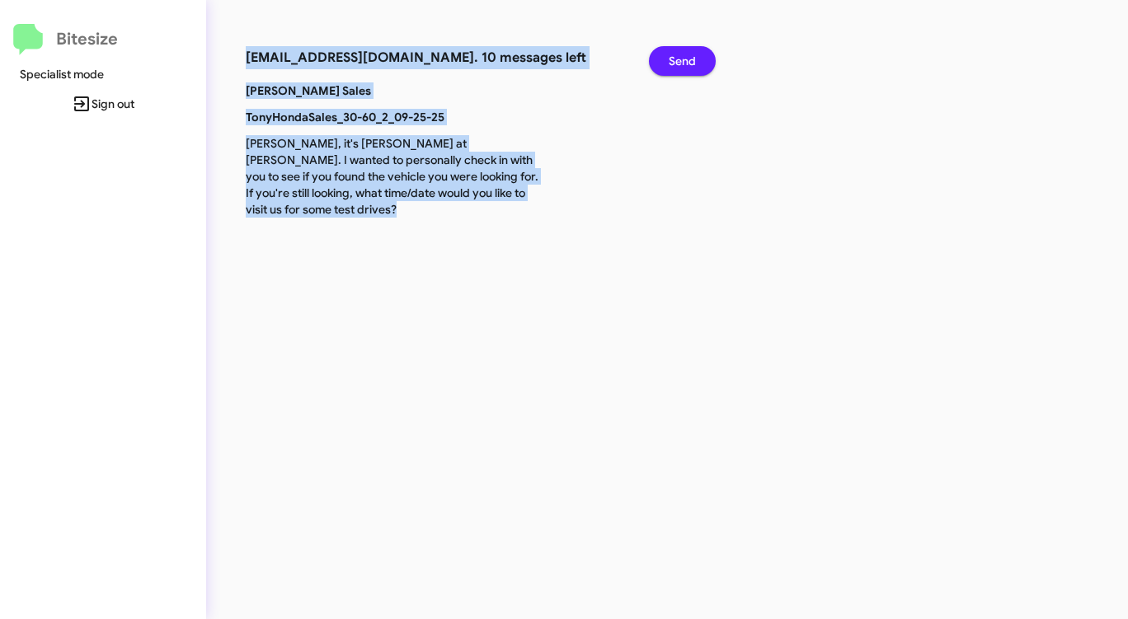
click at [685, 58] on span "Send" at bounding box center [682, 61] width 27 height 30
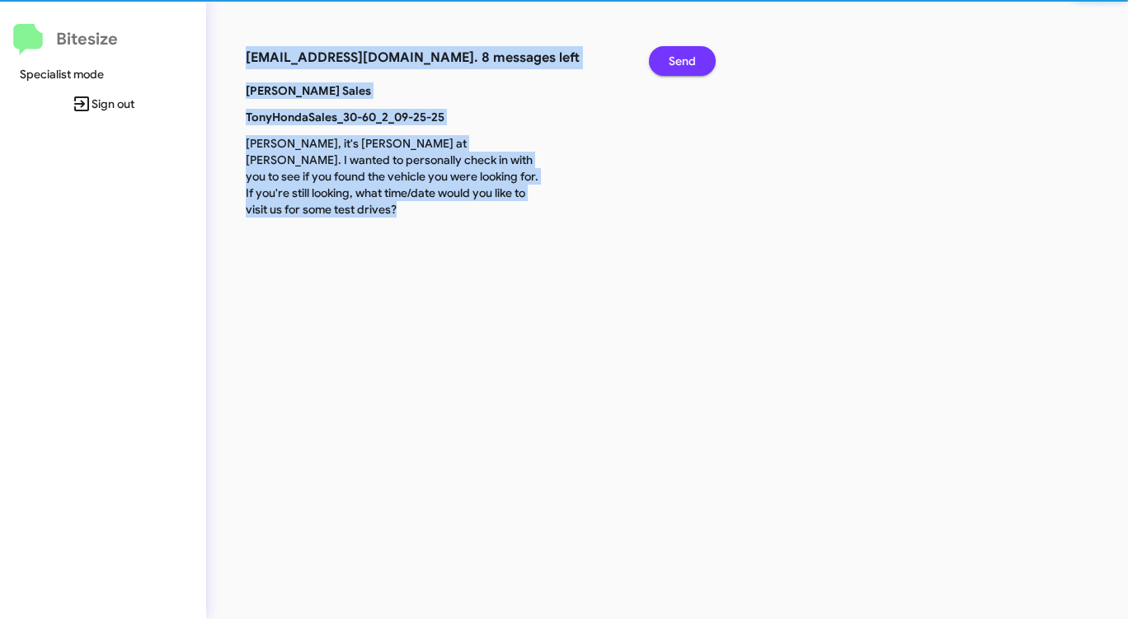
click at [685, 58] on span "Send" at bounding box center [682, 61] width 27 height 30
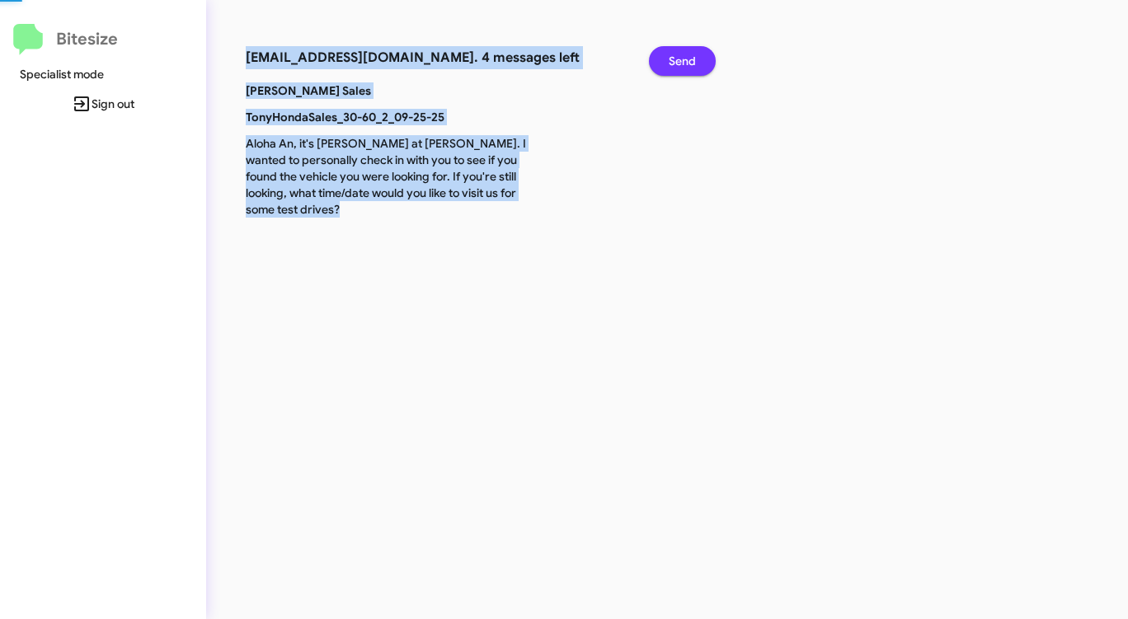
click at [685, 58] on span "Send" at bounding box center [682, 61] width 27 height 30
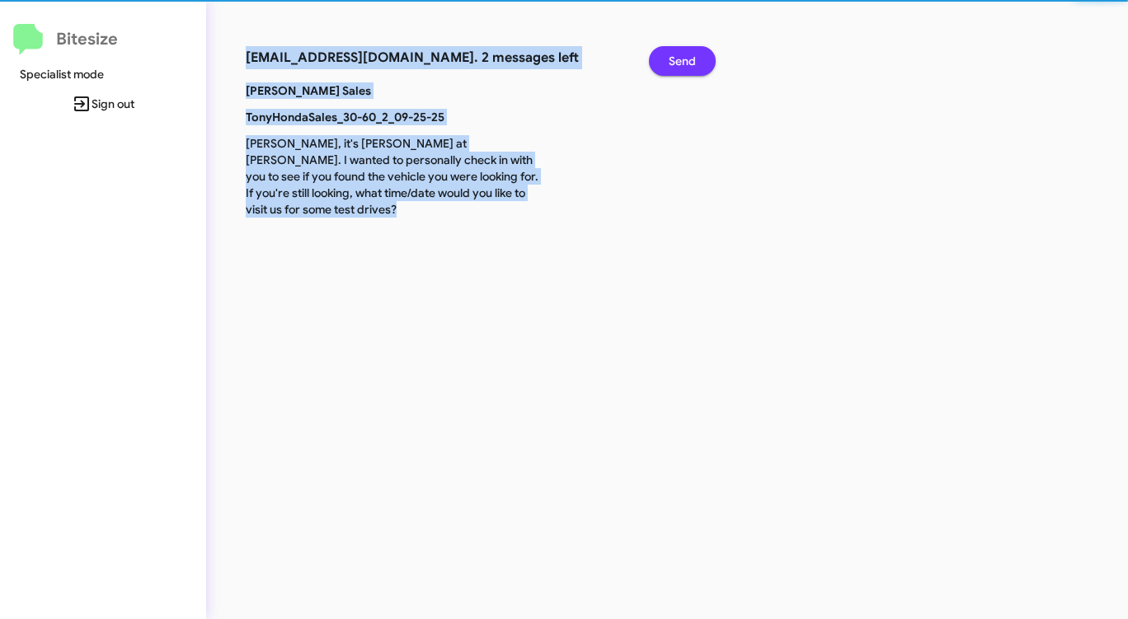
click at [685, 58] on span "Send" at bounding box center [682, 61] width 27 height 30
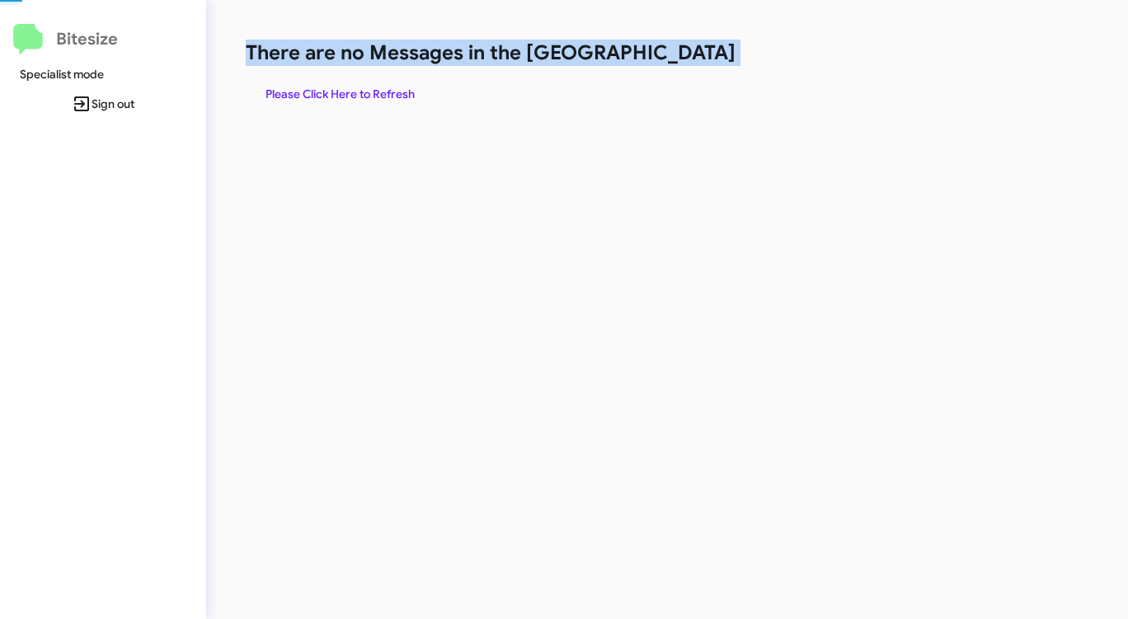
click at [685, 58] on h1 "There are no Messages in the [GEOGRAPHIC_DATA]" at bounding box center [591, 53] width 690 height 26
click at [332, 100] on span "Please Click Here to Refresh" at bounding box center [340, 94] width 149 height 30
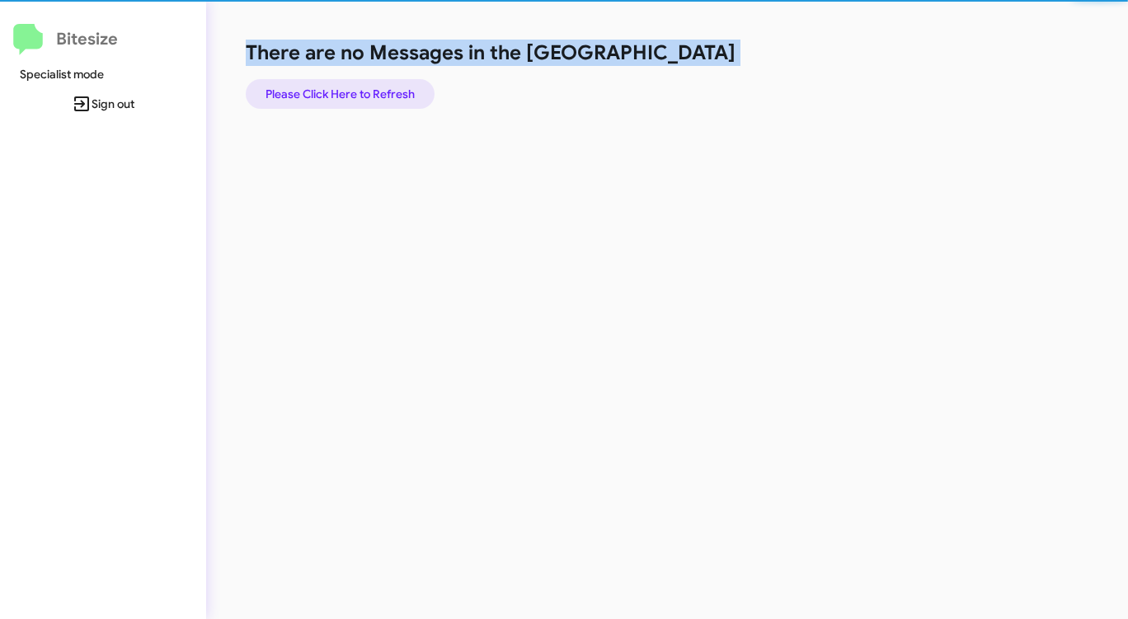
click at [332, 100] on span "Please Click Here to Refresh" at bounding box center [340, 94] width 149 height 30
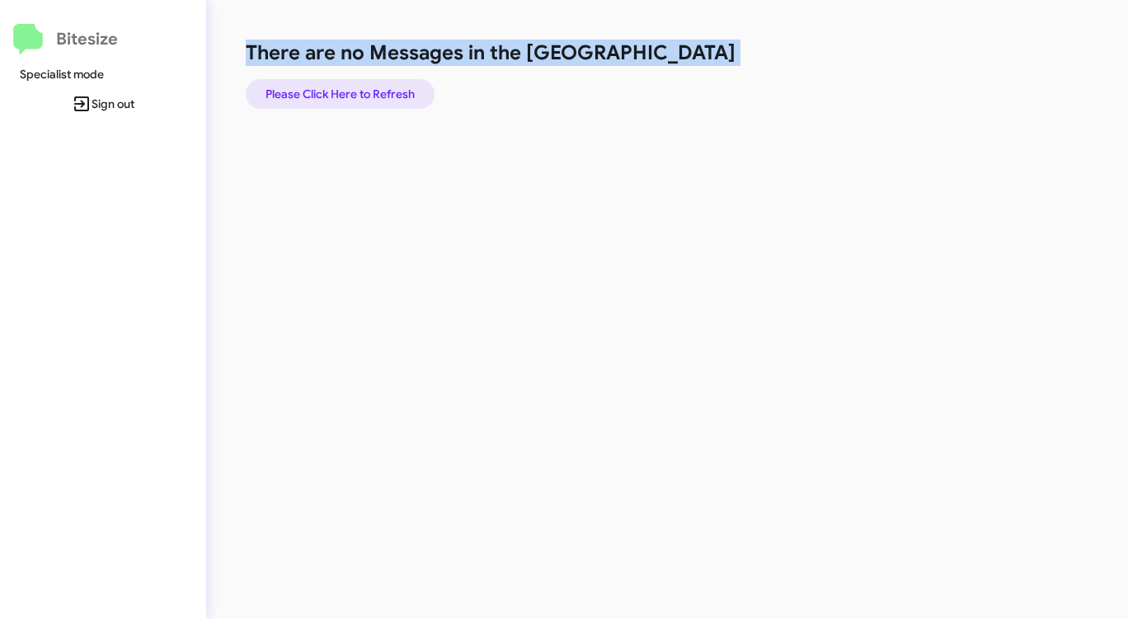
click at [332, 99] on span "Please Click Here to Refresh" at bounding box center [340, 94] width 149 height 30
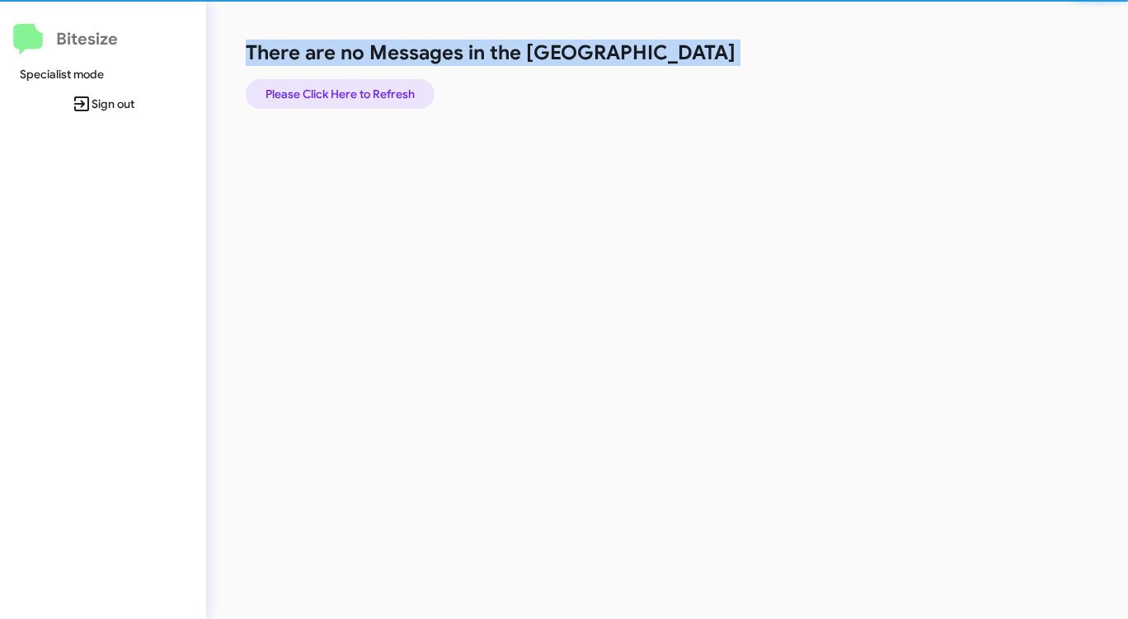
click at [332, 99] on span "Please Click Here to Refresh" at bounding box center [340, 94] width 149 height 30
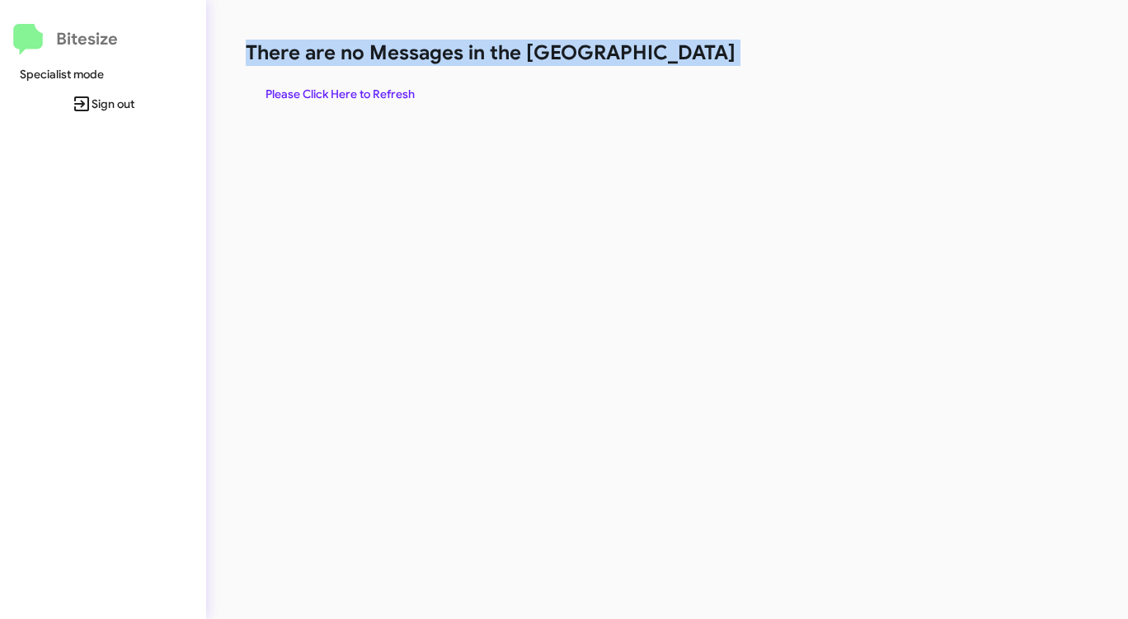
click at [332, 99] on span "Please Click Here to Refresh" at bounding box center [340, 94] width 149 height 30
click at [332, 98] on span "Please Click Here to Refresh" at bounding box center [340, 94] width 149 height 30
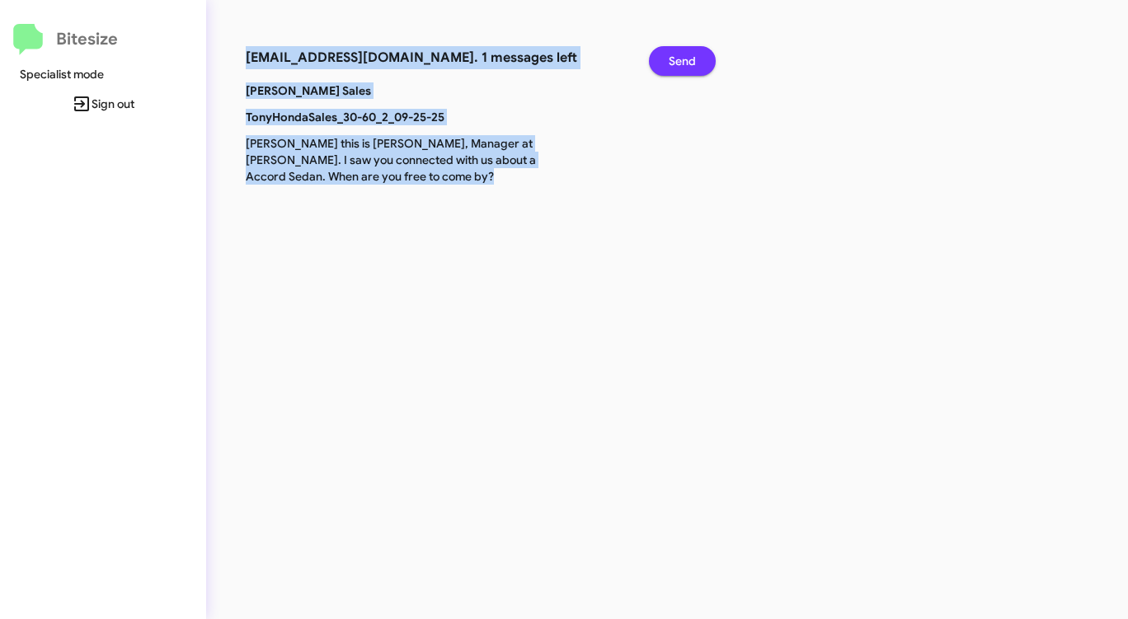
click at [683, 54] on span "Send" at bounding box center [682, 61] width 27 height 30
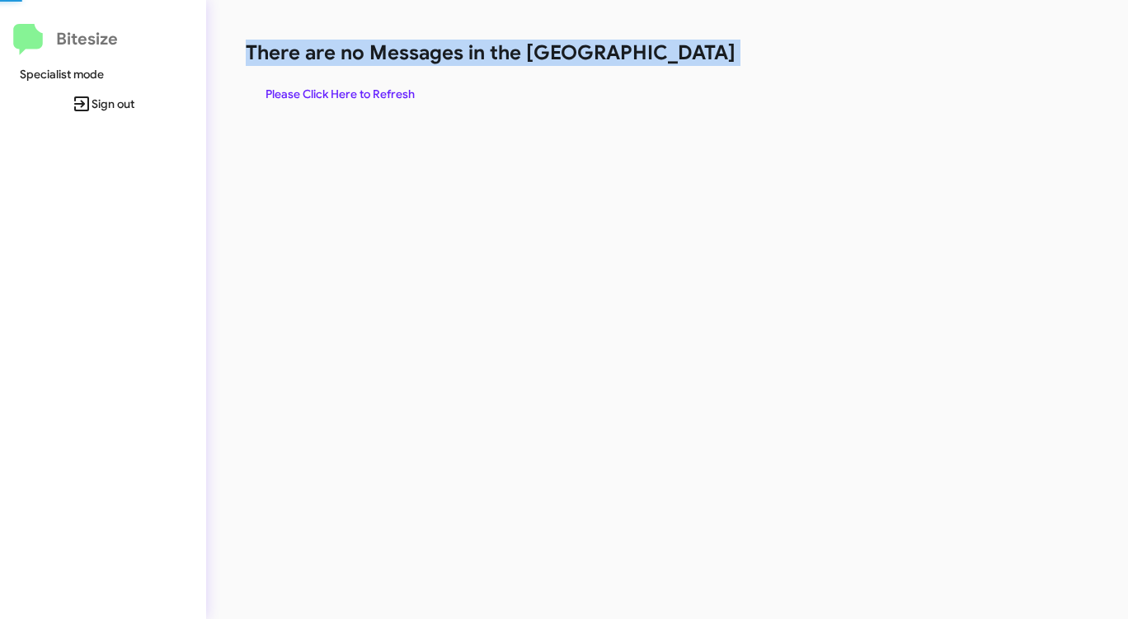
click at [683, 54] on h1 "There are no Messages in the [GEOGRAPHIC_DATA]" at bounding box center [591, 53] width 690 height 26
drag, startPoint x: 683, startPoint y: 54, endPoint x: 628, endPoint y: 61, distance: 55.7
click at [681, 54] on h1 "There are no Messages in the [GEOGRAPHIC_DATA]" at bounding box center [591, 53] width 690 height 26
click at [345, 96] on span "Please Click Here to Refresh" at bounding box center [340, 94] width 149 height 30
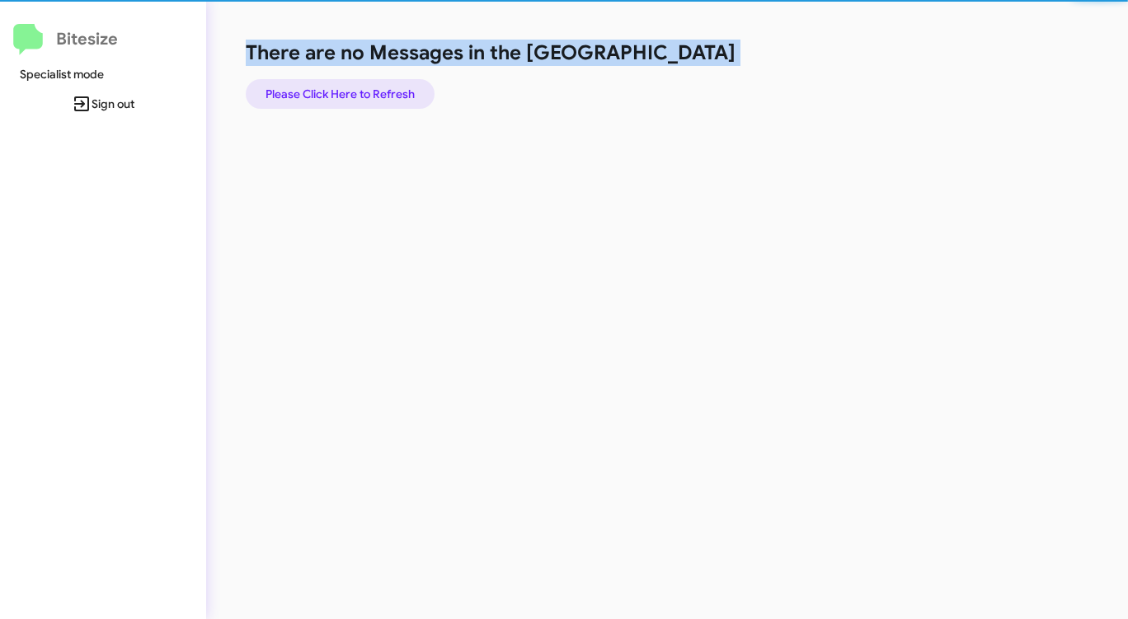
click at [345, 96] on span "Please Click Here to Refresh" at bounding box center [340, 94] width 149 height 30
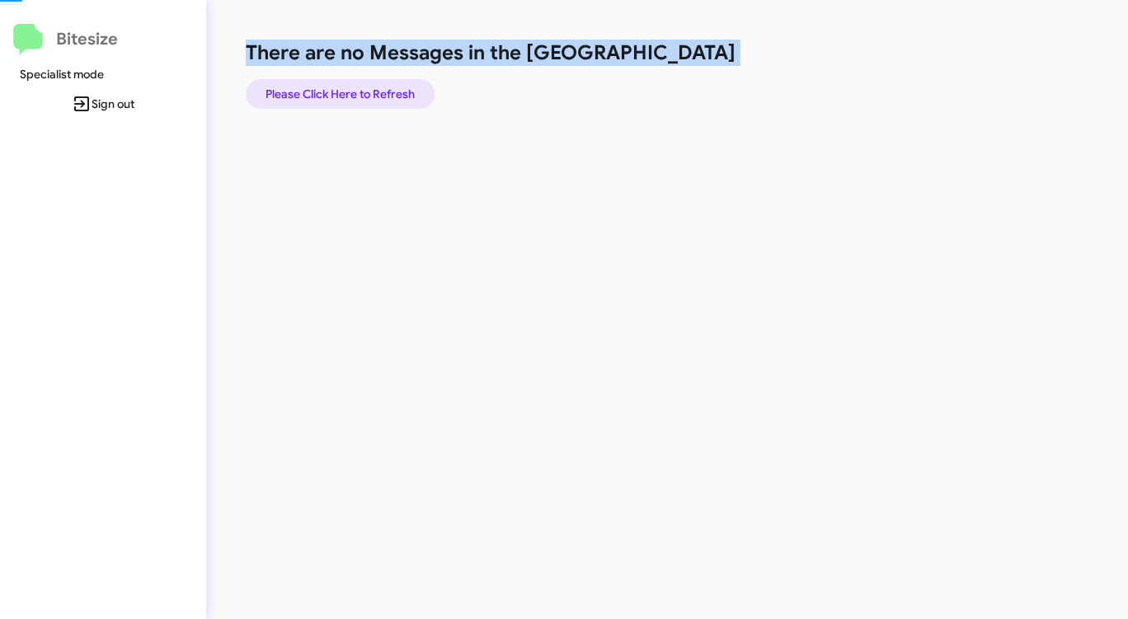
click at [345, 96] on span "Please Click Here to Refresh" at bounding box center [340, 94] width 149 height 30
click at [348, 94] on span "Please Click Here to Refresh" at bounding box center [340, 94] width 149 height 30
click at [349, 93] on span "Please Click Here to Refresh" at bounding box center [340, 94] width 149 height 30
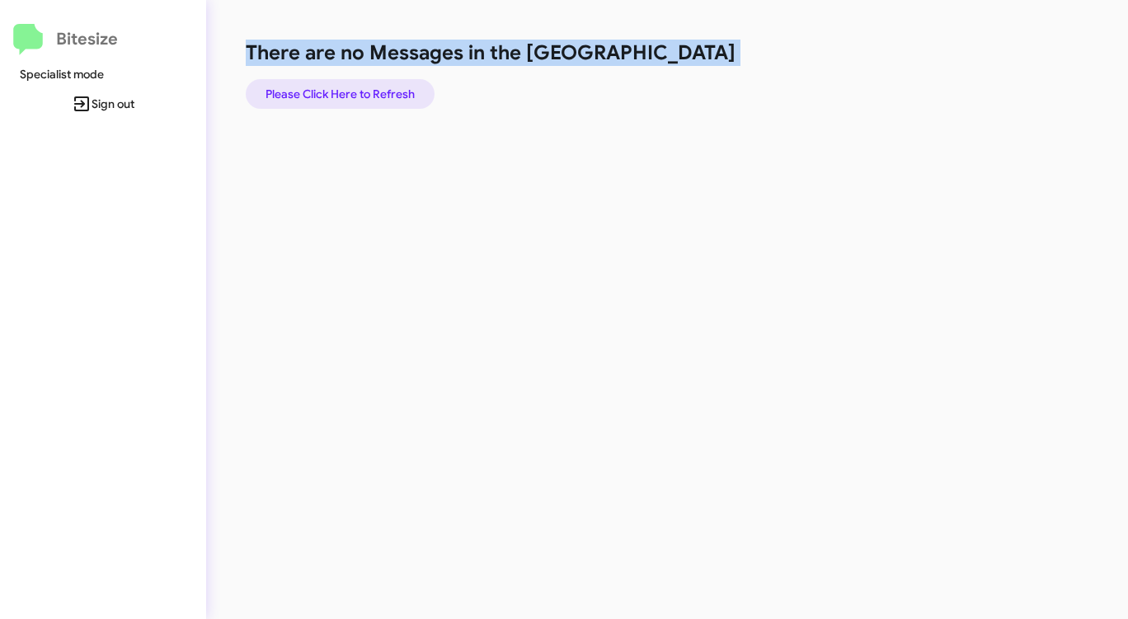
click at [349, 93] on span "Please Click Here to Refresh" at bounding box center [340, 94] width 149 height 30
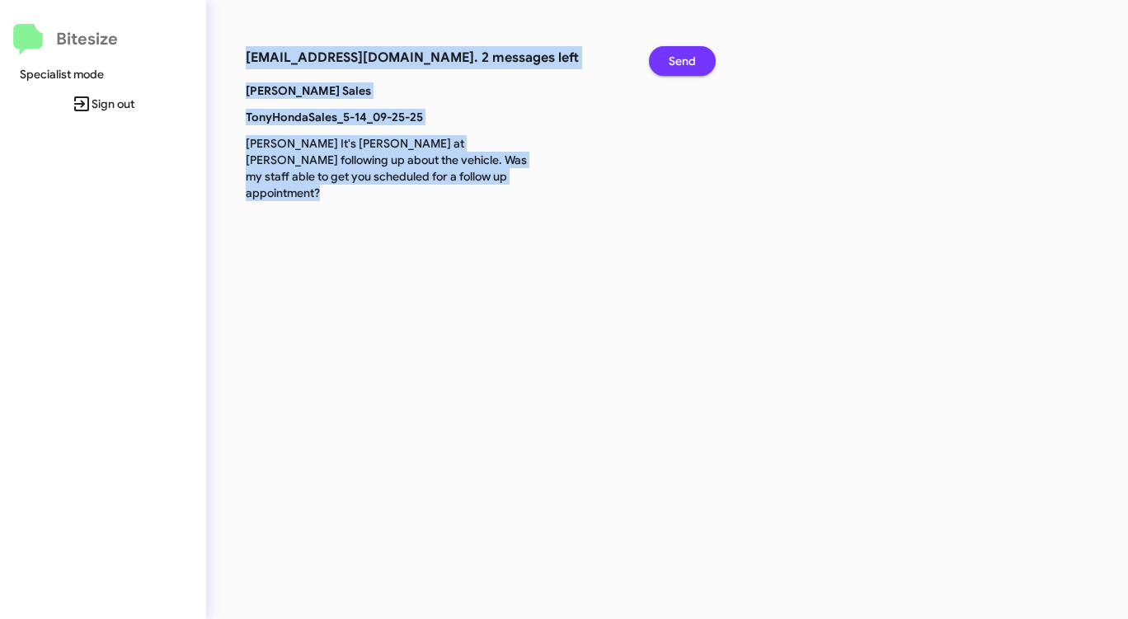
click at [698, 59] on button "Send" at bounding box center [682, 61] width 67 height 30
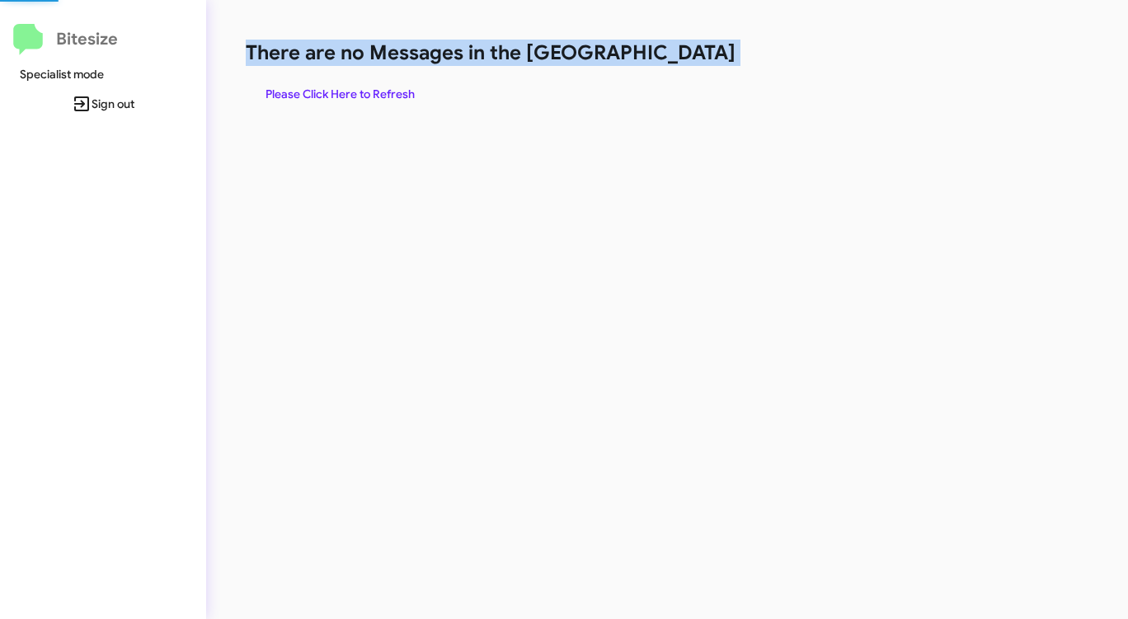
click at [698, 59] on h1 "There are no Messages in the [GEOGRAPHIC_DATA]" at bounding box center [591, 53] width 690 height 26
click at [383, 87] on span "Please Click Here to Refresh" at bounding box center [340, 94] width 149 height 30
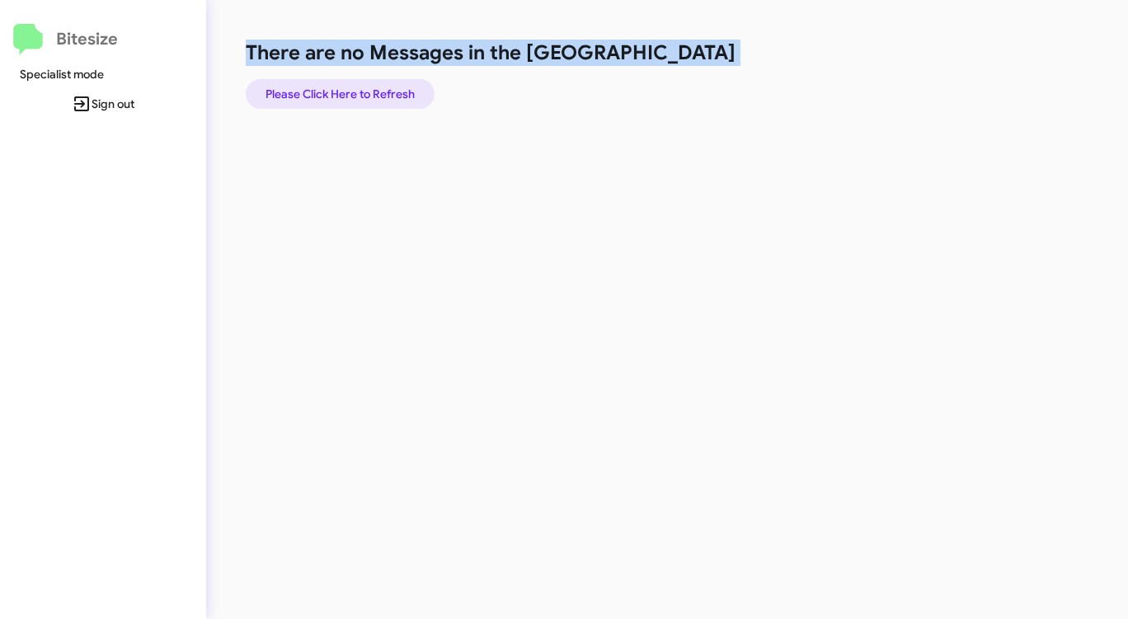
click at [383, 87] on span "Please Click Here to Refresh" at bounding box center [340, 94] width 149 height 30
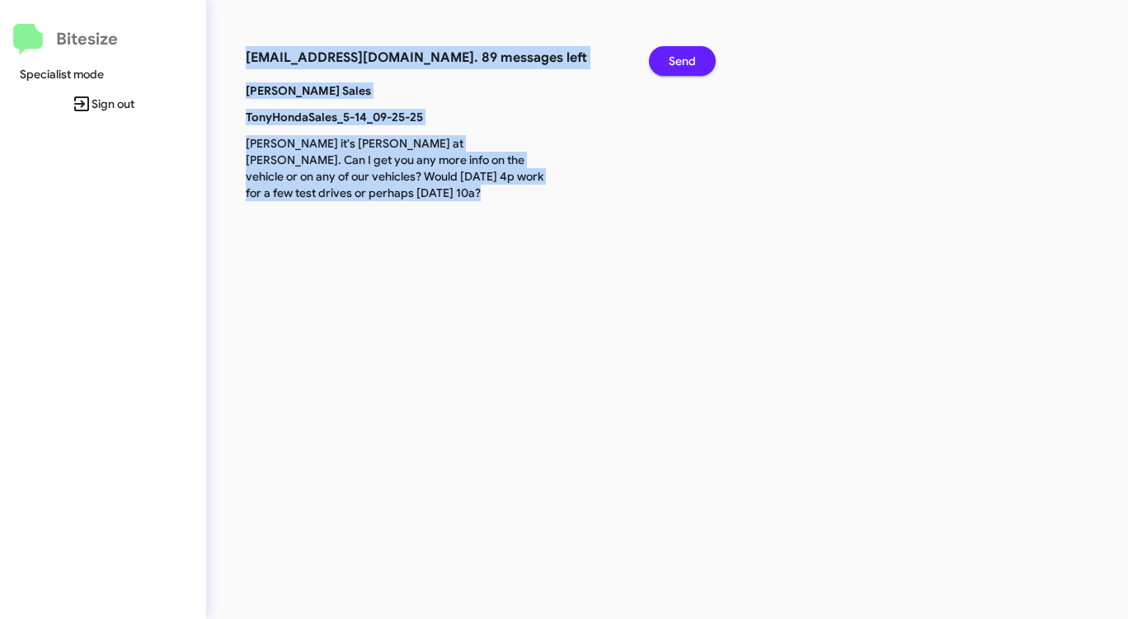
click at [690, 53] on span "Send" at bounding box center [682, 61] width 27 height 30
click at [690, 54] on span "Send" at bounding box center [682, 61] width 27 height 30
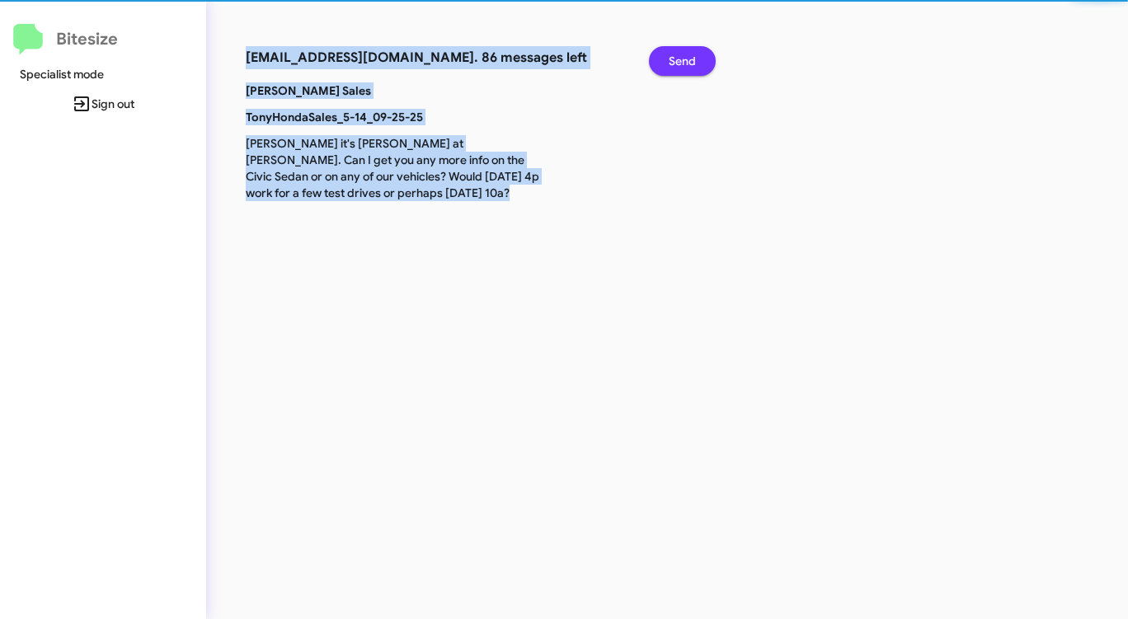
click at [690, 54] on span "Send" at bounding box center [682, 61] width 27 height 30
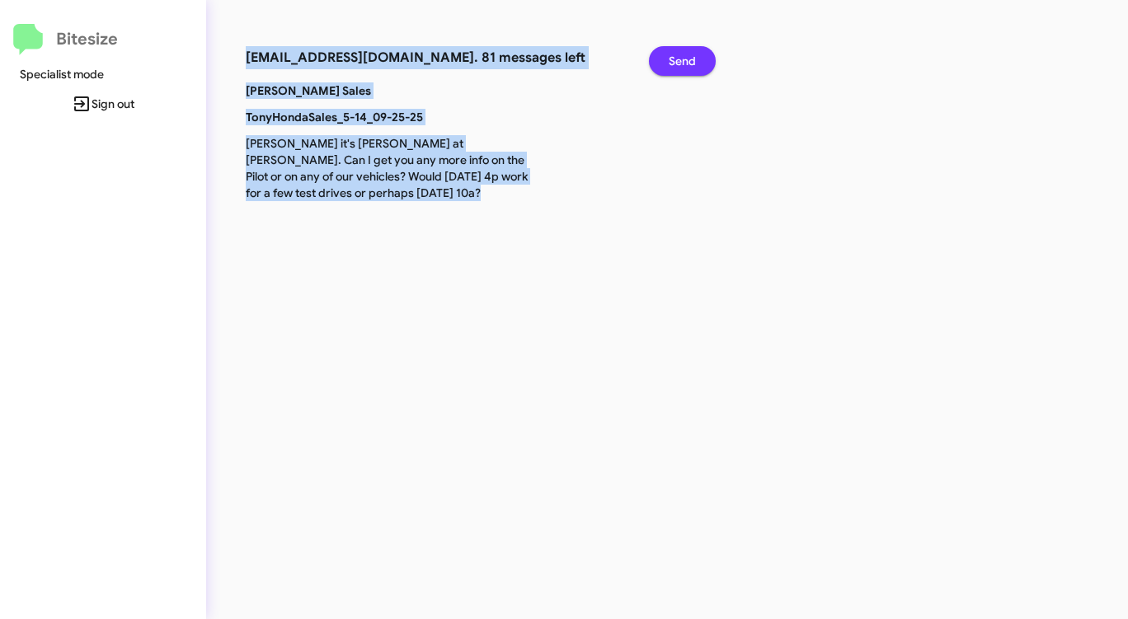
click at [690, 54] on span "Send" at bounding box center [682, 61] width 27 height 30
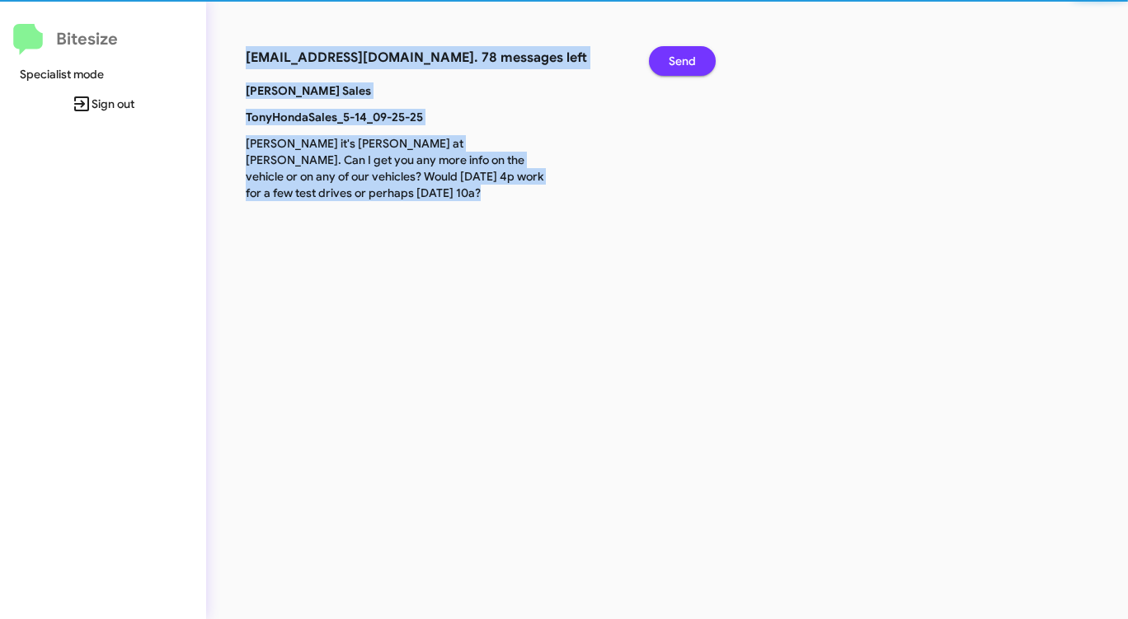
click at [690, 54] on span "Send" at bounding box center [682, 61] width 27 height 30
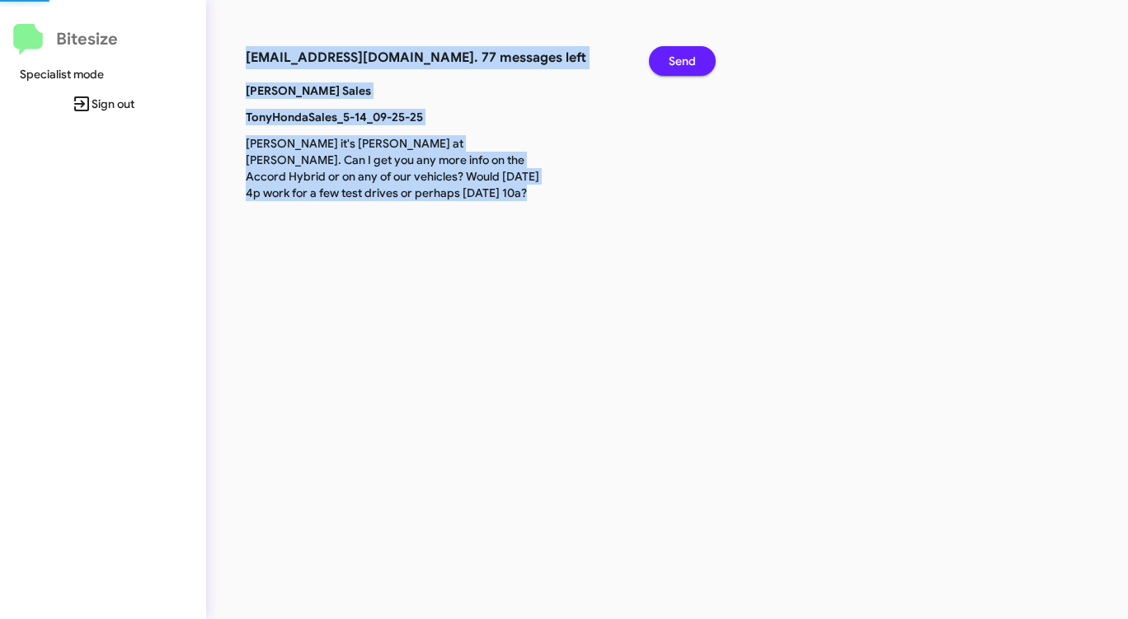
click at [690, 54] on span "Send" at bounding box center [682, 61] width 27 height 30
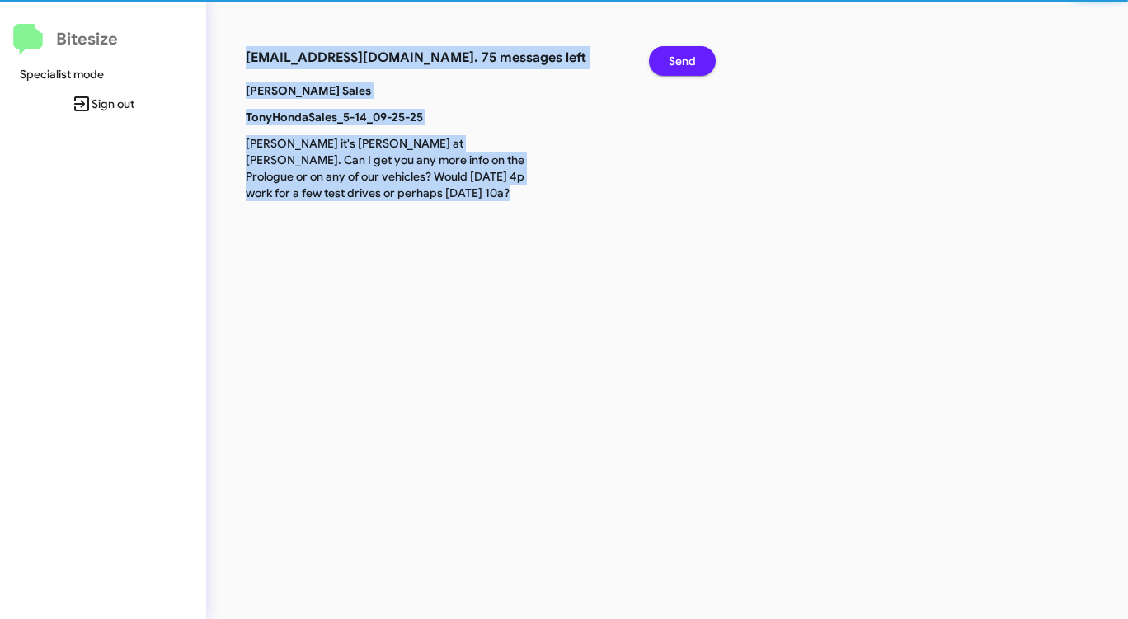
click at [690, 54] on span "Send" at bounding box center [682, 61] width 27 height 30
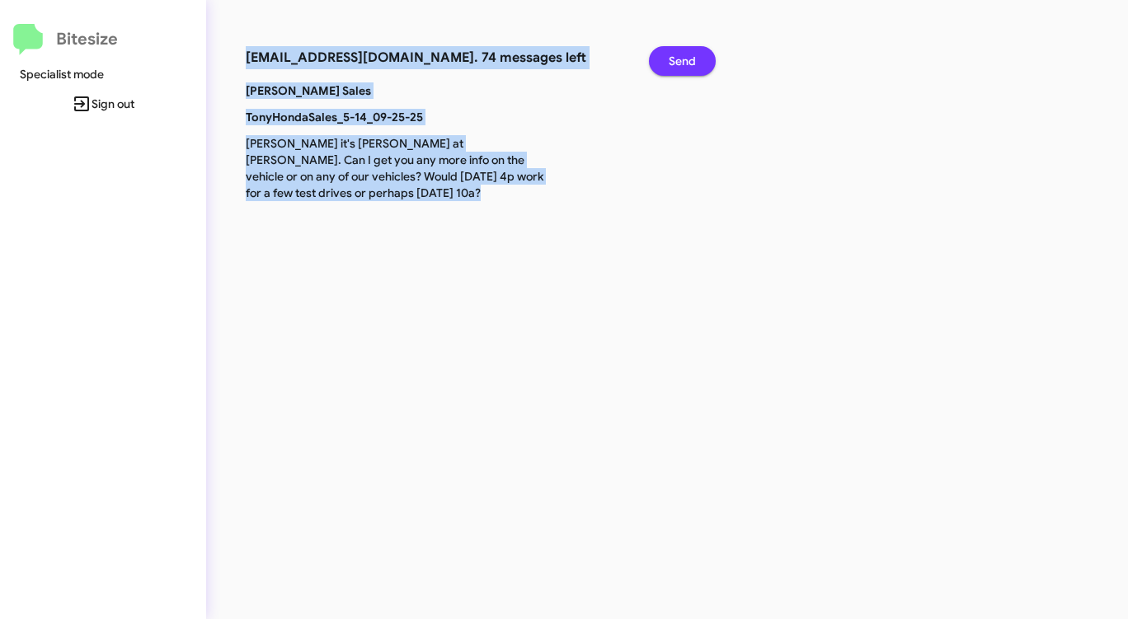
click at [690, 54] on span "Send" at bounding box center [682, 61] width 27 height 30
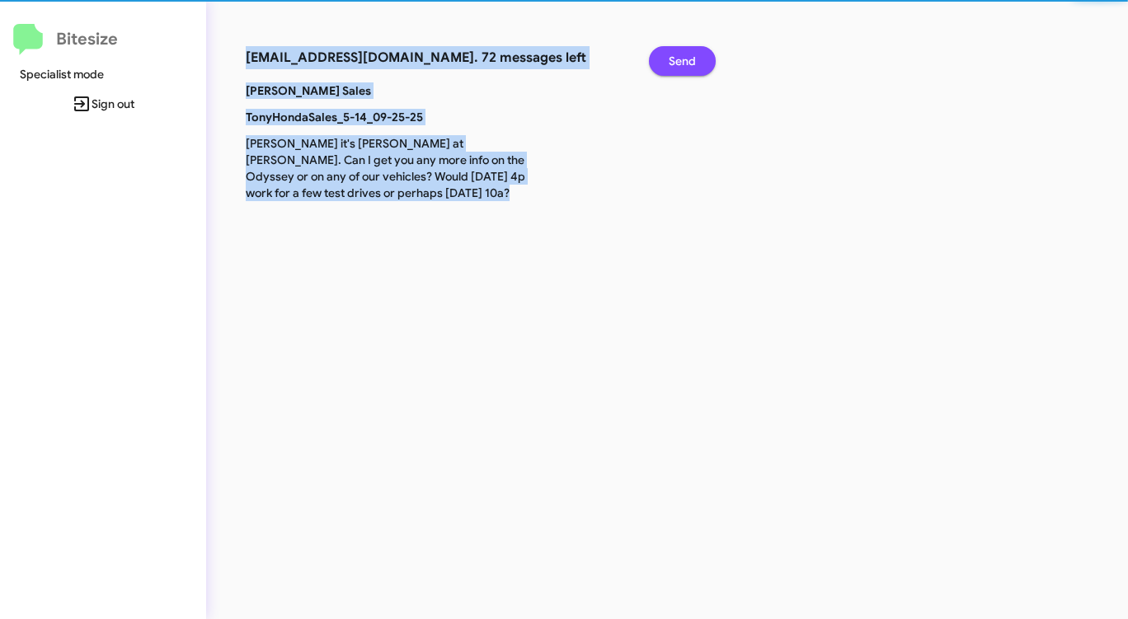
click at [690, 54] on span "Send" at bounding box center [682, 61] width 27 height 30
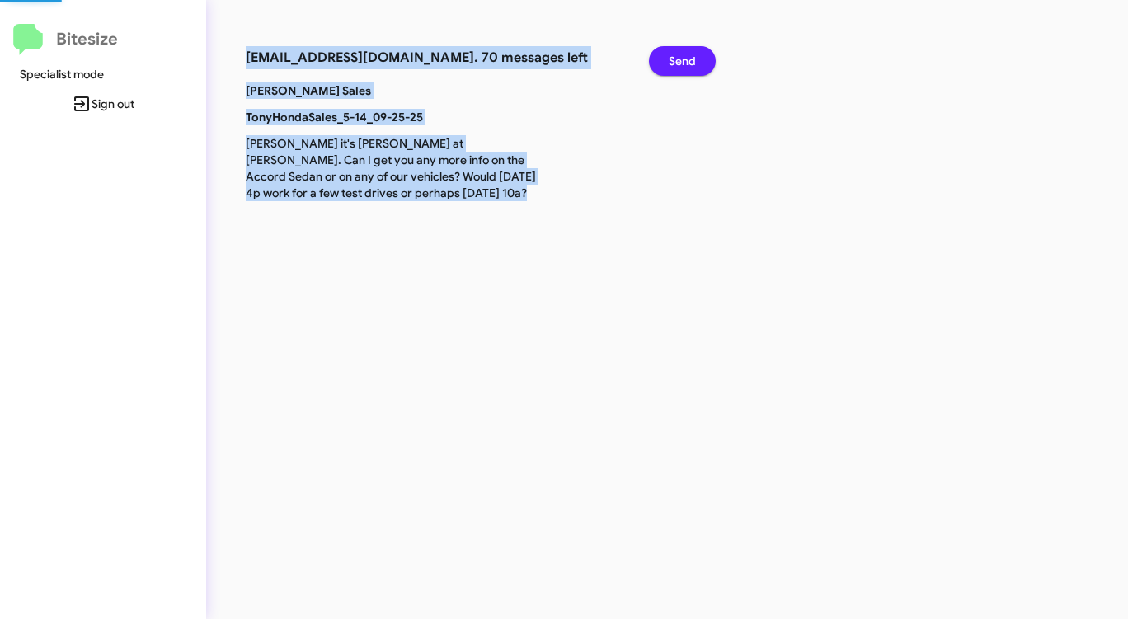
click at [690, 54] on span "Send" at bounding box center [682, 61] width 27 height 30
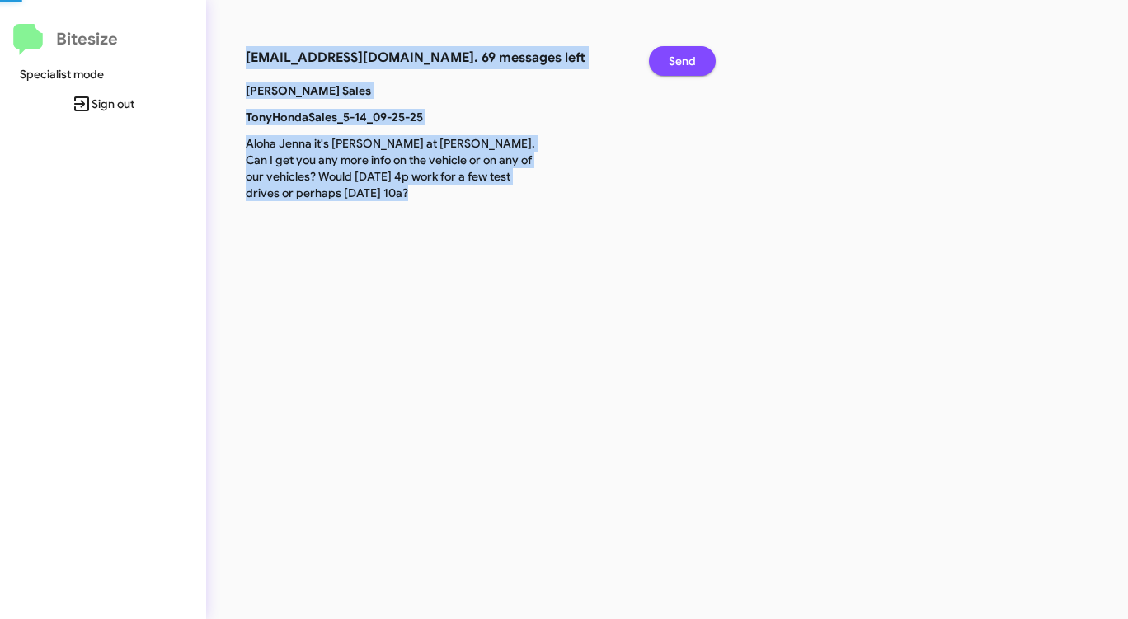
click at [690, 54] on span "Send" at bounding box center [682, 61] width 27 height 30
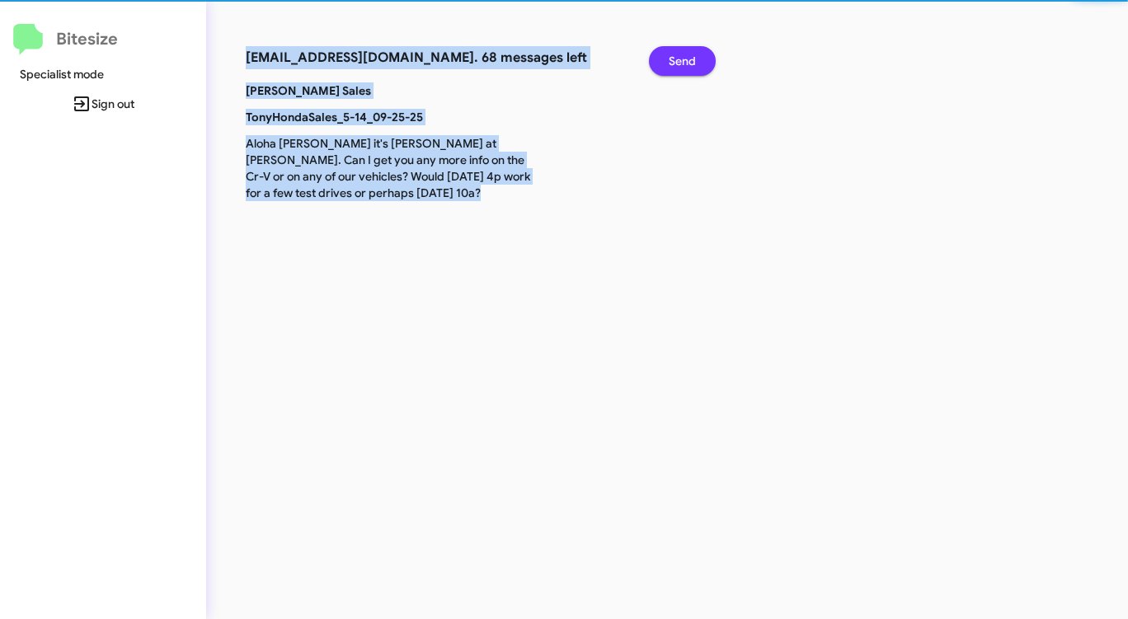
click at [690, 54] on span "Send" at bounding box center [682, 61] width 27 height 30
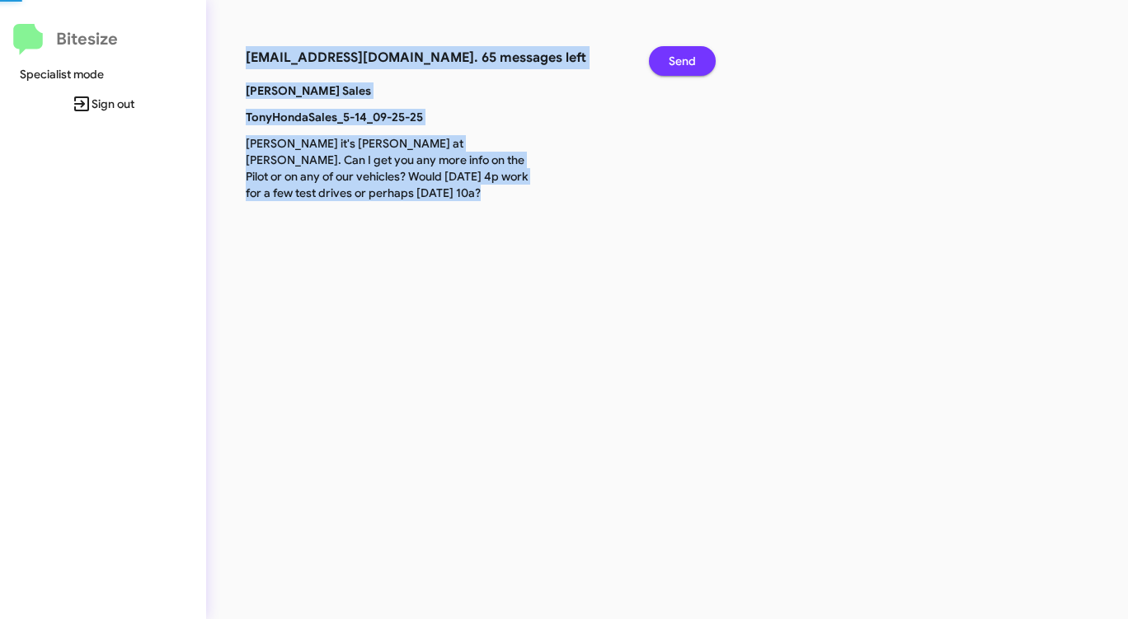
click at [690, 54] on span "Send" at bounding box center [682, 61] width 27 height 30
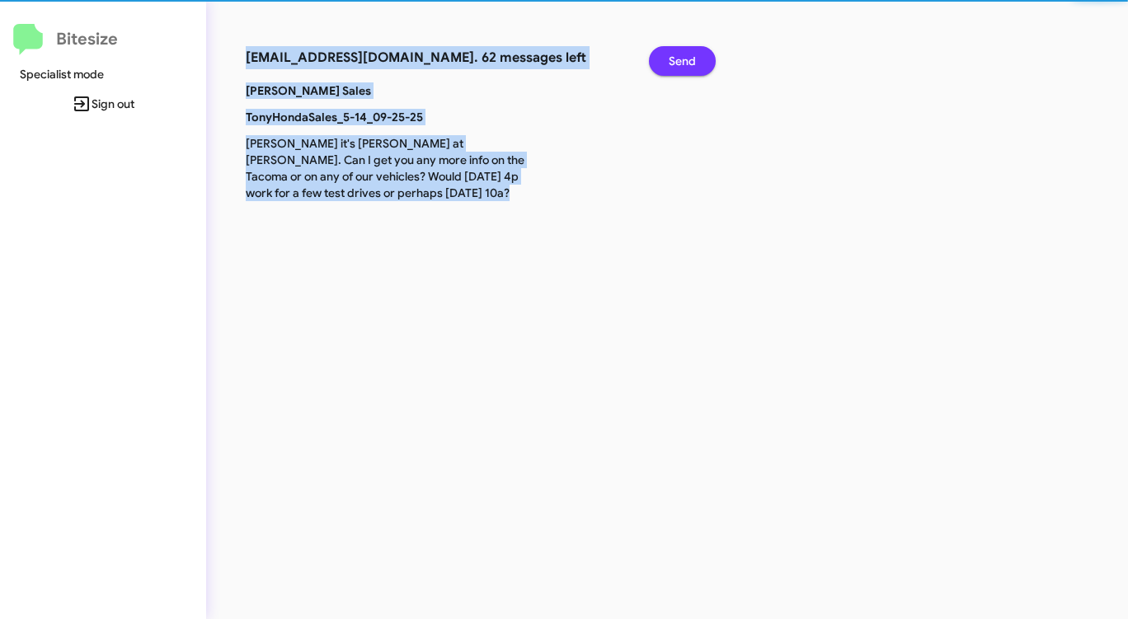
click at [690, 54] on span "Send" at bounding box center [682, 61] width 27 height 30
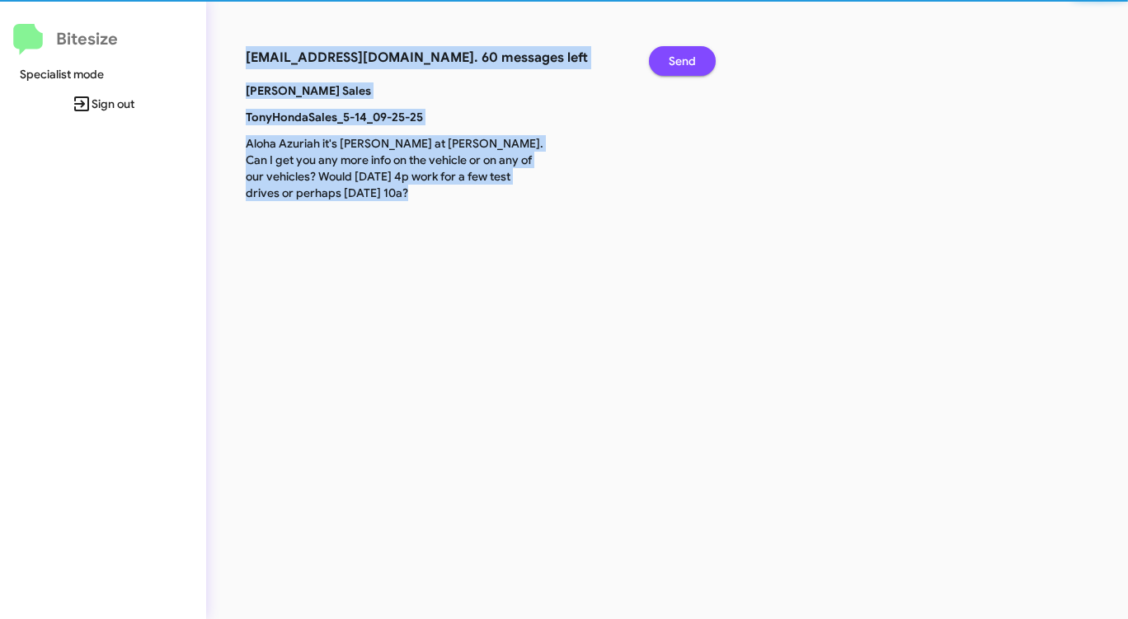
click at [690, 54] on span "Send" at bounding box center [682, 61] width 27 height 30
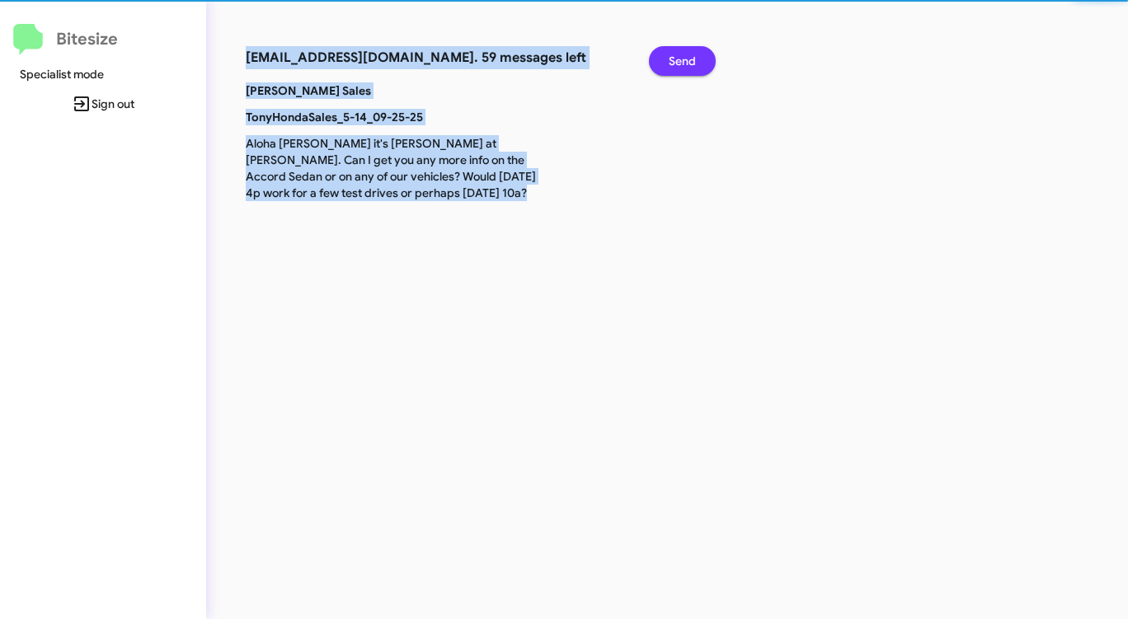
click at [690, 54] on span "Send" at bounding box center [682, 61] width 27 height 30
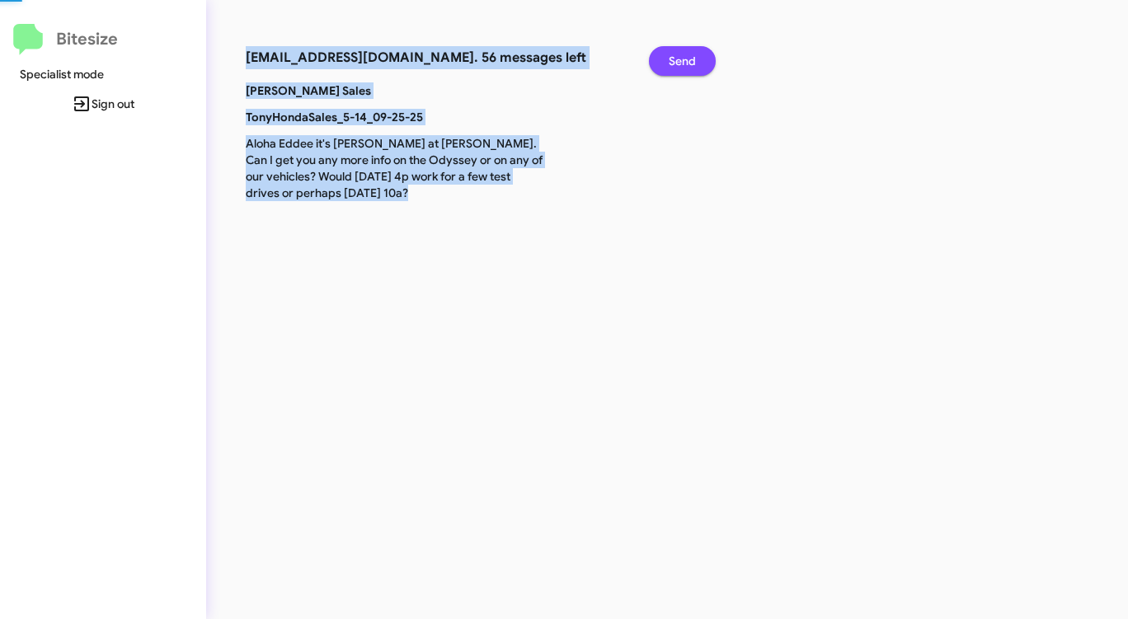
click at [690, 54] on span "Send" at bounding box center [682, 61] width 27 height 30
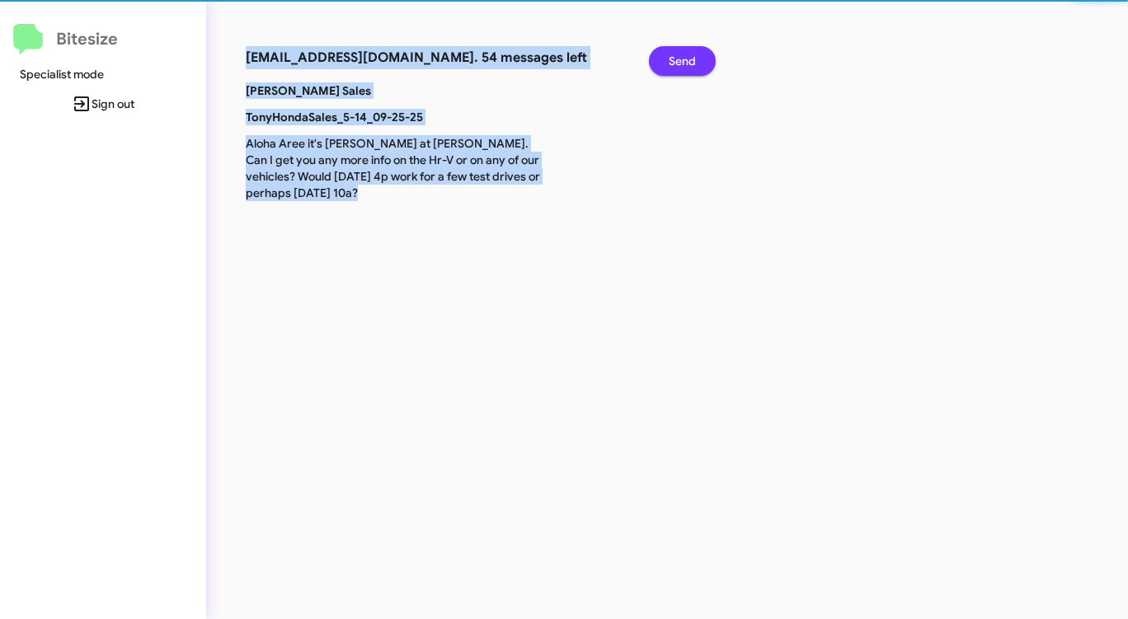
click at [690, 54] on span "Send" at bounding box center [682, 61] width 27 height 30
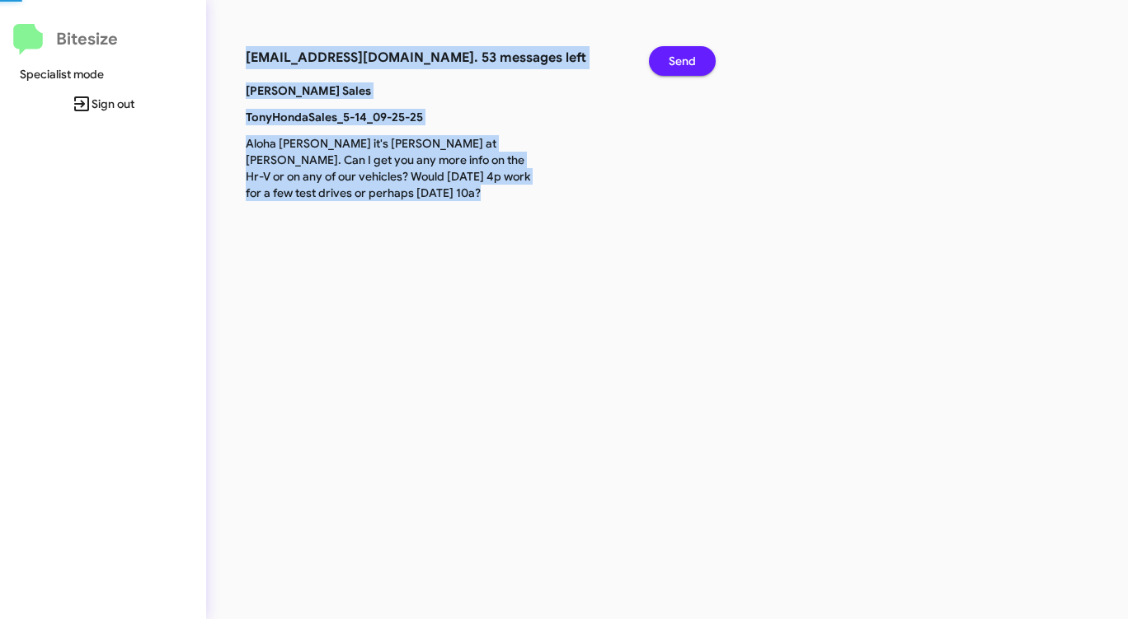
click at [690, 54] on span "Send" at bounding box center [682, 61] width 27 height 30
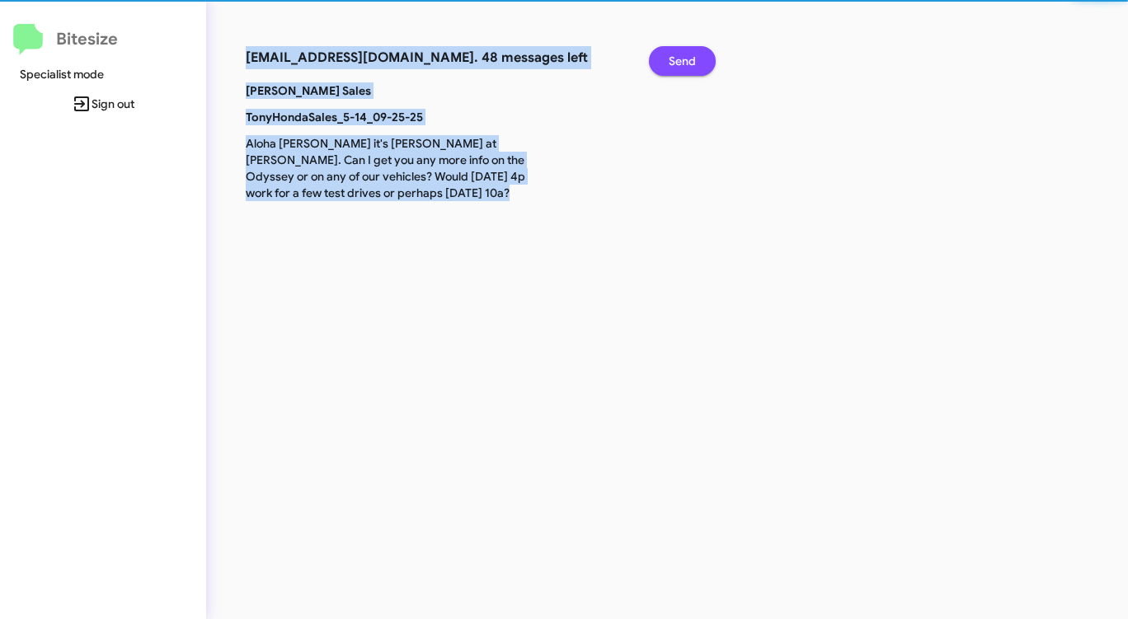
click at [690, 54] on span "Send" at bounding box center [682, 61] width 27 height 30
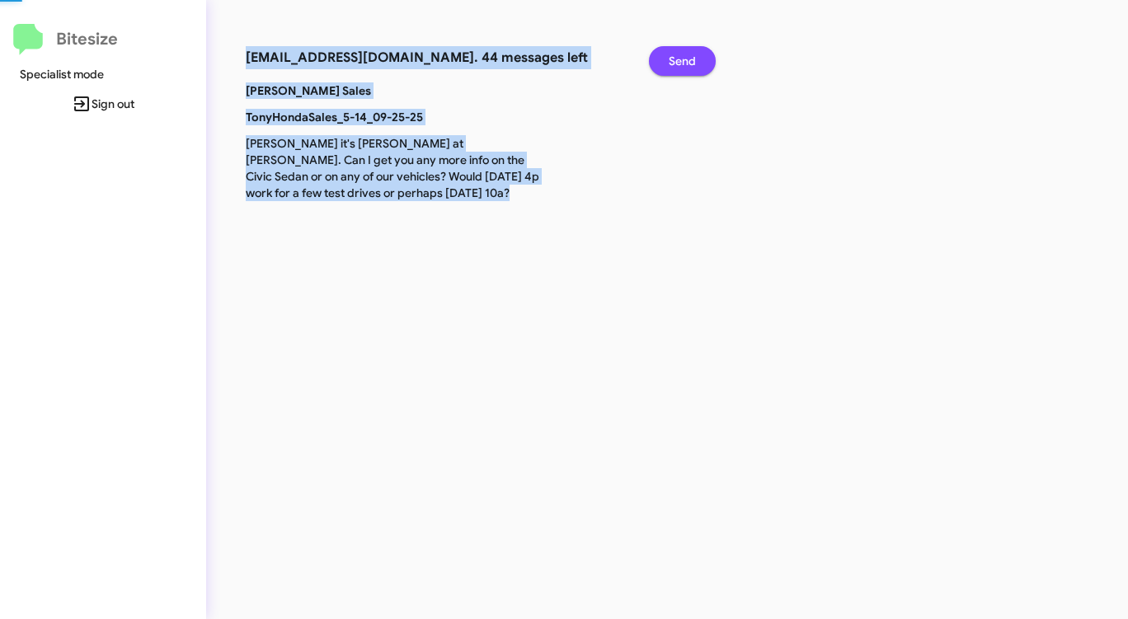
click at [690, 54] on span "Send" at bounding box center [682, 61] width 27 height 30
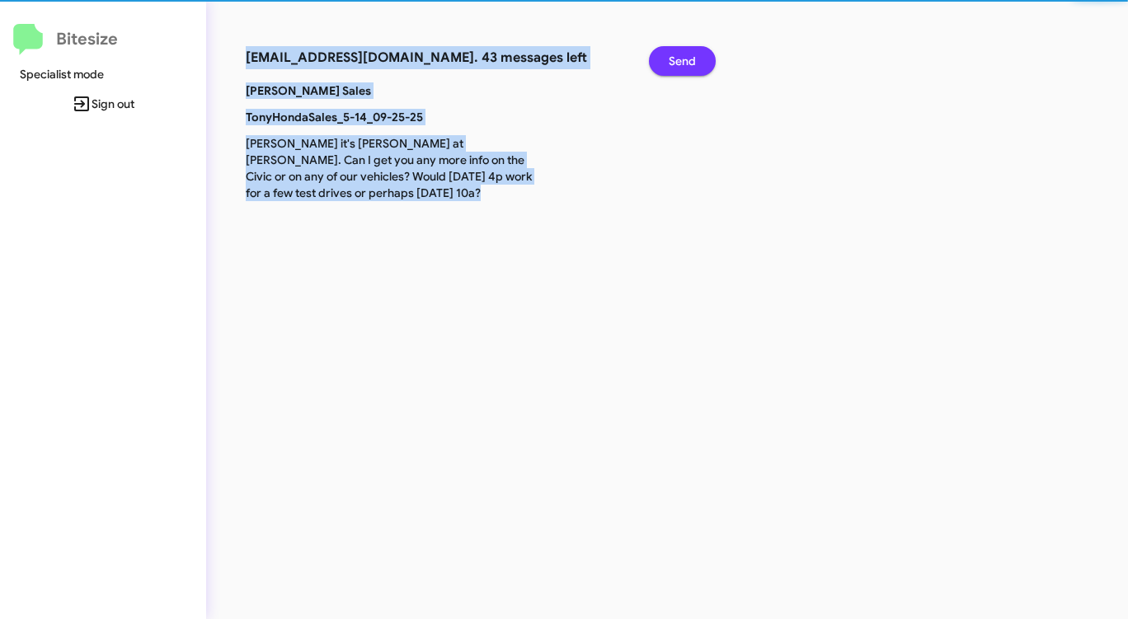
click at [690, 54] on span "Send" at bounding box center [682, 61] width 27 height 30
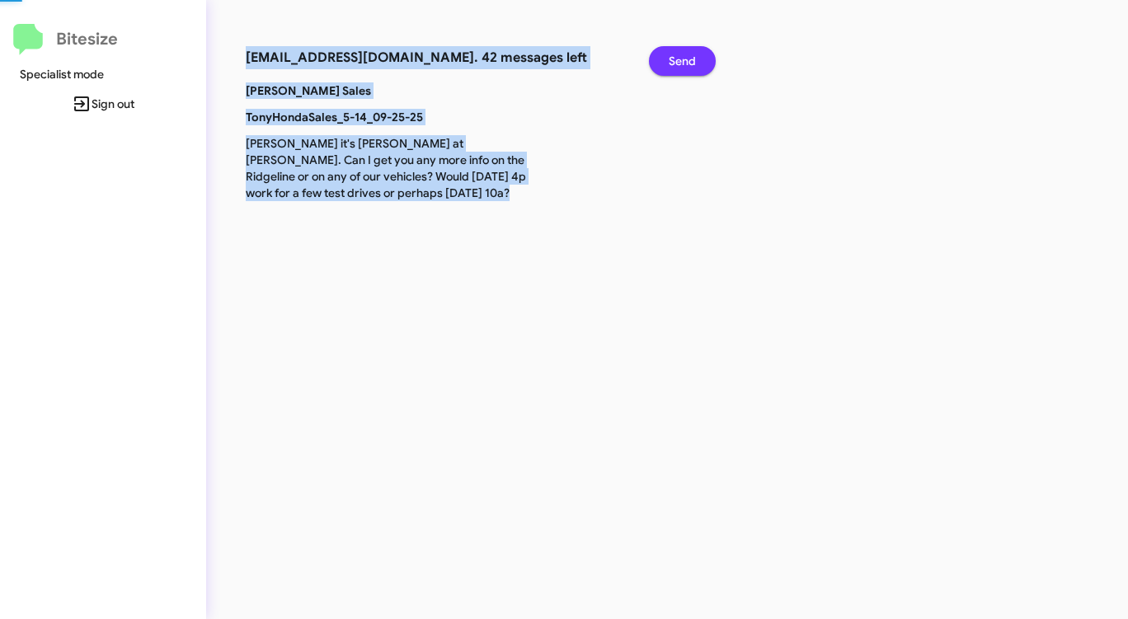
click at [690, 54] on span "Send" at bounding box center [682, 61] width 27 height 30
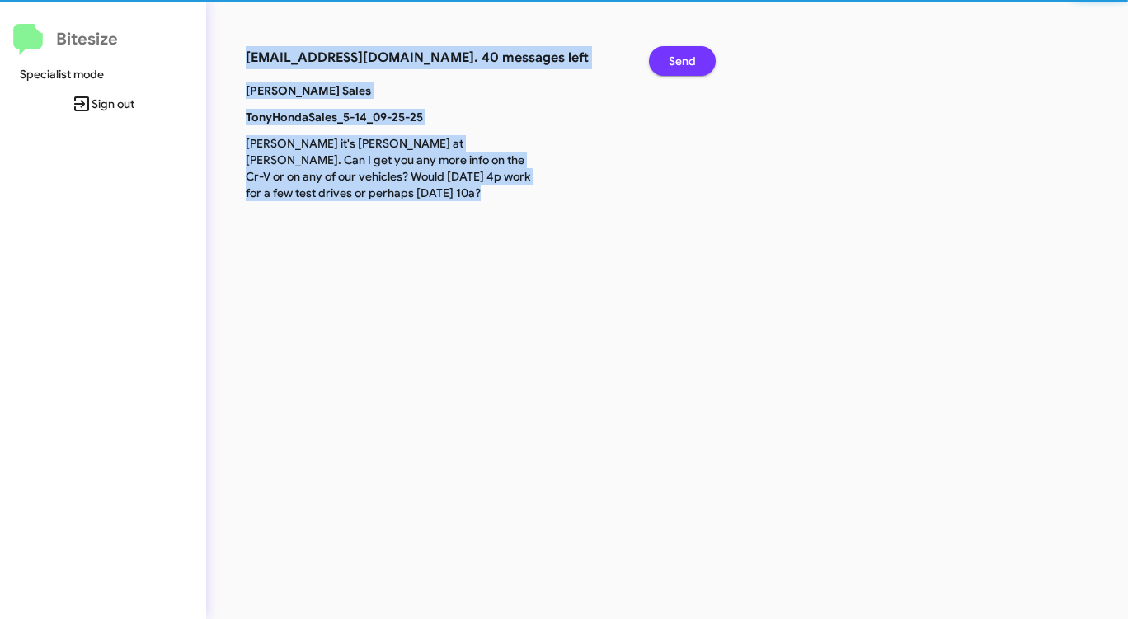
click at [690, 54] on span "Send" at bounding box center [682, 61] width 27 height 30
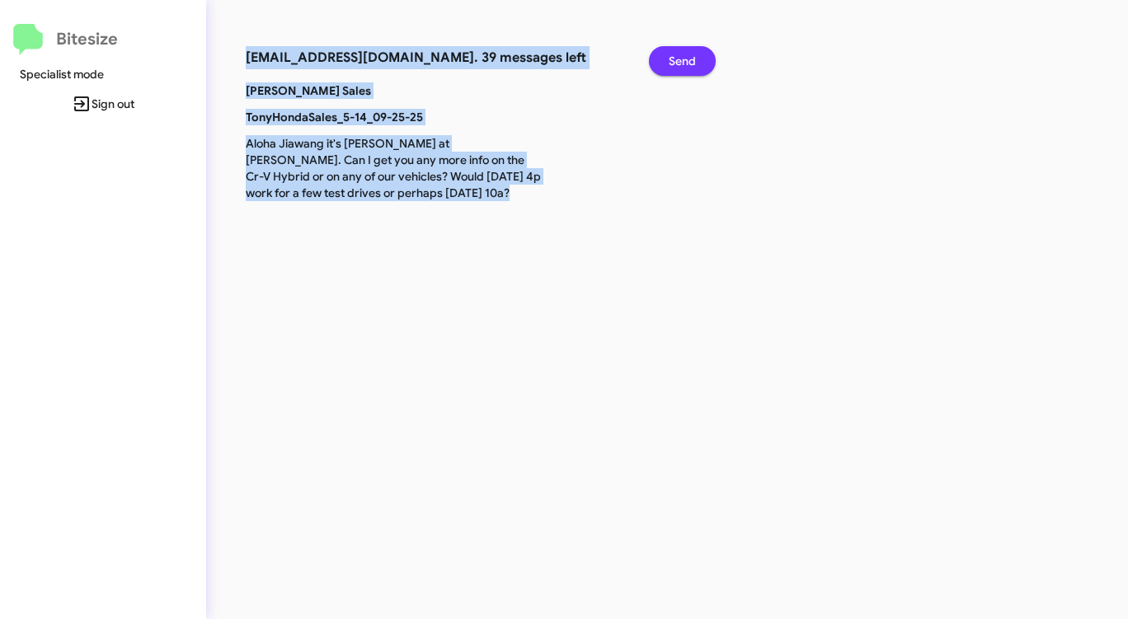
click at [690, 54] on span "Send" at bounding box center [682, 61] width 27 height 30
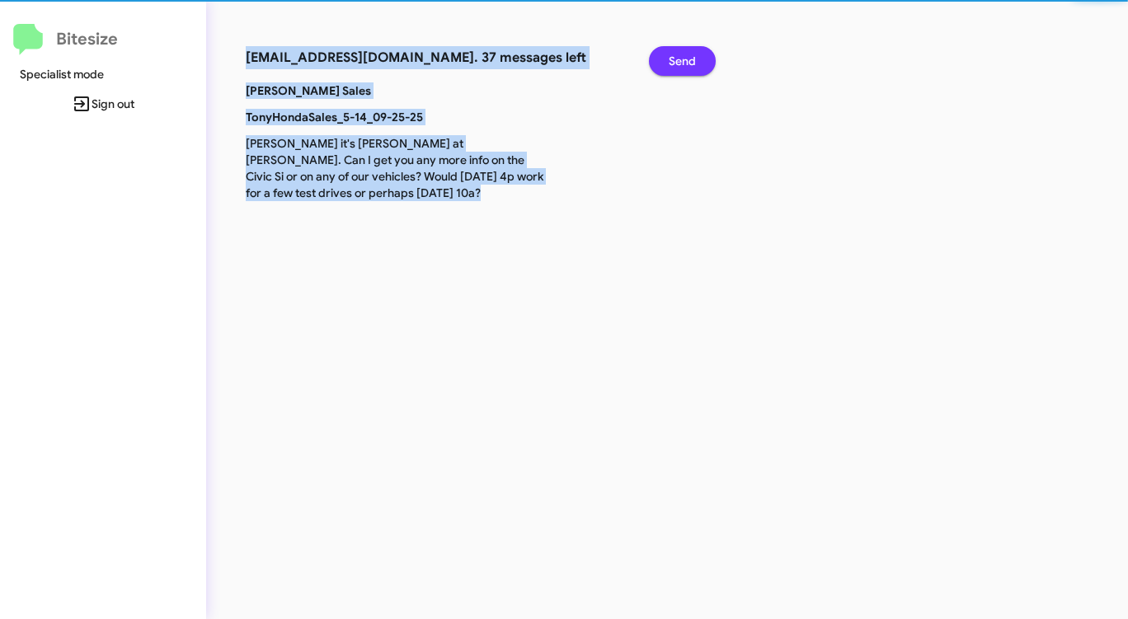
click at [690, 54] on span "Send" at bounding box center [682, 61] width 27 height 30
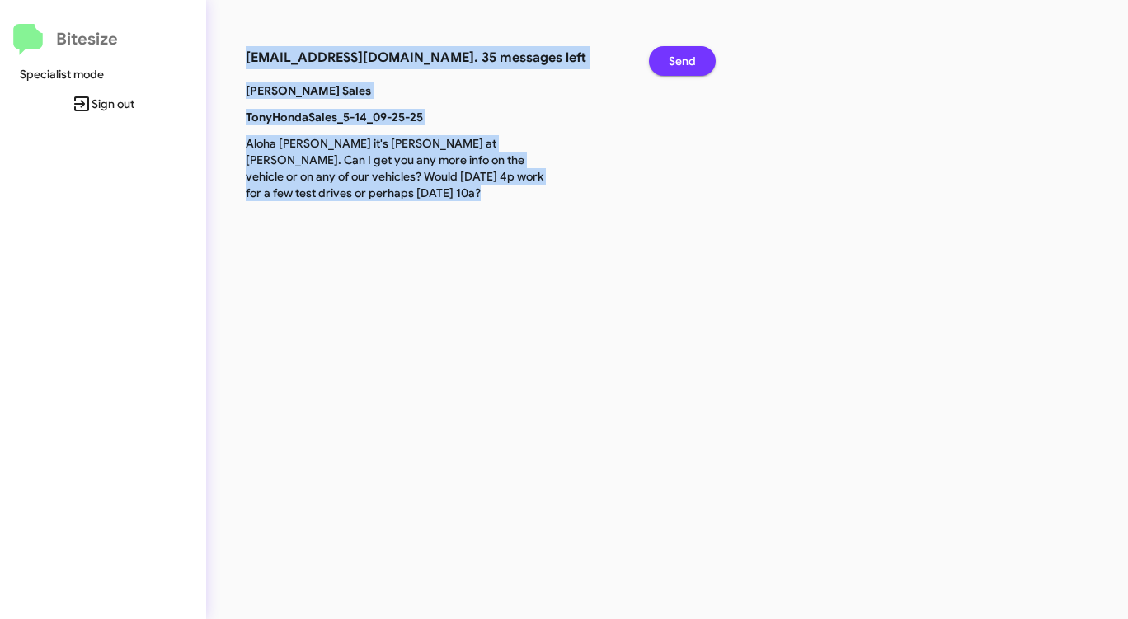
click at [690, 54] on span "Send" at bounding box center [682, 61] width 27 height 30
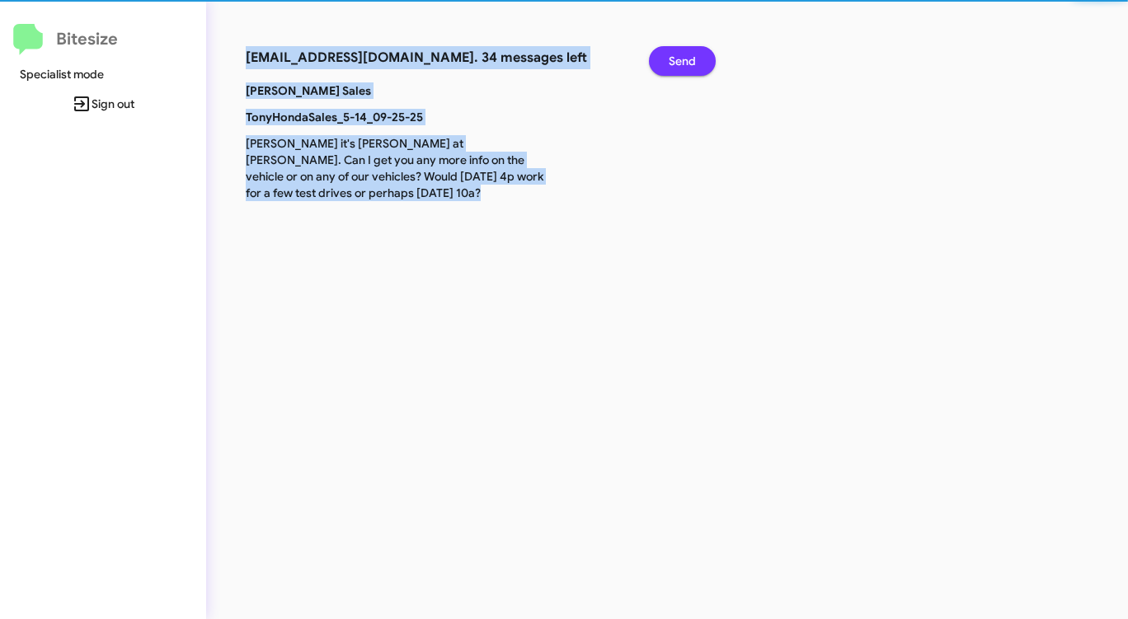
click at [690, 54] on span "Send" at bounding box center [682, 61] width 27 height 30
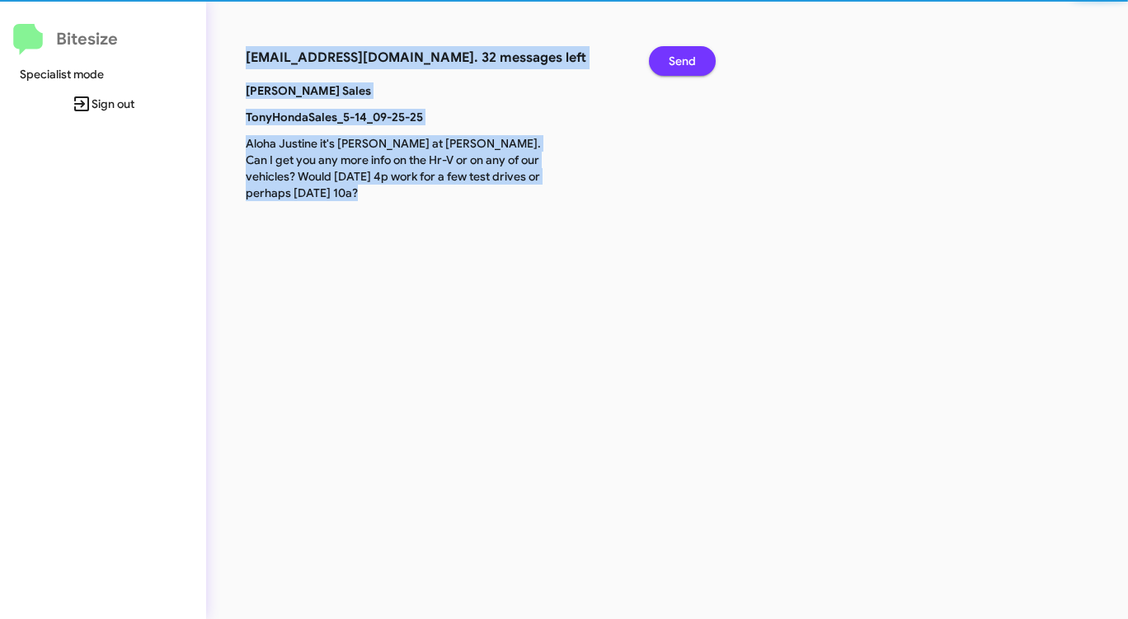
click at [690, 54] on span "Send" at bounding box center [682, 61] width 27 height 30
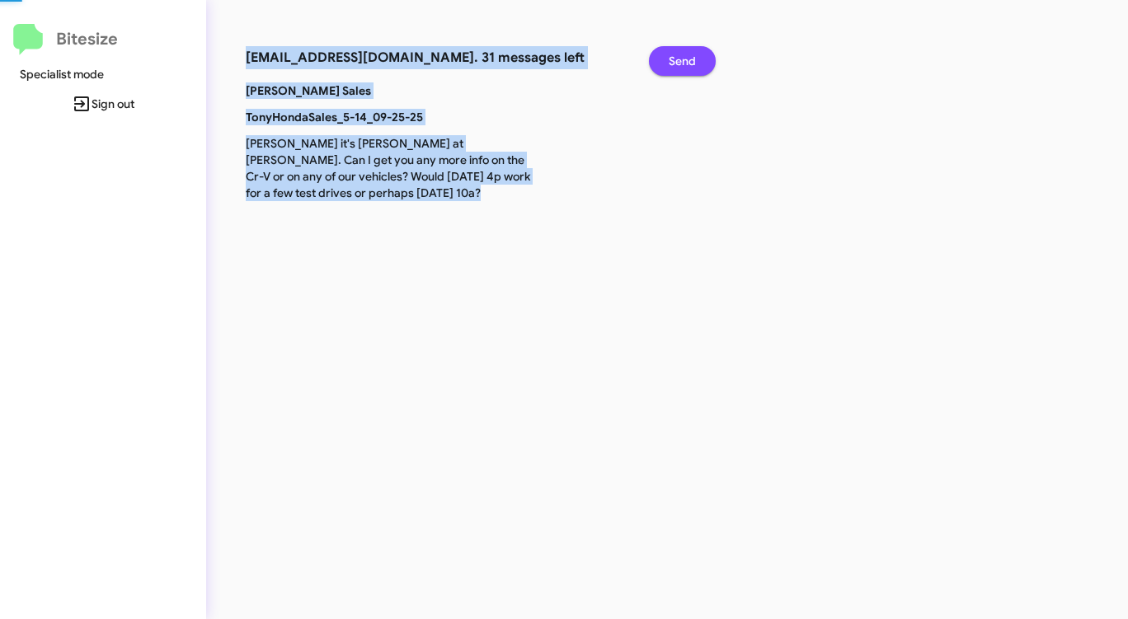
click at [690, 54] on span "Send" at bounding box center [682, 61] width 27 height 30
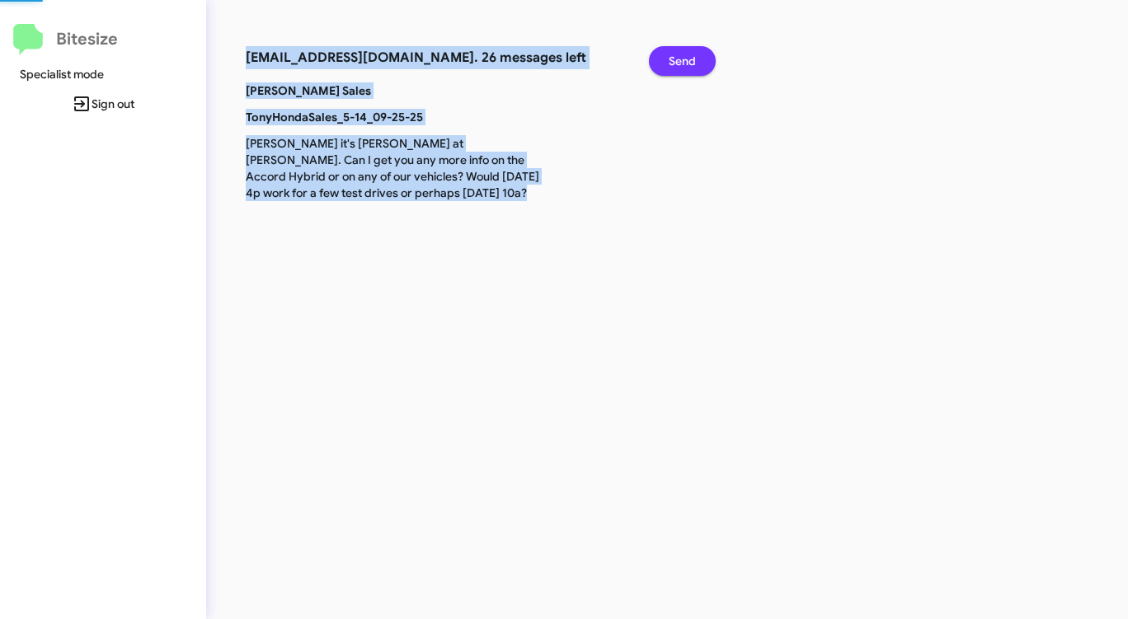
click at [690, 54] on span "Send" at bounding box center [682, 61] width 27 height 30
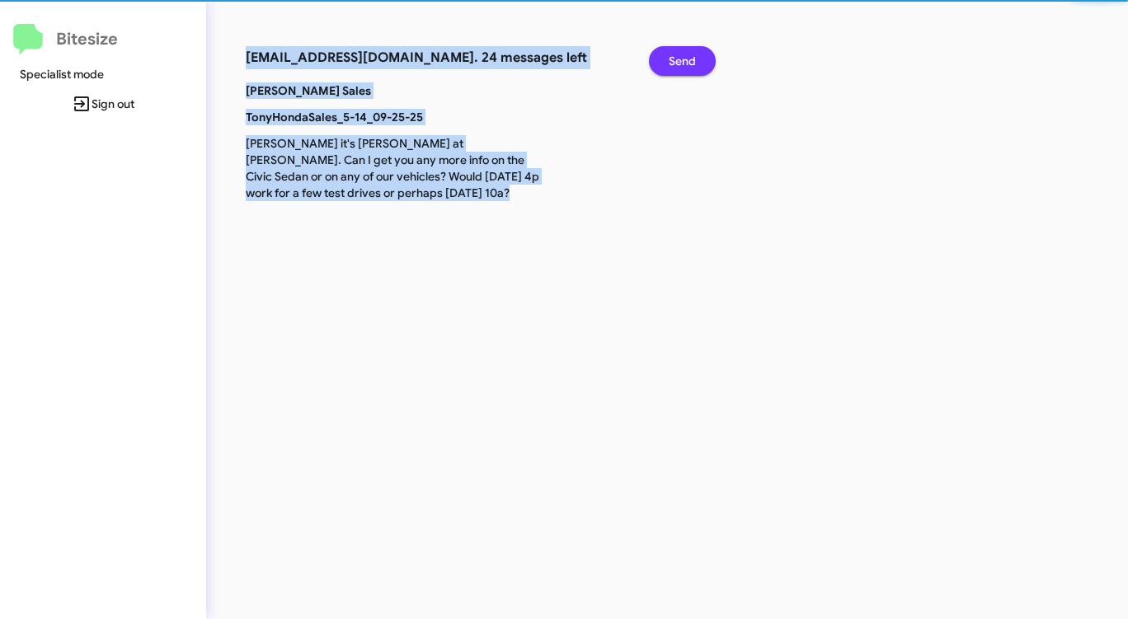
click at [690, 54] on span "Send" at bounding box center [682, 61] width 27 height 30
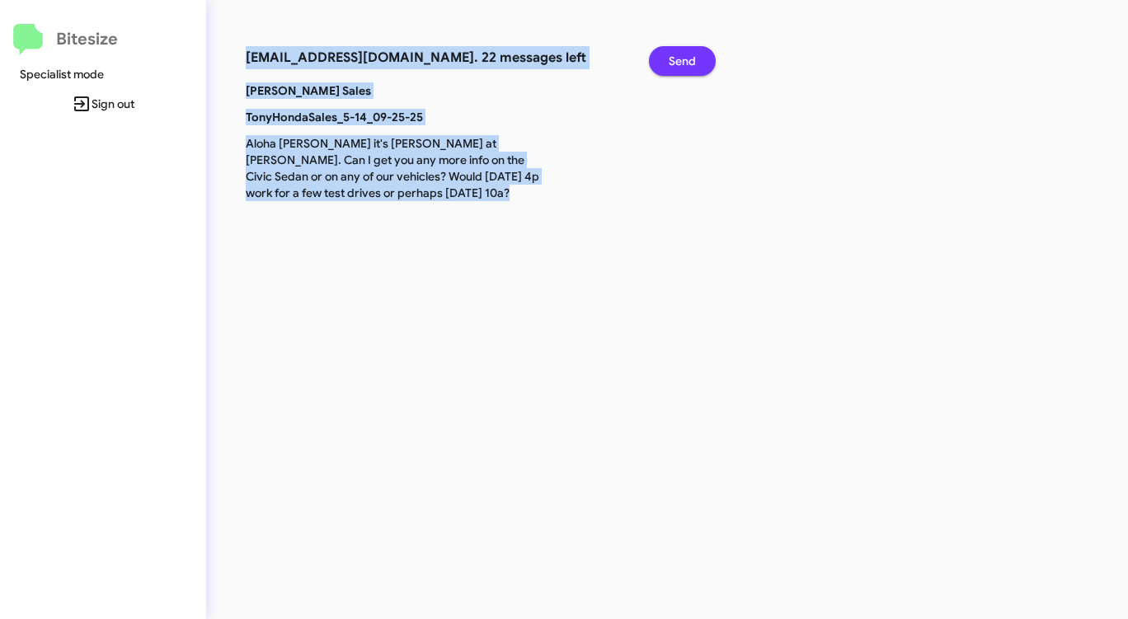
click at [690, 54] on span "Send" at bounding box center [682, 61] width 27 height 30
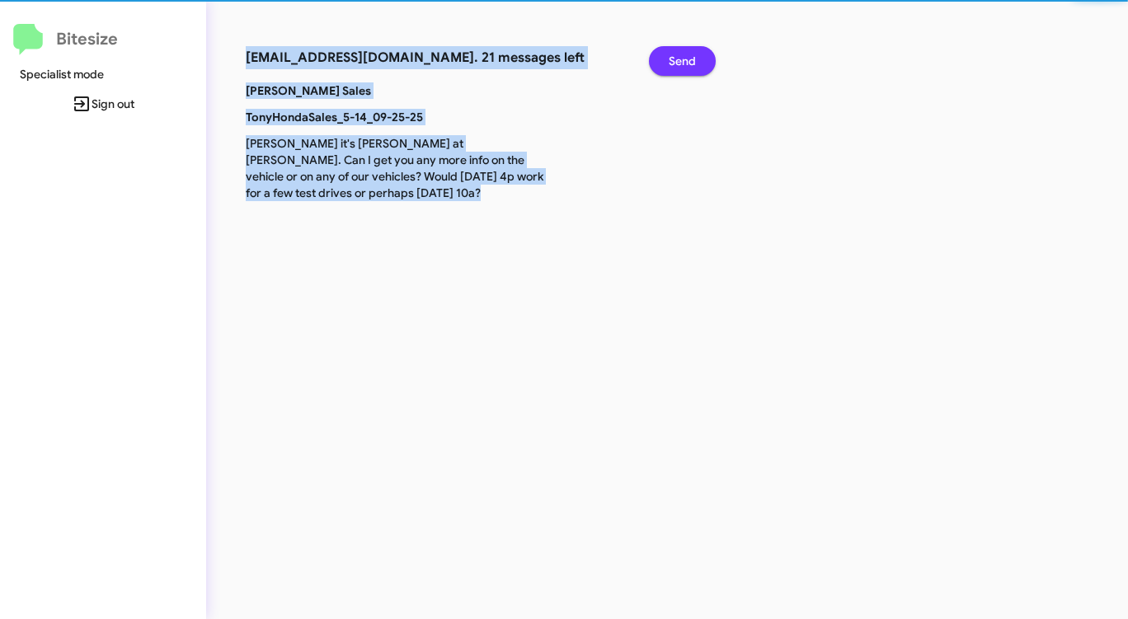
click at [690, 54] on span "Send" at bounding box center [682, 61] width 27 height 30
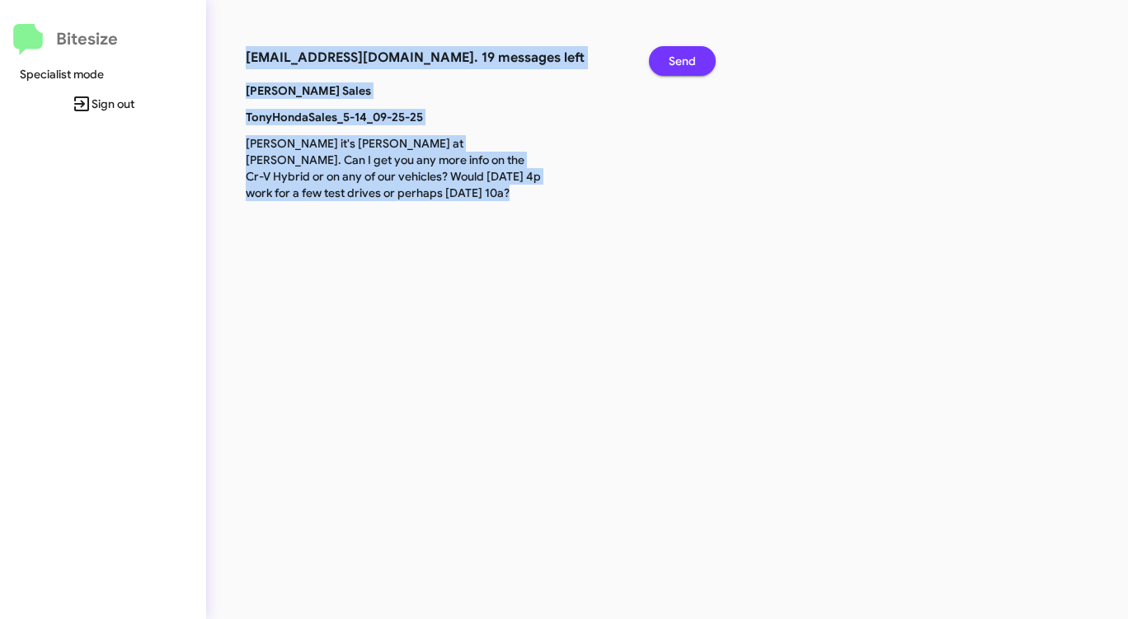
click at [690, 54] on span "Send" at bounding box center [682, 61] width 27 height 30
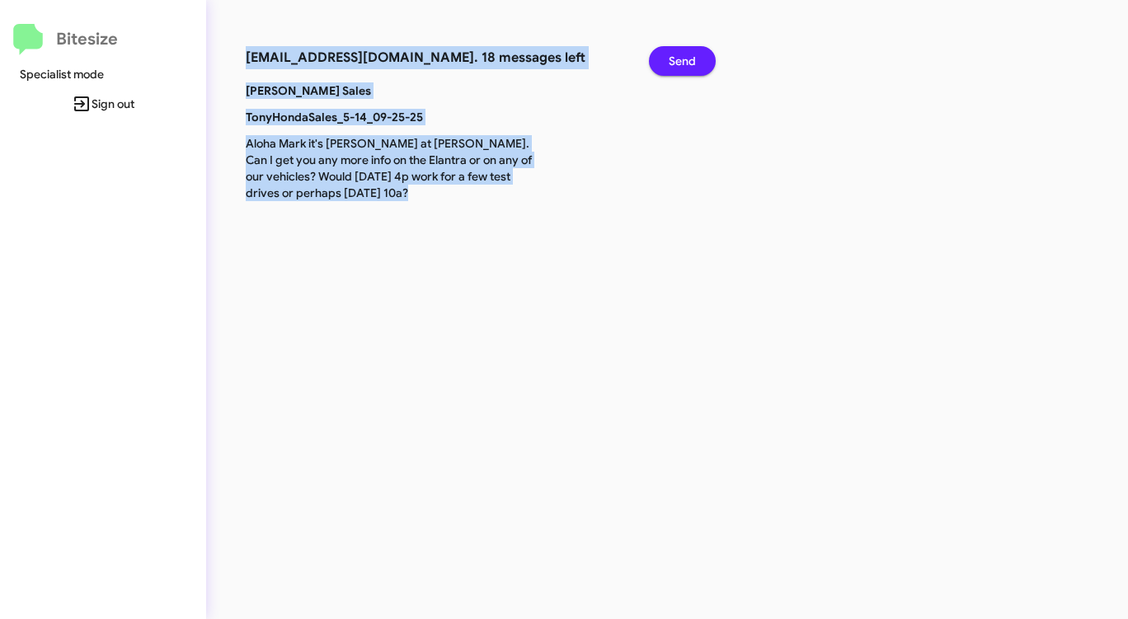
click at [690, 54] on span "Send" at bounding box center [682, 61] width 27 height 30
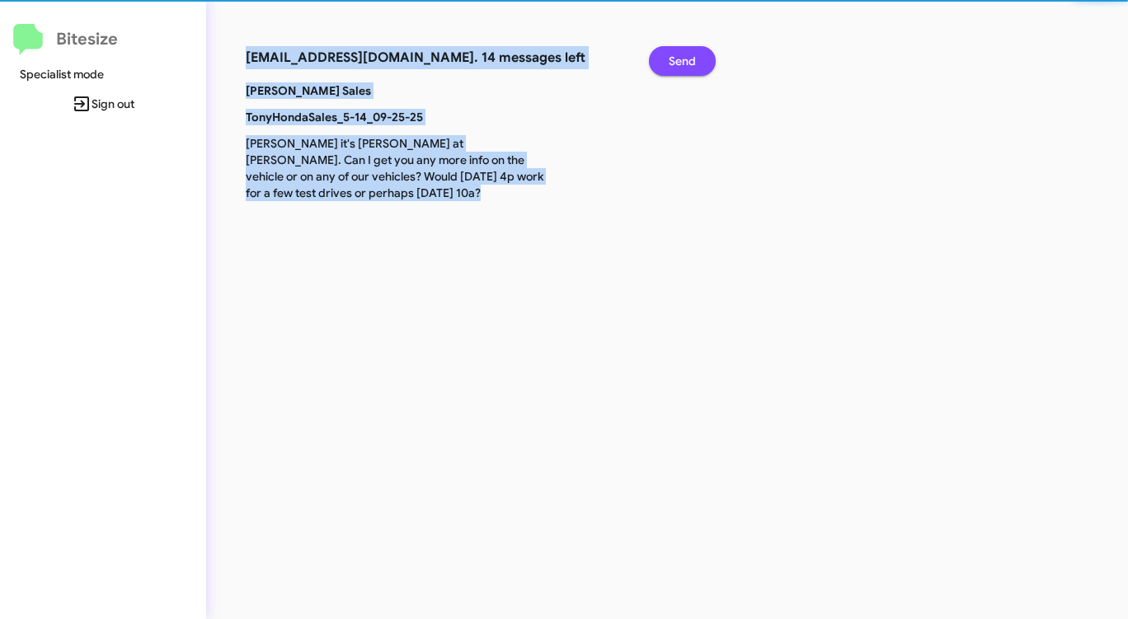
click at [690, 54] on span "Send" at bounding box center [682, 61] width 27 height 30
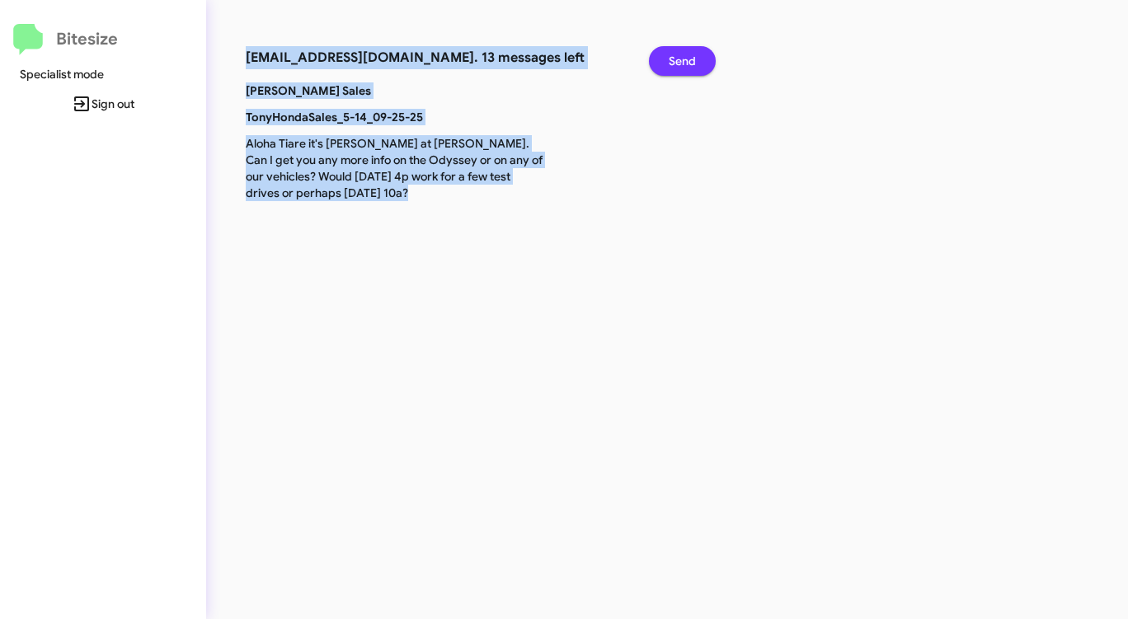
click at [690, 54] on span "Send" at bounding box center [682, 61] width 27 height 30
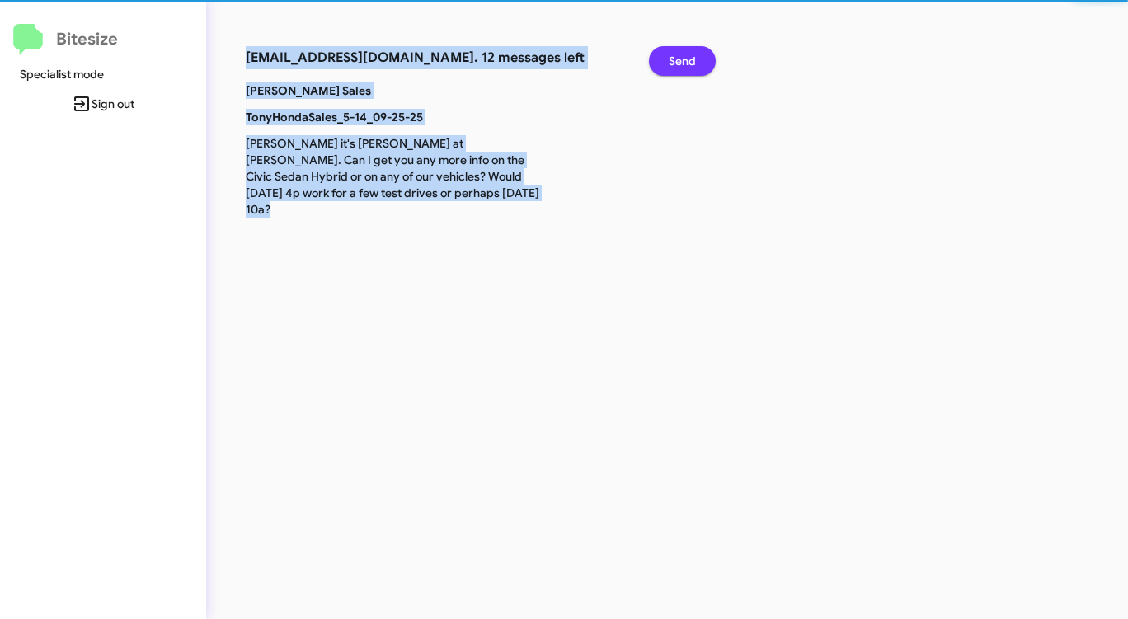
click at [690, 54] on span "Send" at bounding box center [682, 61] width 27 height 30
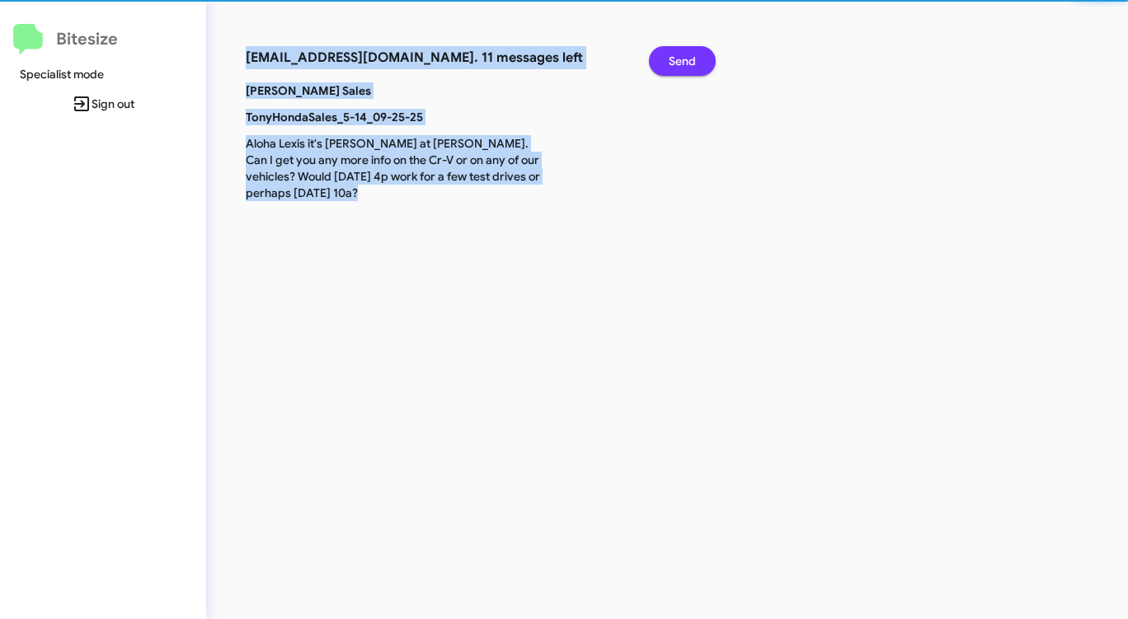
click at [690, 54] on span "Send" at bounding box center [682, 61] width 27 height 30
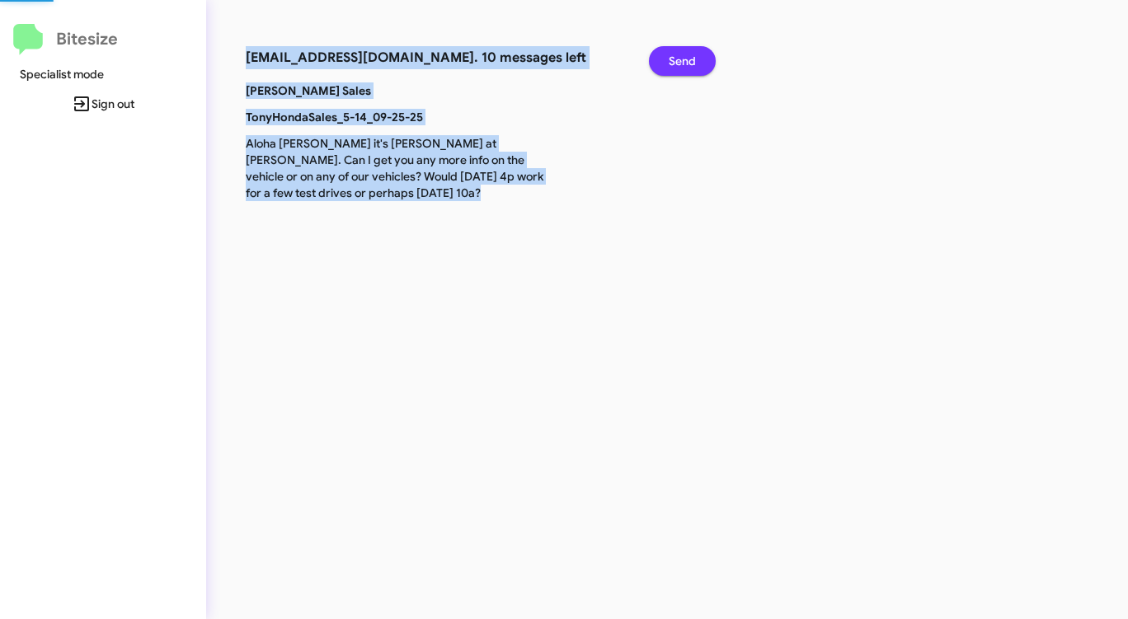
click at [690, 54] on span "Send" at bounding box center [682, 61] width 27 height 30
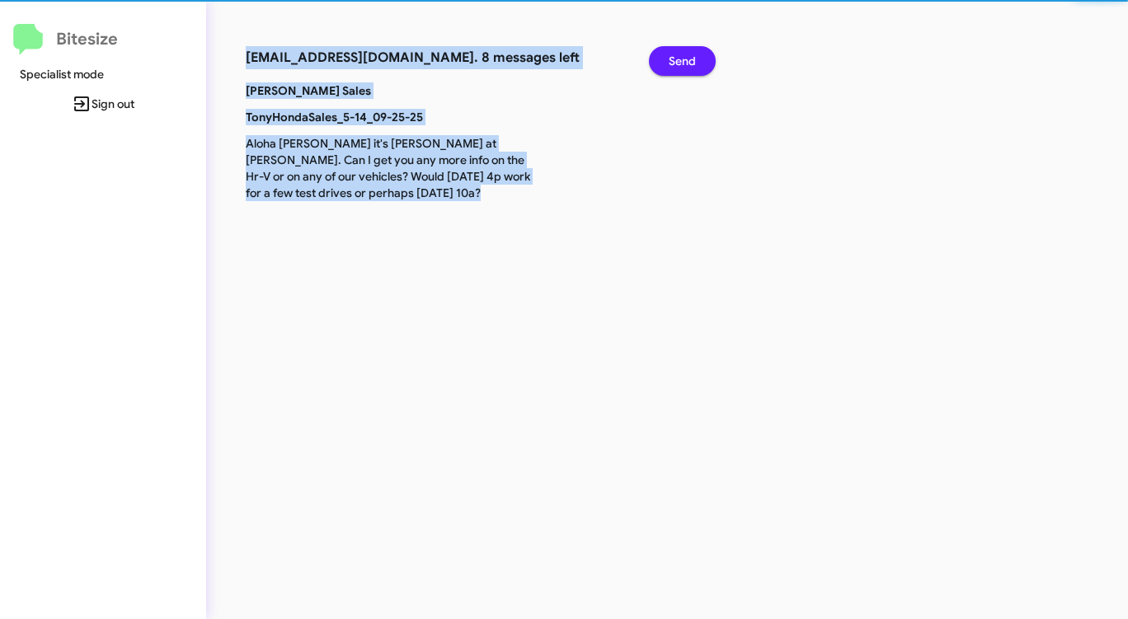
click at [690, 54] on span "Send" at bounding box center [682, 61] width 27 height 30
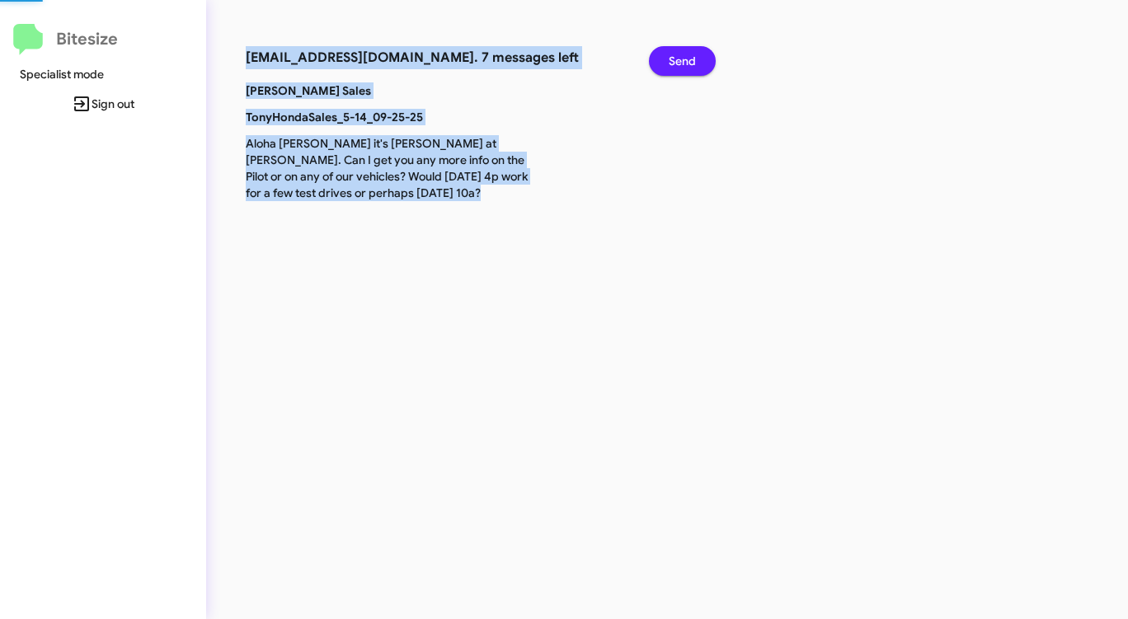
click at [690, 54] on span "Send" at bounding box center [682, 61] width 27 height 30
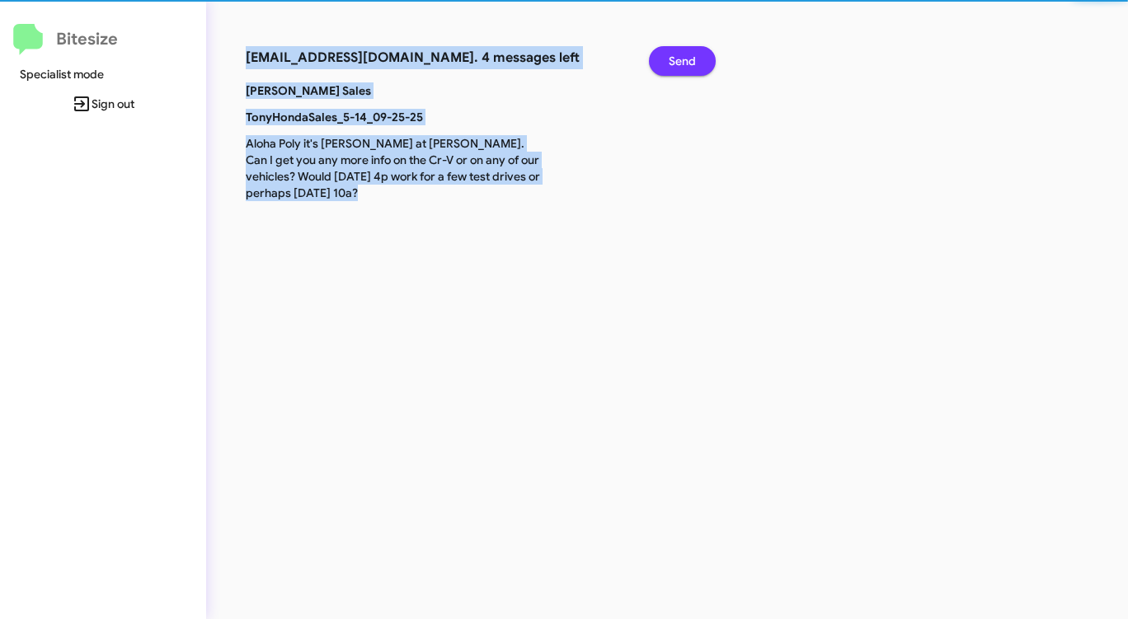
click at [690, 54] on span "Send" at bounding box center [682, 61] width 27 height 30
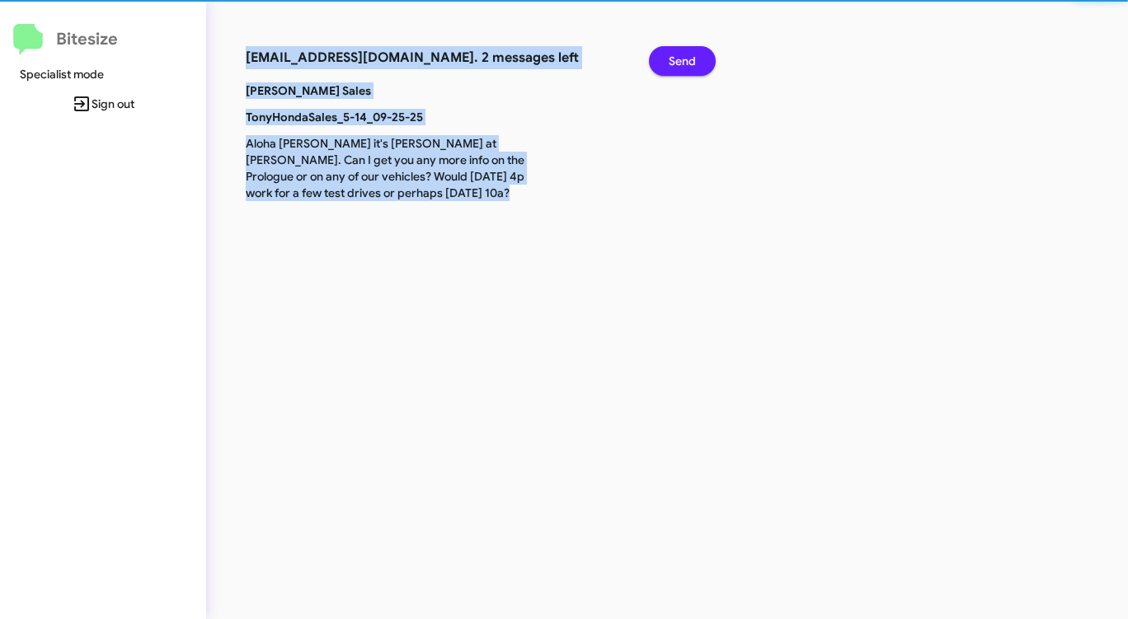
click at [690, 54] on span "Send" at bounding box center [682, 61] width 27 height 30
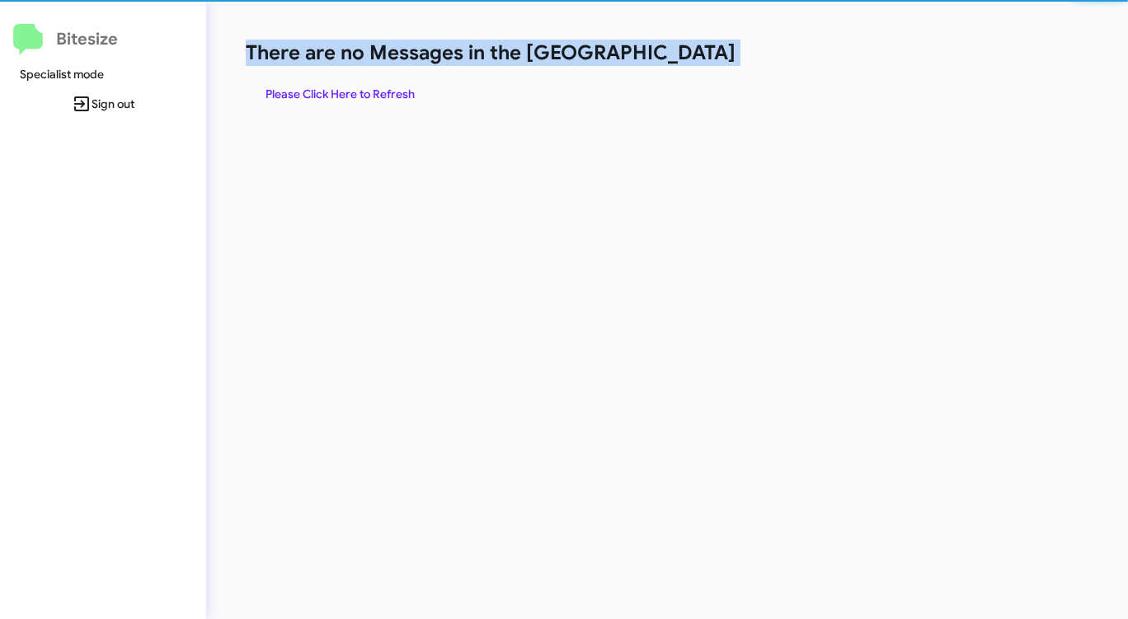
click at [690, 54] on h1 "There are no Messages in the [GEOGRAPHIC_DATA]" at bounding box center [591, 53] width 690 height 26
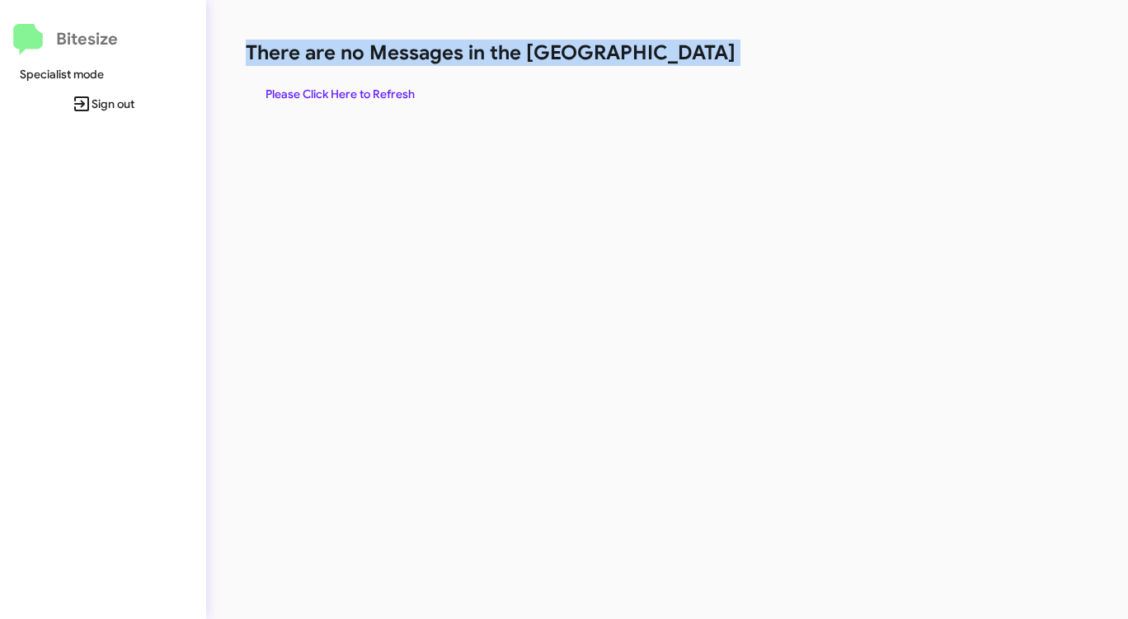
click at [690, 54] on h1 "There are no Messages in the [GEOGRAPHIC_DATA]" at bounding box center [591, 53] width 690 height 26
click at [354, 93] on span "Please Click Here to Refresh" at bounding box center [340, 94] width 149 height 30
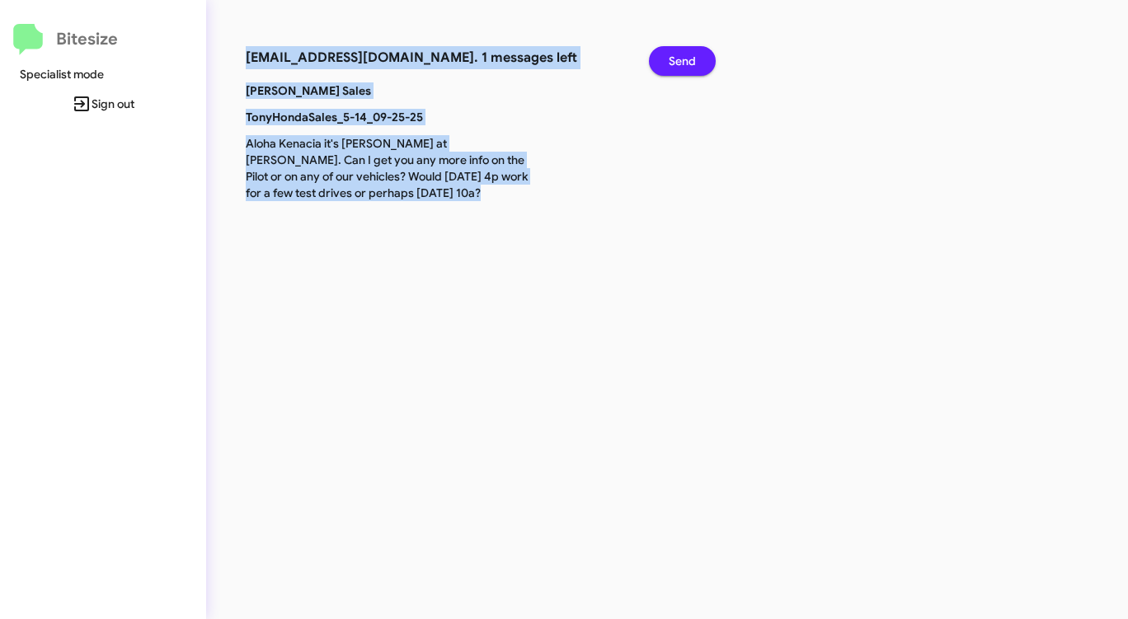
click at [702, 55] on button "Send" at bounding box center [682, 61] width 67 height 30
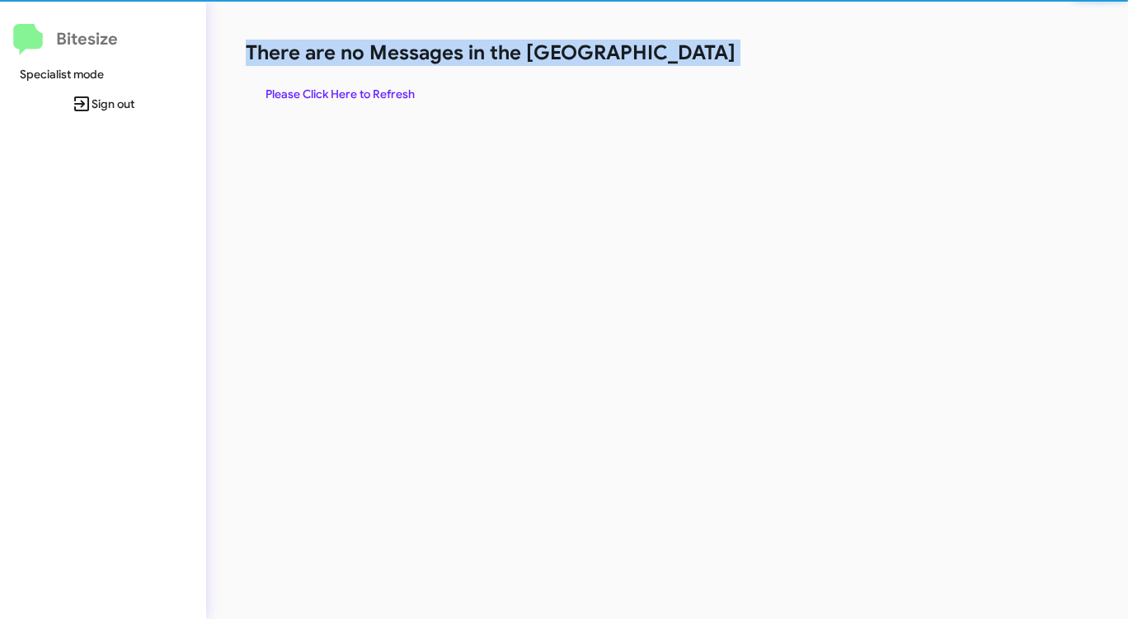
click at [701, 56] on h1 "There are no Messages in the [GEOGRAPHIC_DATA]" at bounding box center [591, 53] width 690 height 26
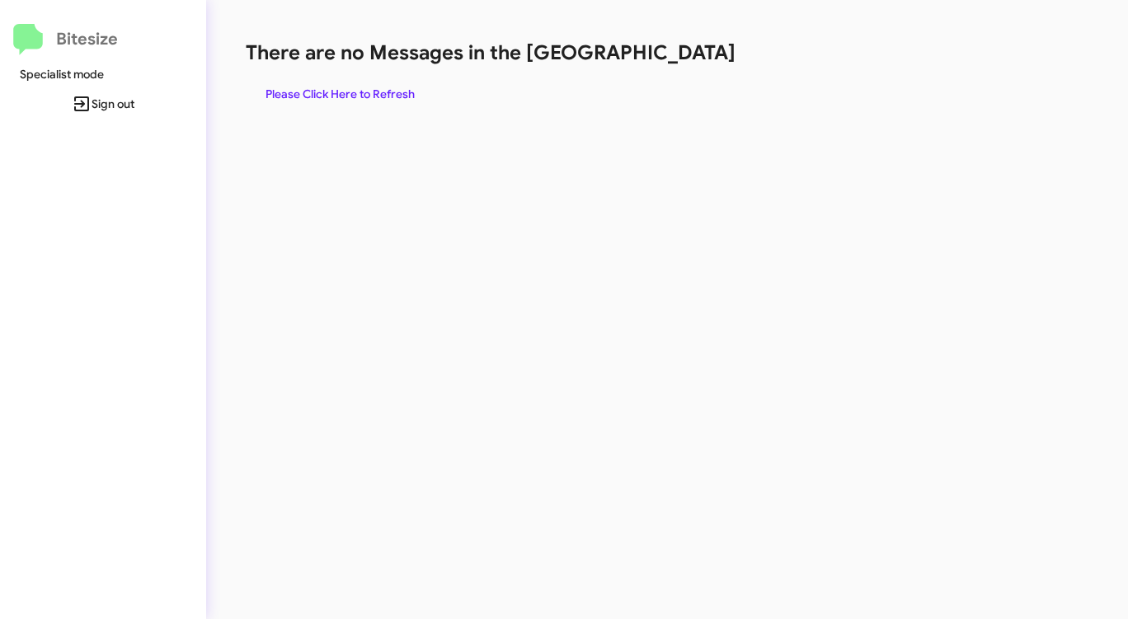
click at [393, 96] on span "Please Click Here to Refresh" at bounding box center [340, 94] width 149 height 30
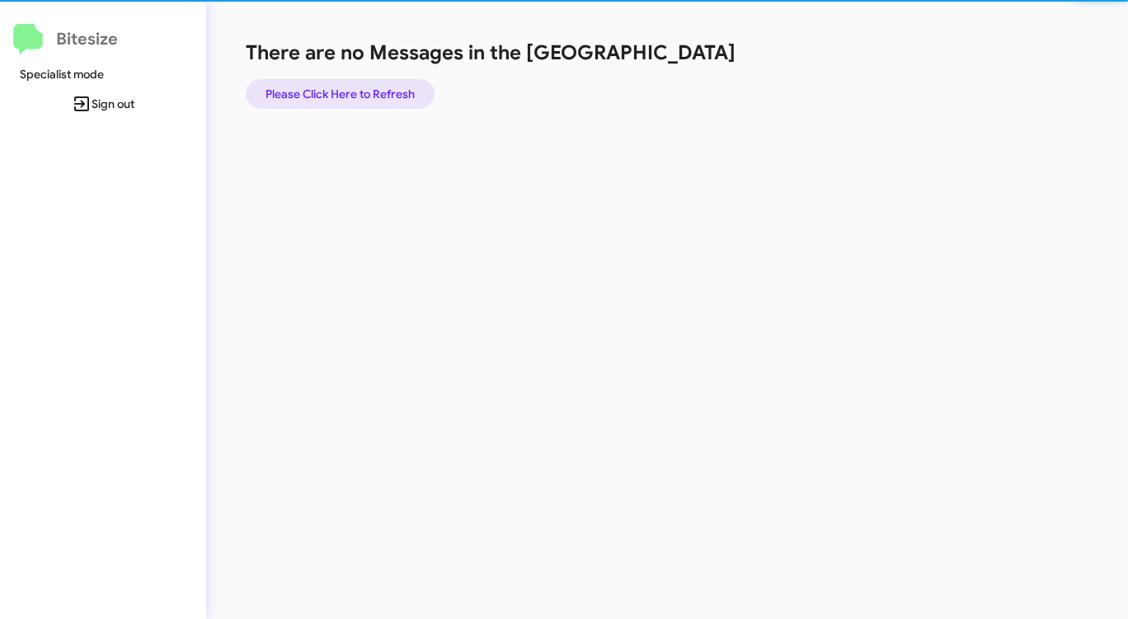
click at [393, 96] on span "Please Click Here to Refresh" at bounding box center [340, 94] width 149 height 30
click at [393, 95] on span "Please Click Here to Refresh" at bounding box center [340, 94] width 149 height 30
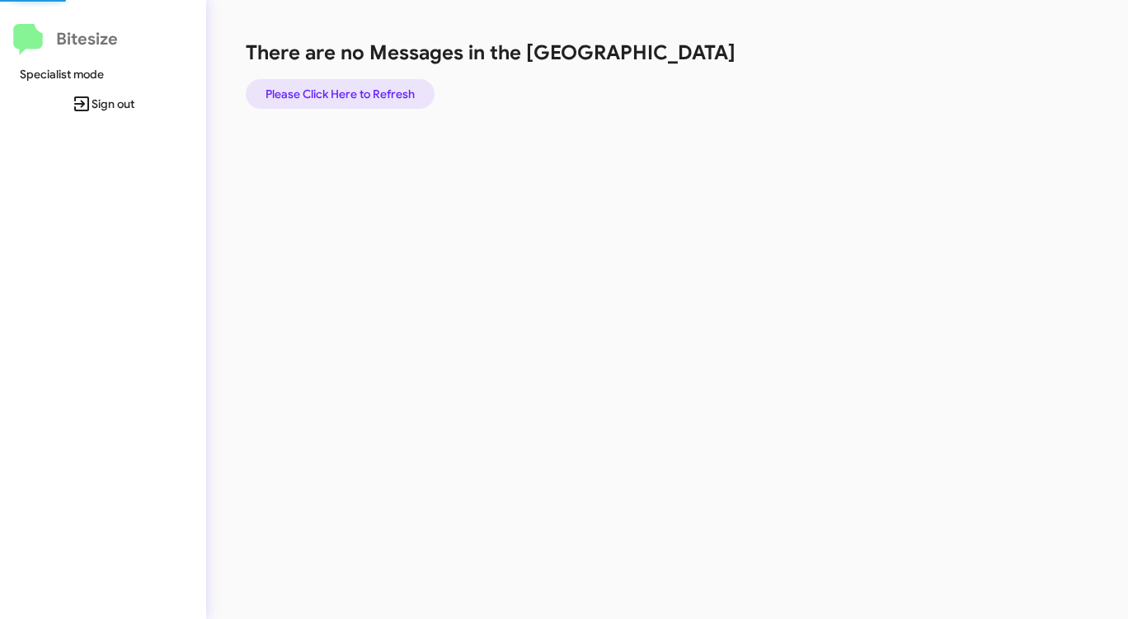
click at [393, 95] on span "Please Click Here to Refresh" at bounding box center [340, 94] width 149 height 30
